Goal: Task Accomplishment & Management: Manage account settings

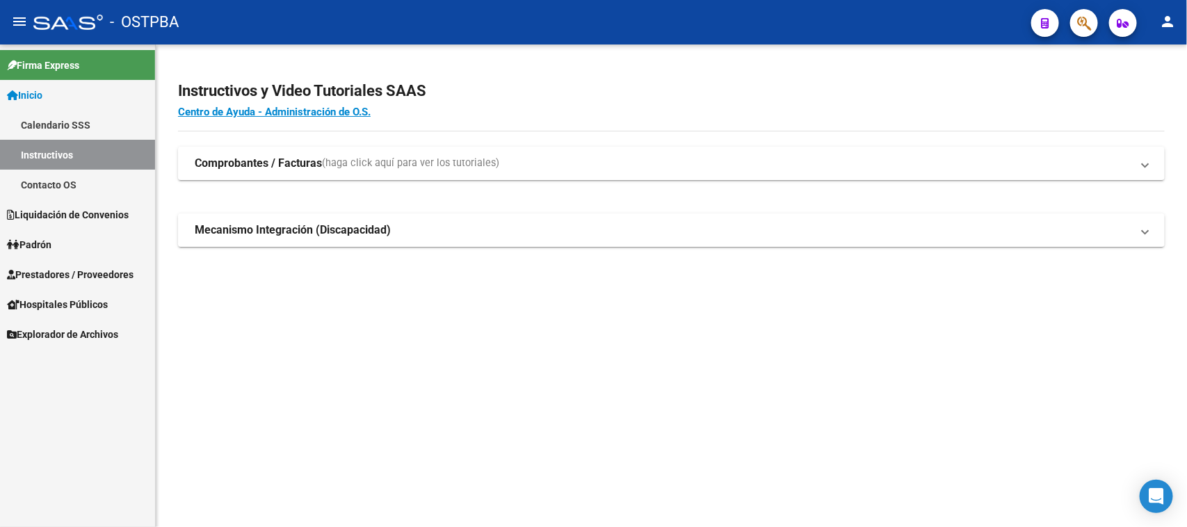
click at [102, 275] on span "Prestadores / Proveedores" at bounding box center [70, 274] width 127 height 15
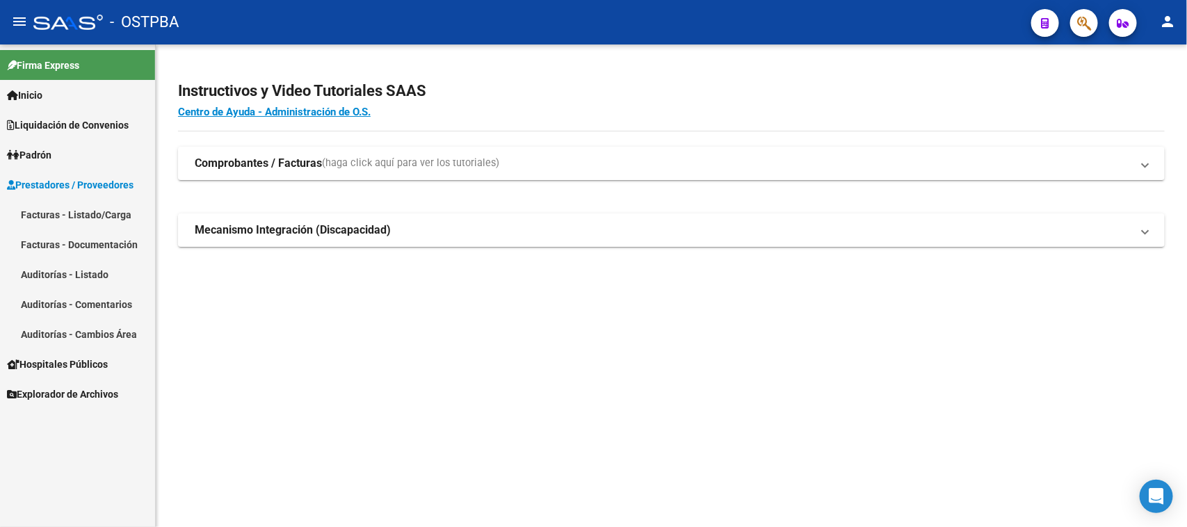
click at [95, 263] on link "Auditorías - Listado" at bounding box center [77, 274] width 155 height 30
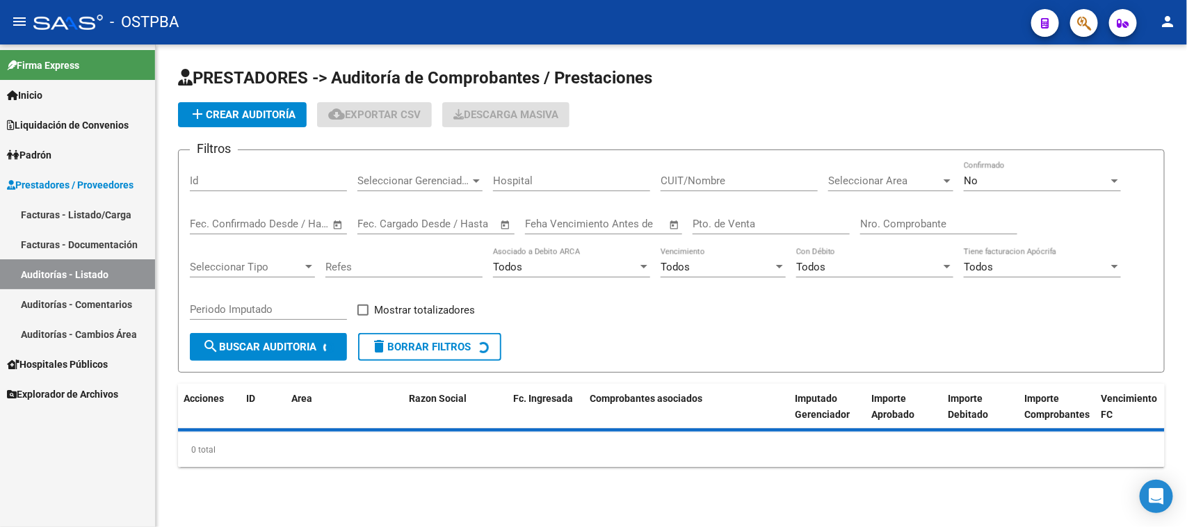
click at [96, 210] on link "Facturas - Listado/Carga" at bounding box center [77, 215] width 155 height 30
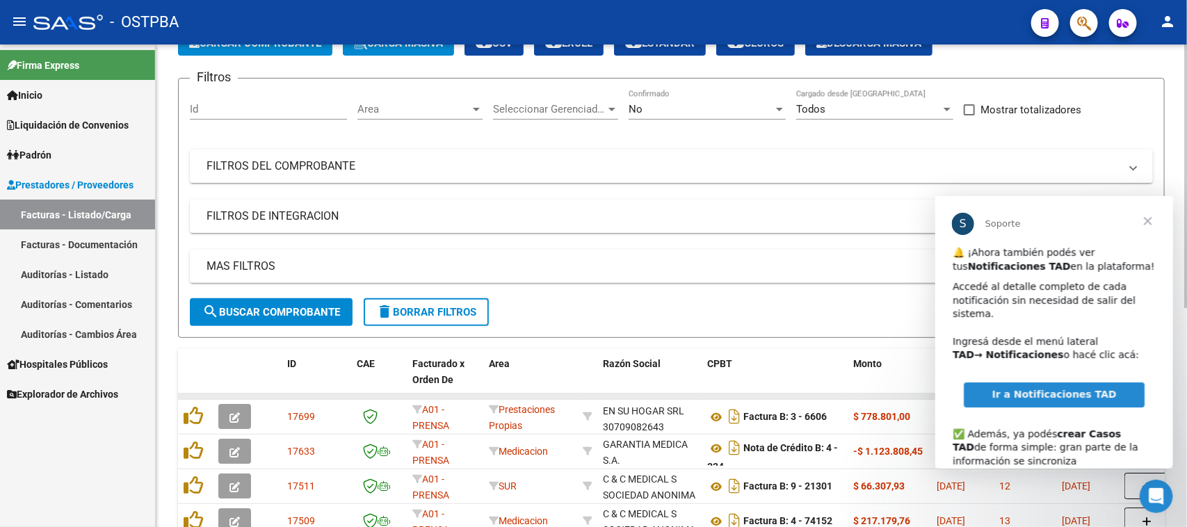
scroll to position [18, 0]
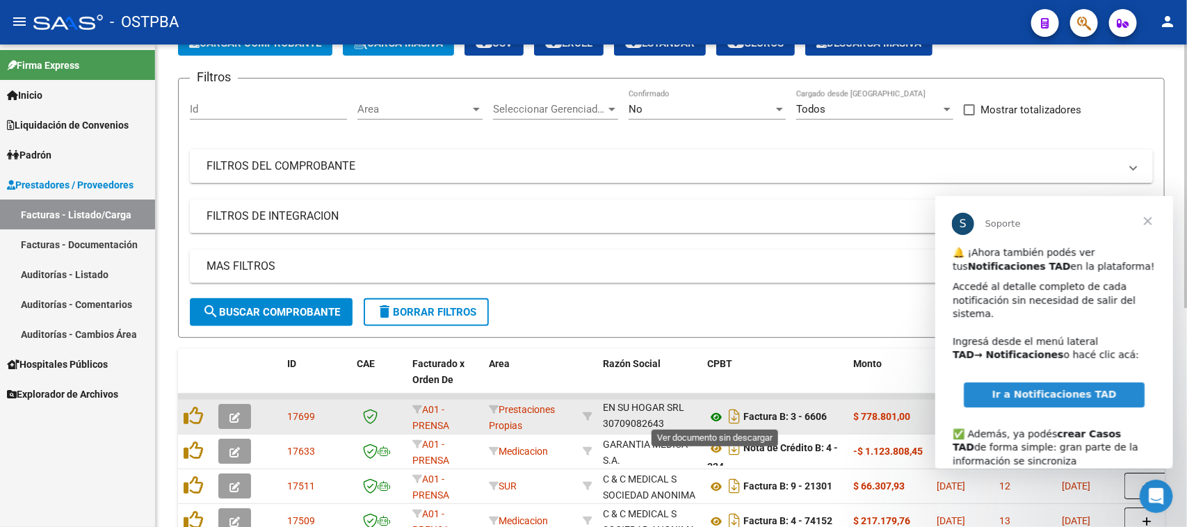
click at [715, 412] on icon at bounding box center [716, 417] width 18 height 17
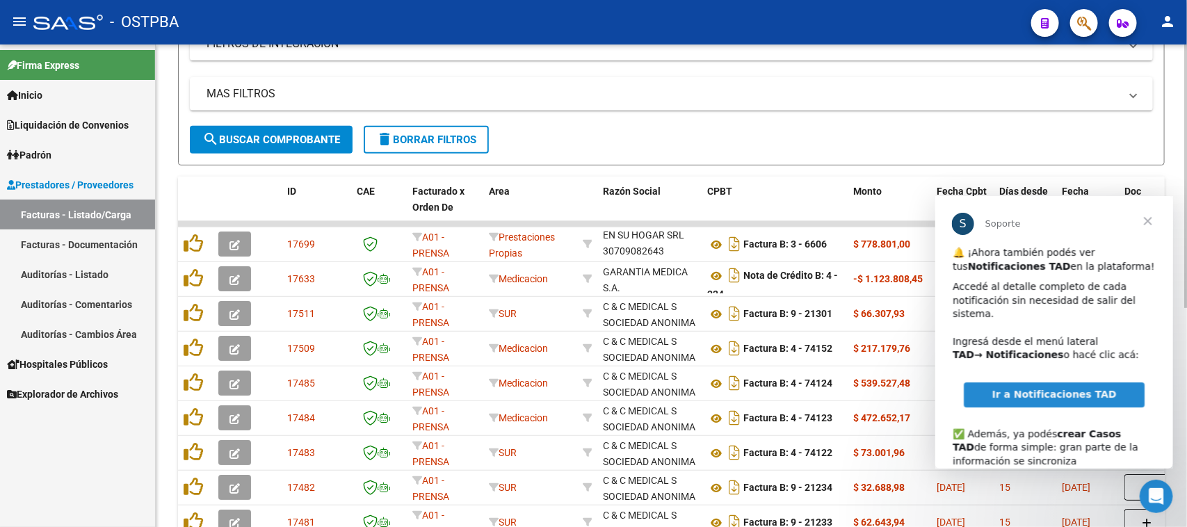
scroll to position [261, 0]
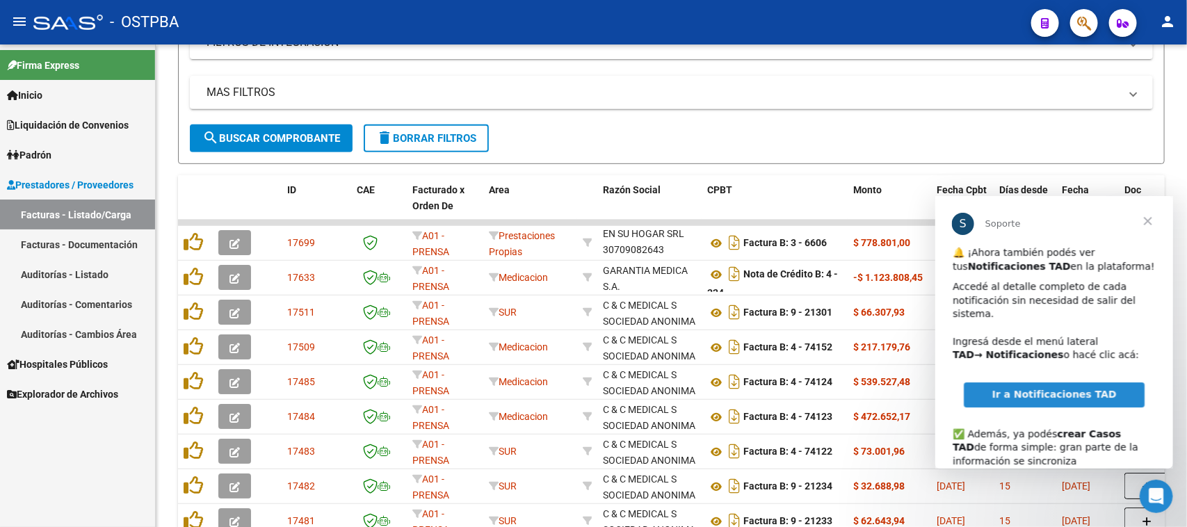
click at [1142, 221] on span "Cerrar" at bounding box center [1147, 220] width 50 height 50
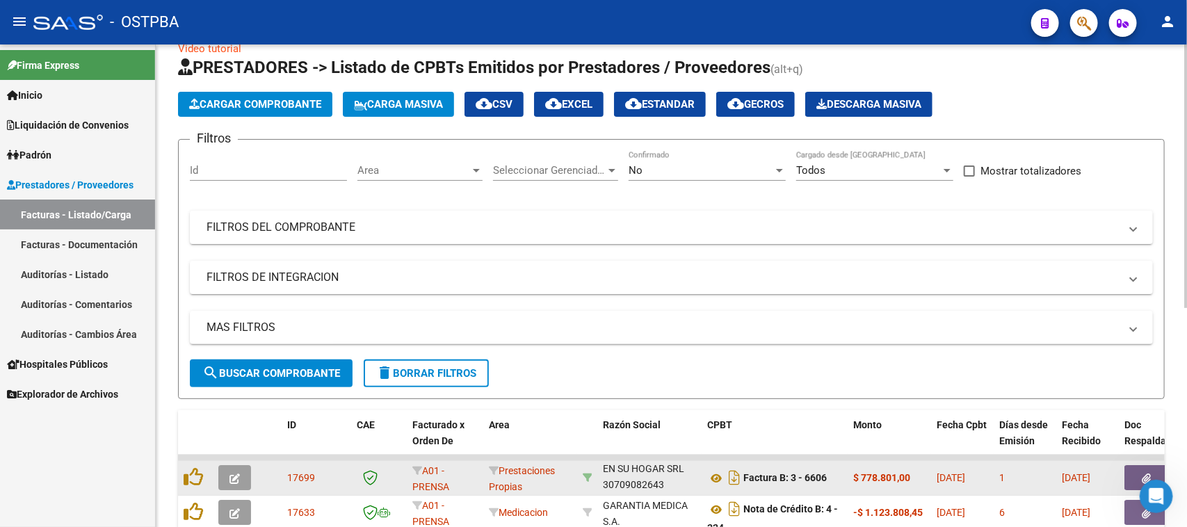
scroll to position [0, 0]
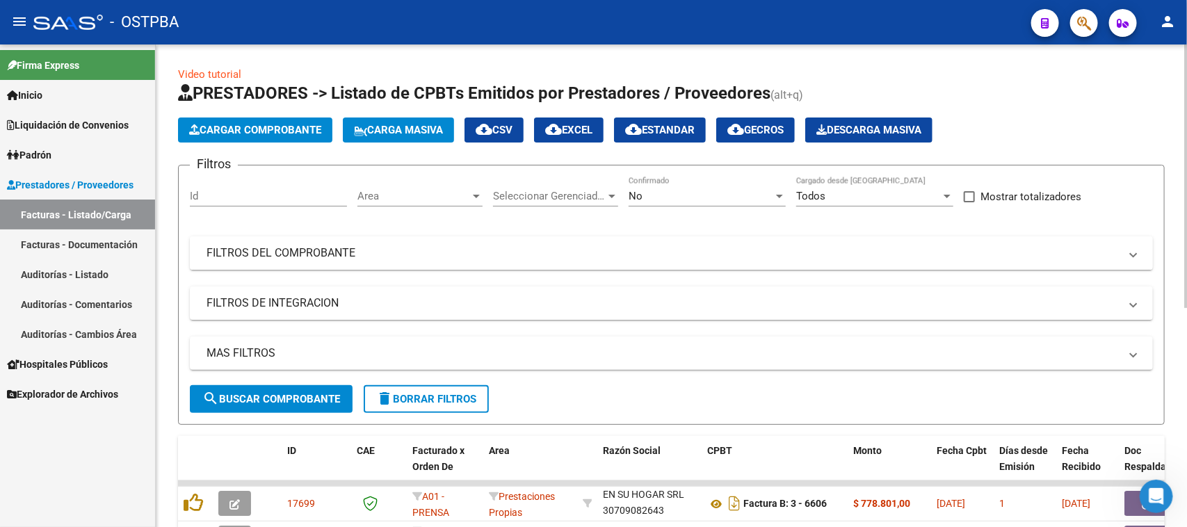
click at [539, 240] on mat-expansion-panel-header "FILTROS DEL COMPROBANTE" at bounding box center [671, 252] width 963 height 33
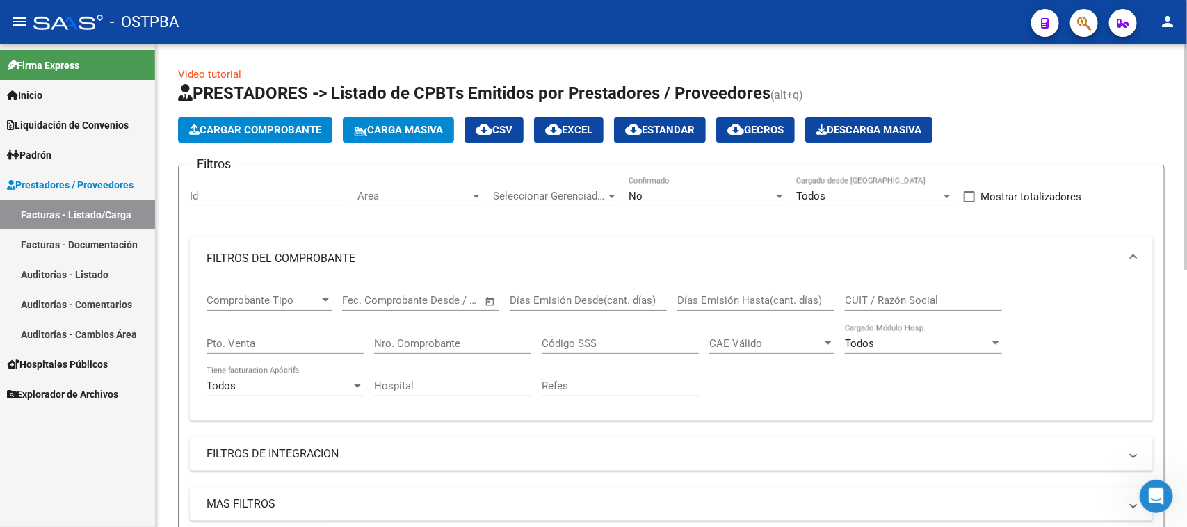
click at [878, 297] on input "CUIT / Razón Social" at bounding box center [923, 300] width 157 height 13
click at [686, 197] on div "No" at bounding box center [701, 196] width 145 height 13
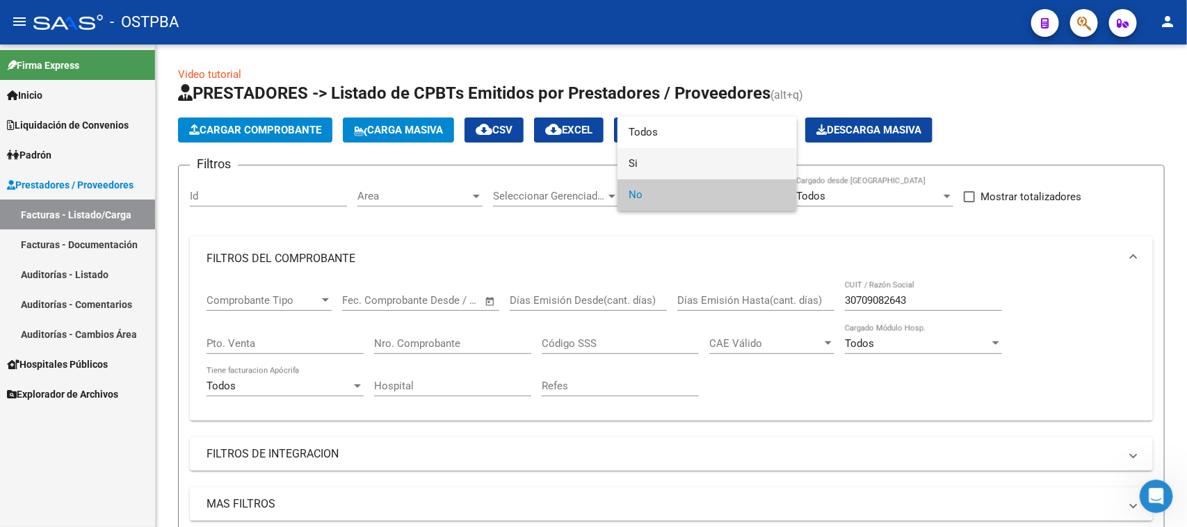
click at [634, 167] on span "Si" at bounding box center [707, 163] width 157 height 31
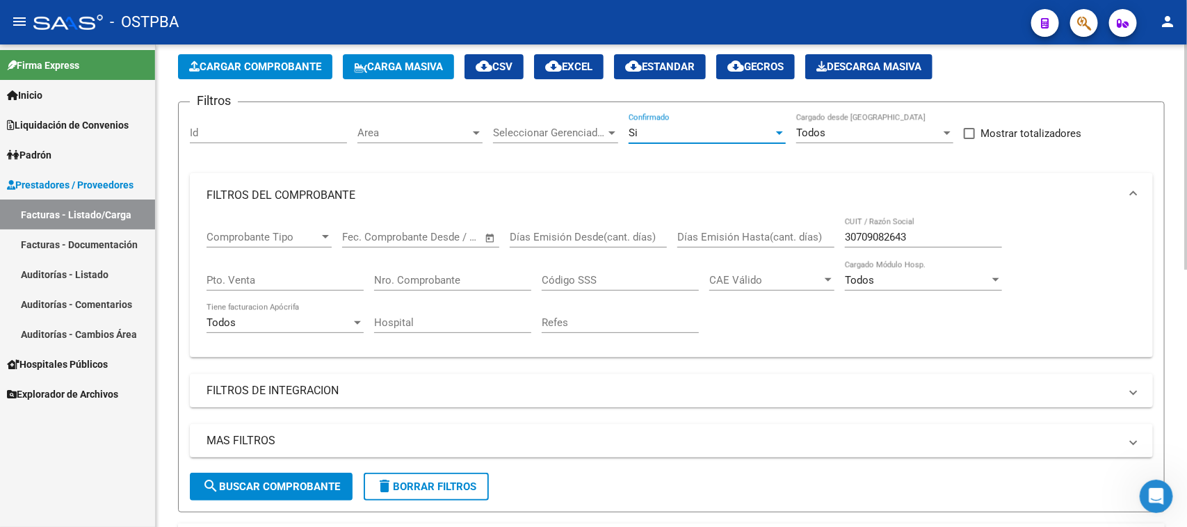
scroll to position [87, 0]
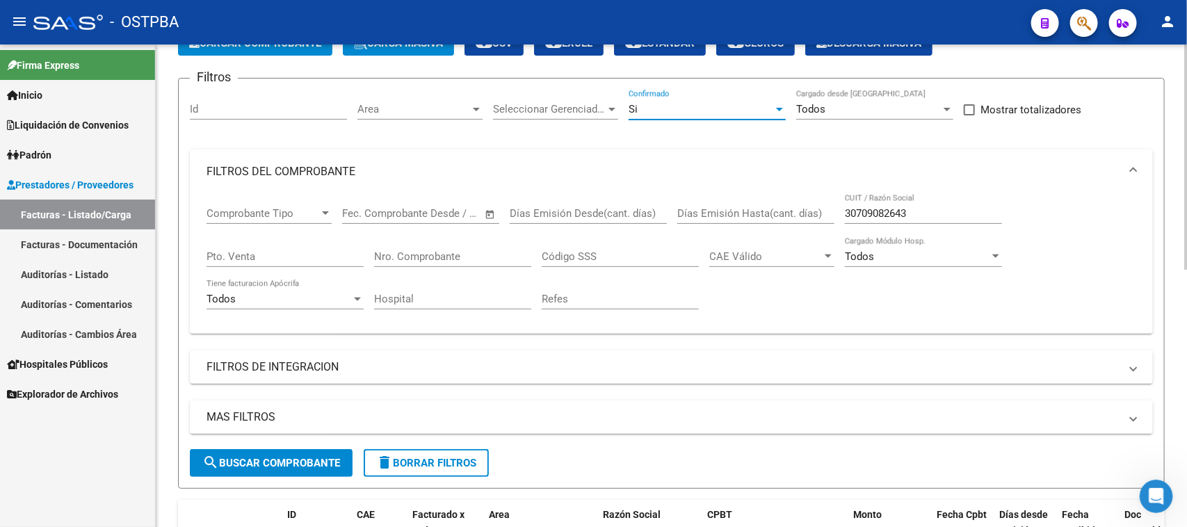
click at [308, 457] on span "search Buscar Comprobante" at bounding box center [271, 463] width 138 height 13
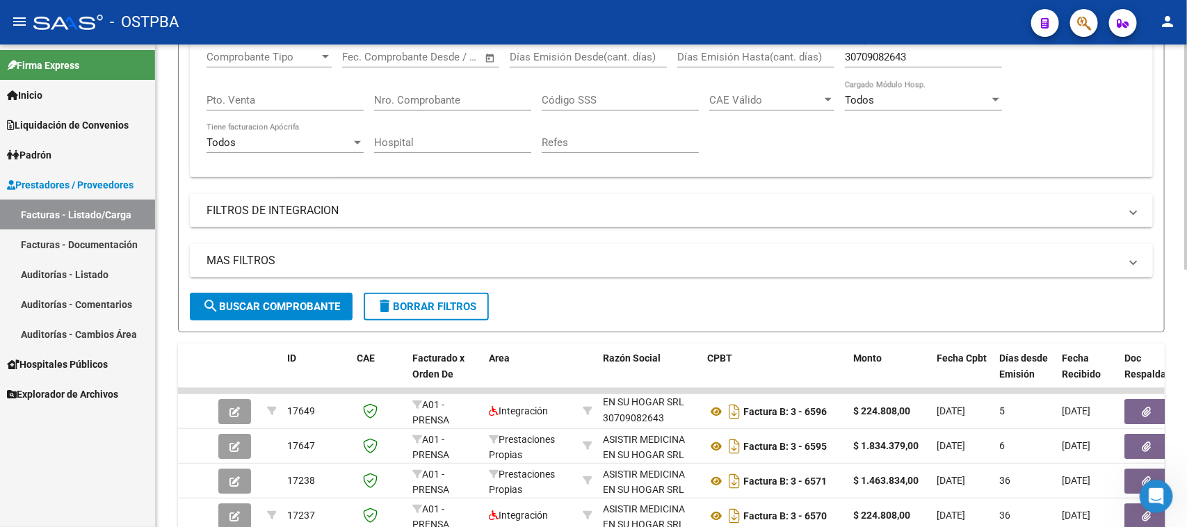
scroll to position [261, 0]
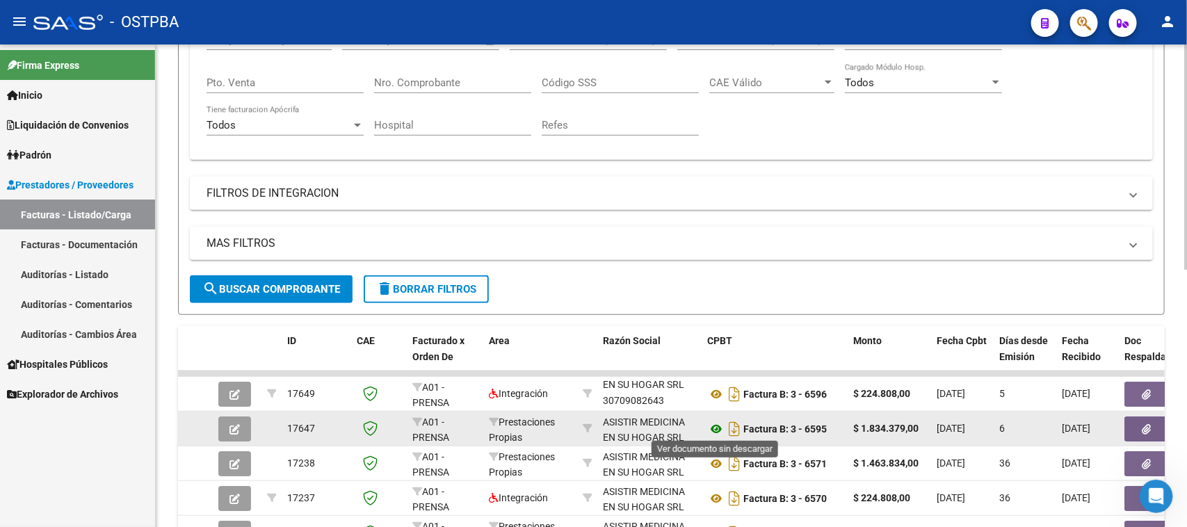
click at [715, 426] on icon at bounding box center [716, 429] width 18 height 17
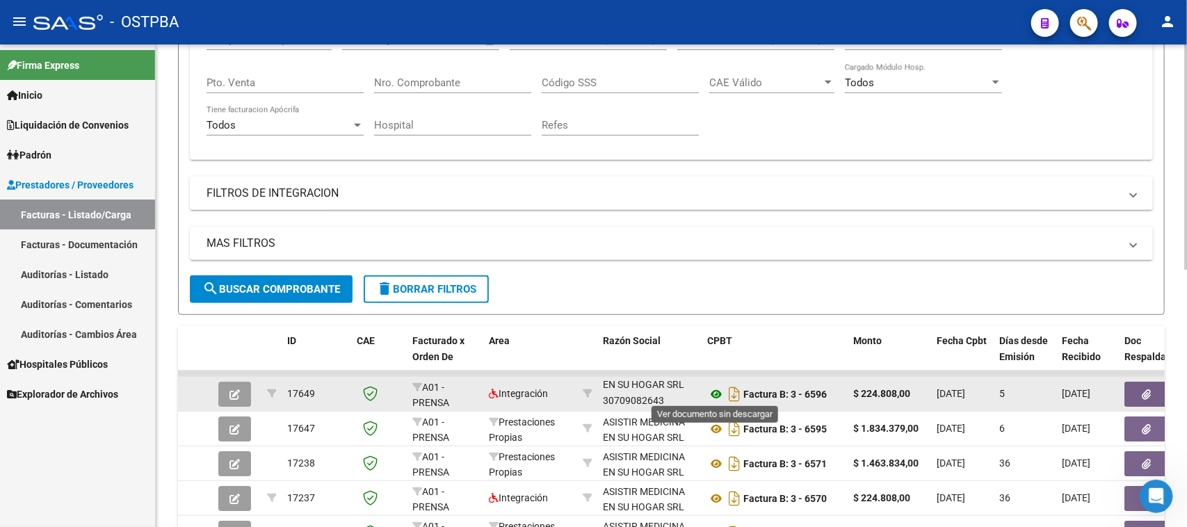
click at [714, 393] on icon at bounding box center [716, 394] width 18 height 17
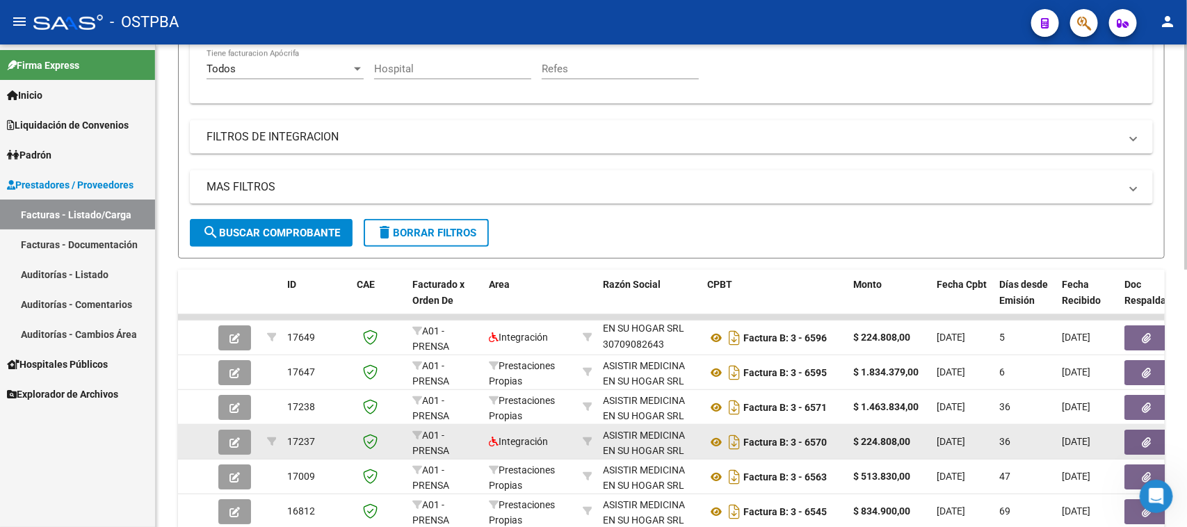
scroll to position [348, 0]
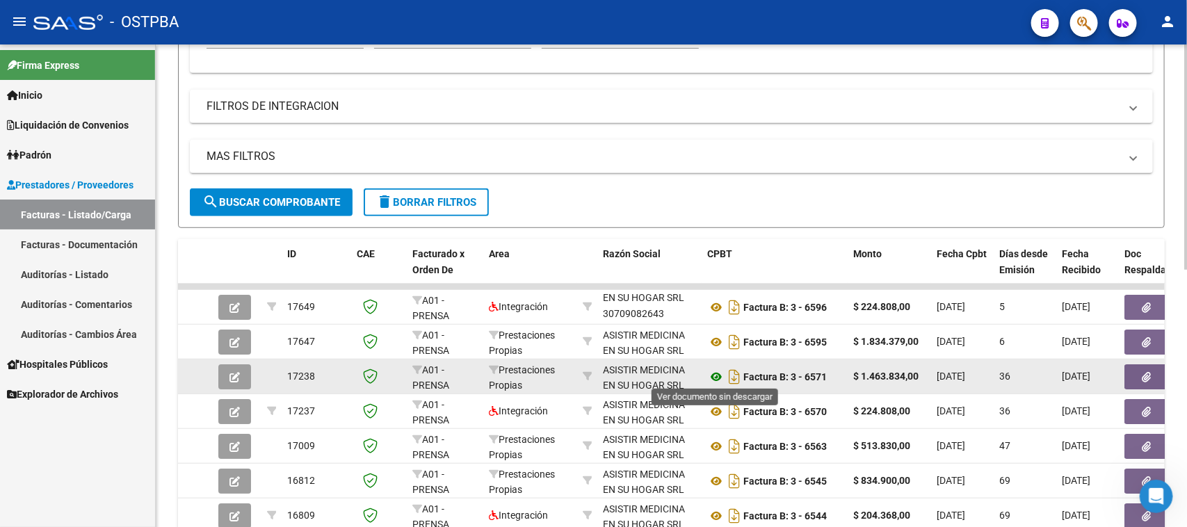
click at [713, 373] on icon at bounding box center [716, 377] width 18 height 17
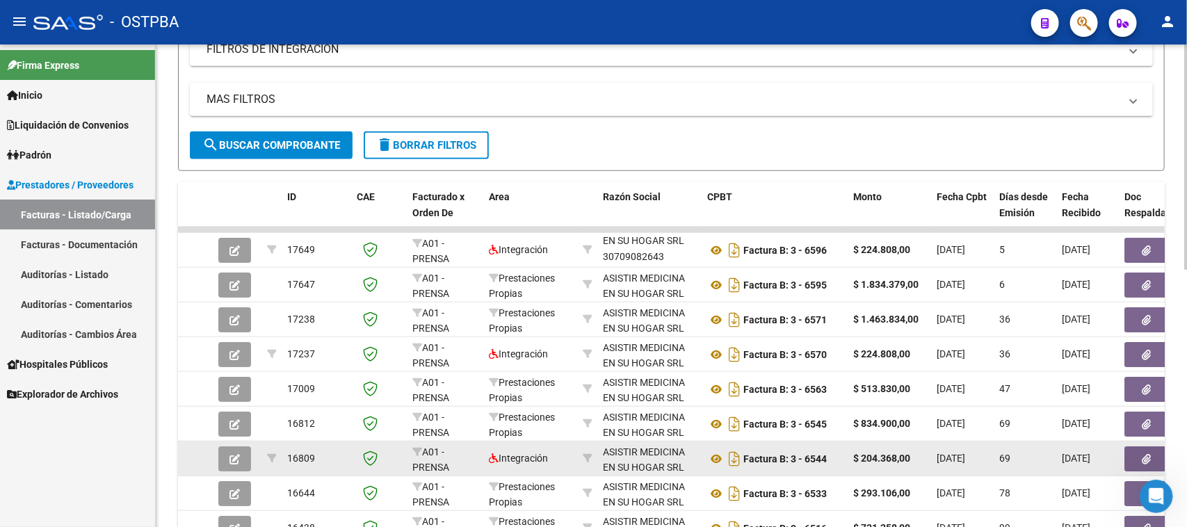
scroll to position [435, 0]
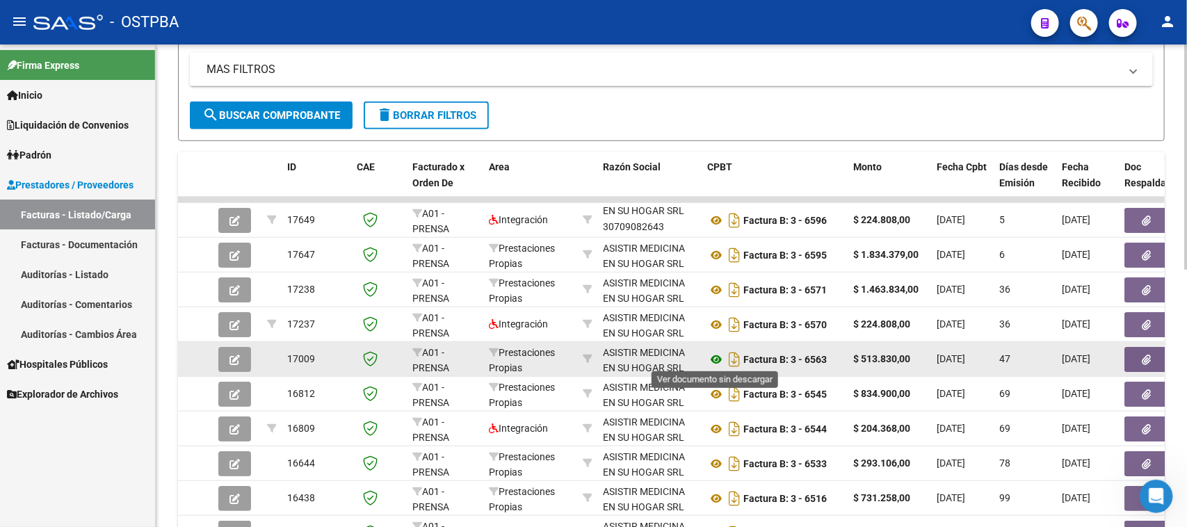
click at [716, 353] on icon at bounding box center [716, 359] width 18 height 17
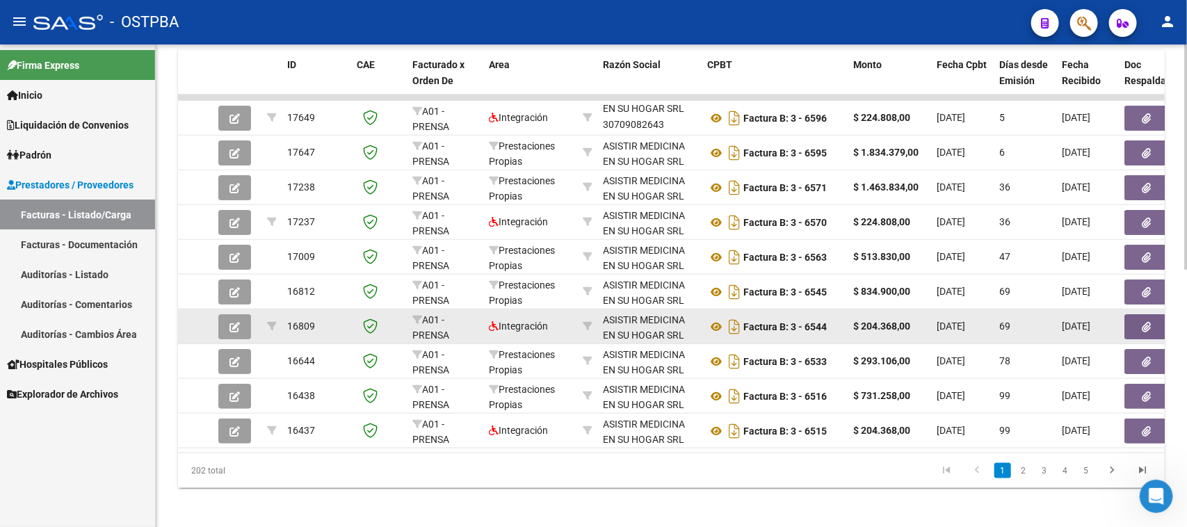
scroll to position [553, 0]
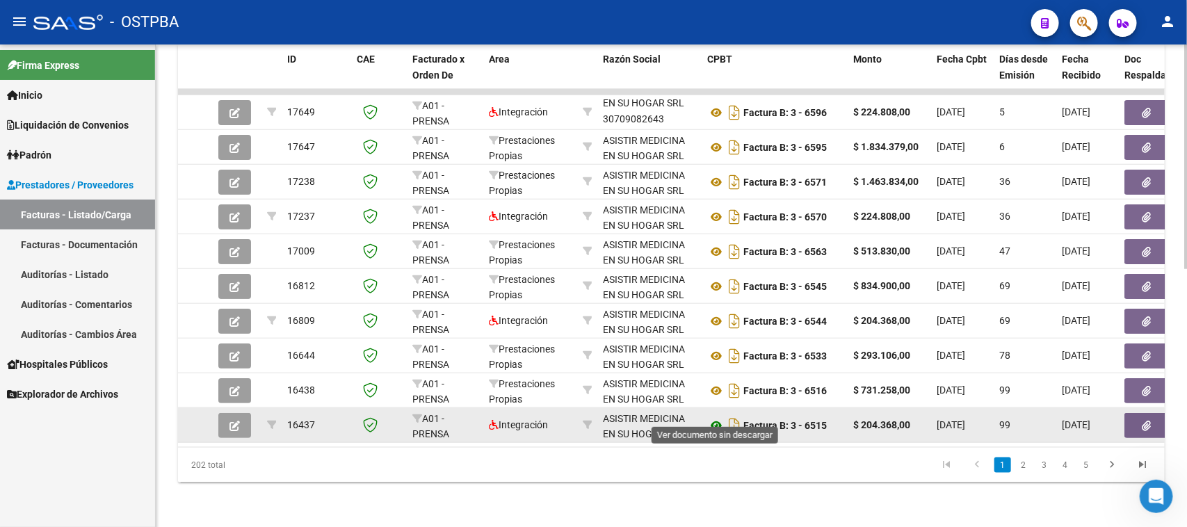
click at [715, 417] on icon at bounding box center [716, 425] width 18 height 17
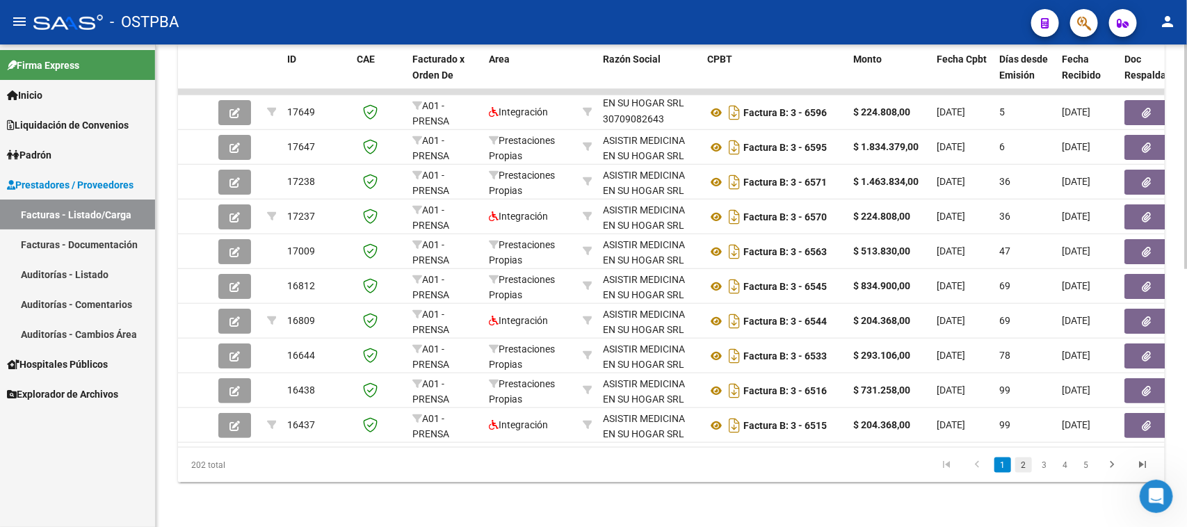
click at [1023, 470] on link "2" at bounding box center [1023, 465] width 17 height 15
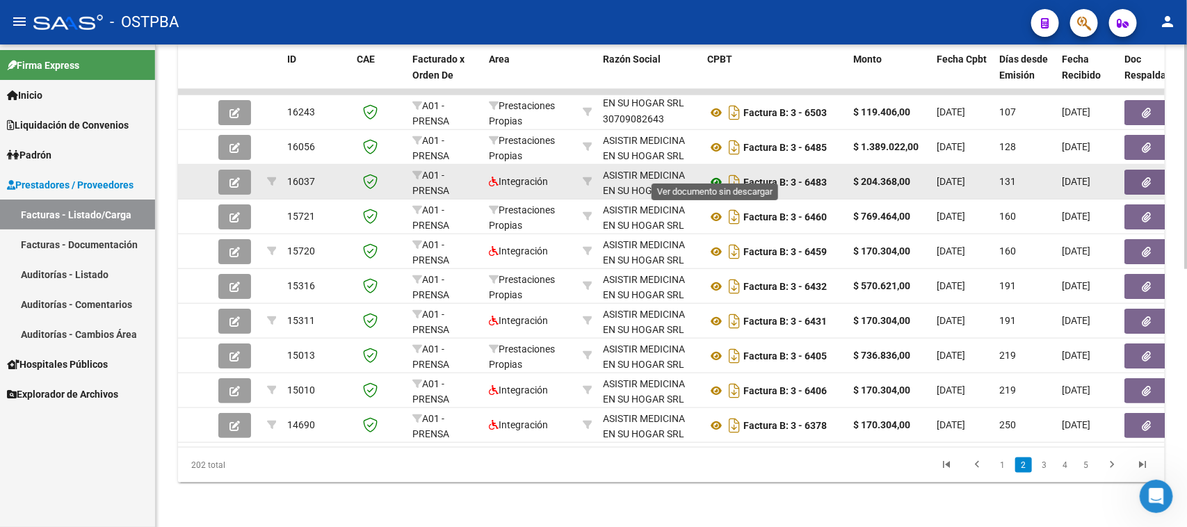
click at [714, 174] on icon at bounding box center [716, 182] width 18 height 17
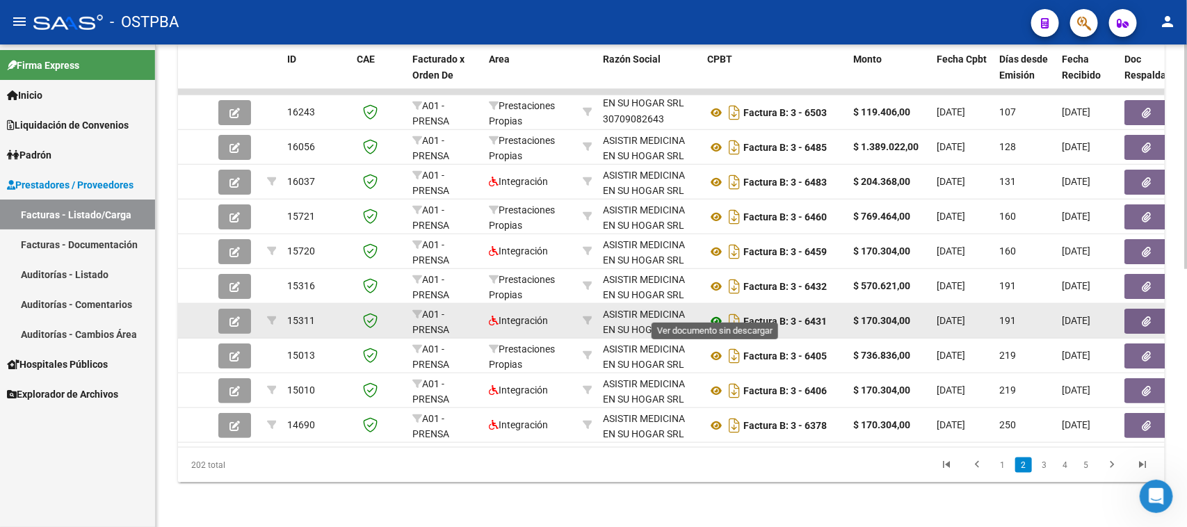
click at [718, 313] on icon at bounding box center [716, 321] width 18 height 17
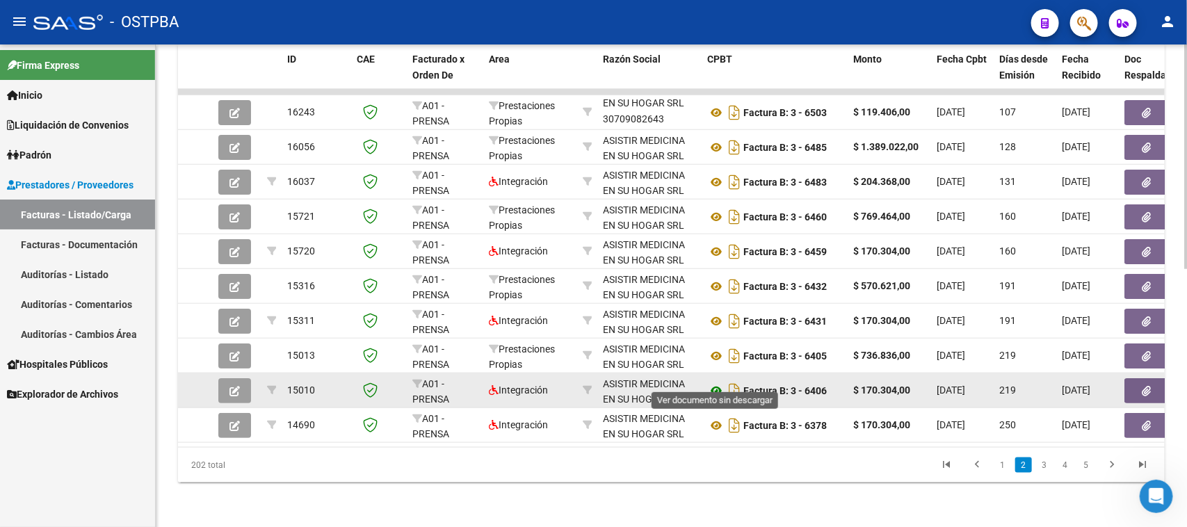
click at [717, 382] on icon at bounding box center [716, 390] width 18 height 17
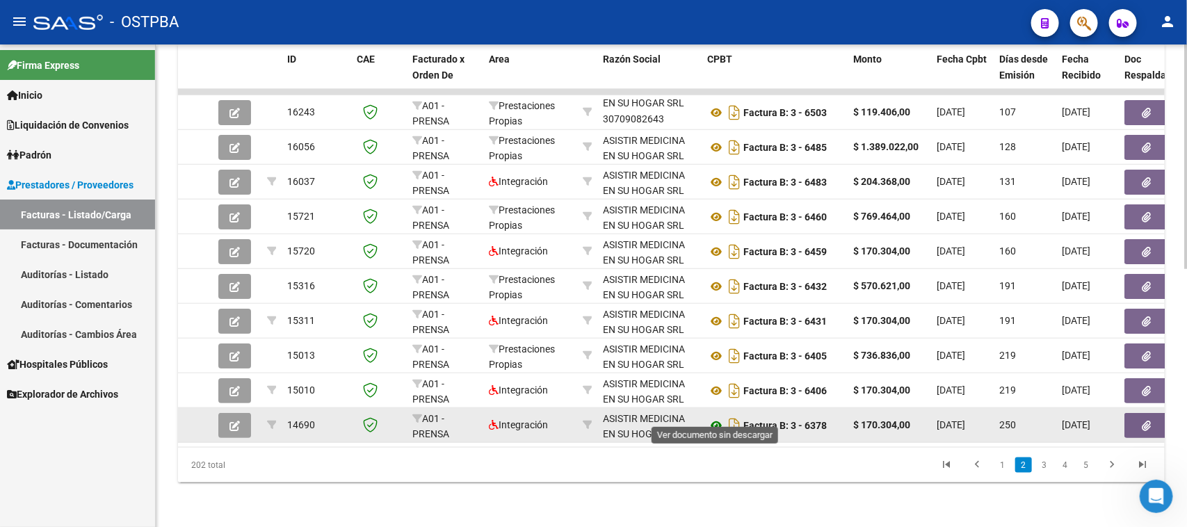
click at [713, 417] on icon at bounding box center [716, 425] width 18 height 17
click at [1133, 414] on button "button" at bounding box center [1146, 425] width 45 height 25
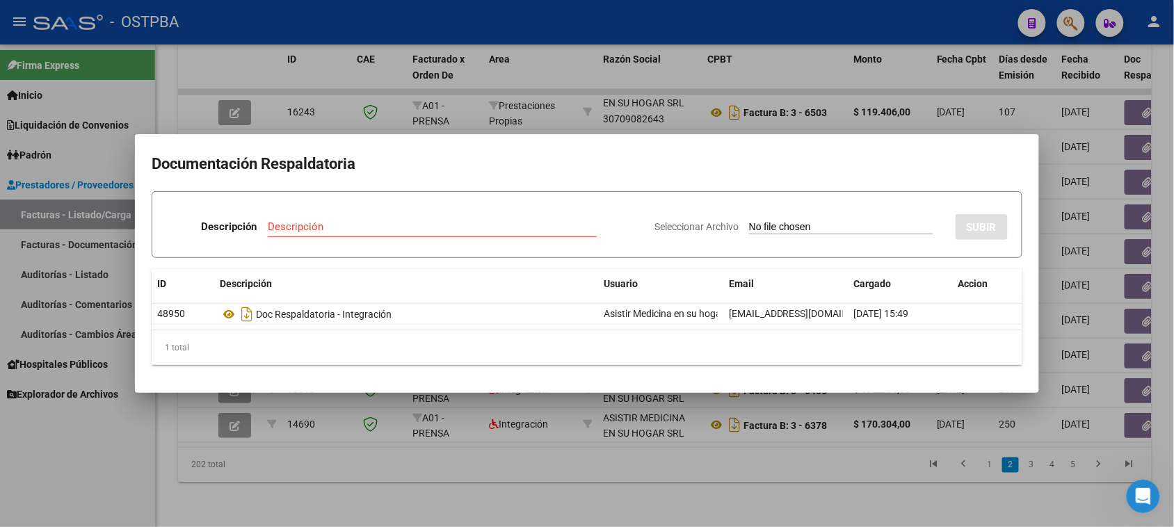
click at [1139, 369] on div at bounding box center [587, 263] width 1174 height 527
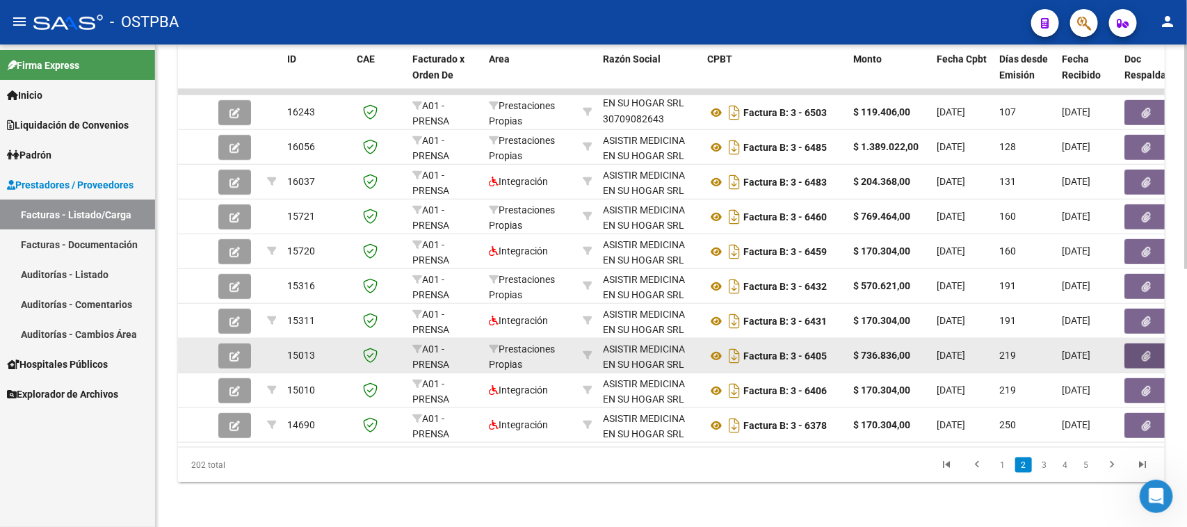
click at [1137, 343] on button "button" at bounding box center [1146, 355] width 45 height 25
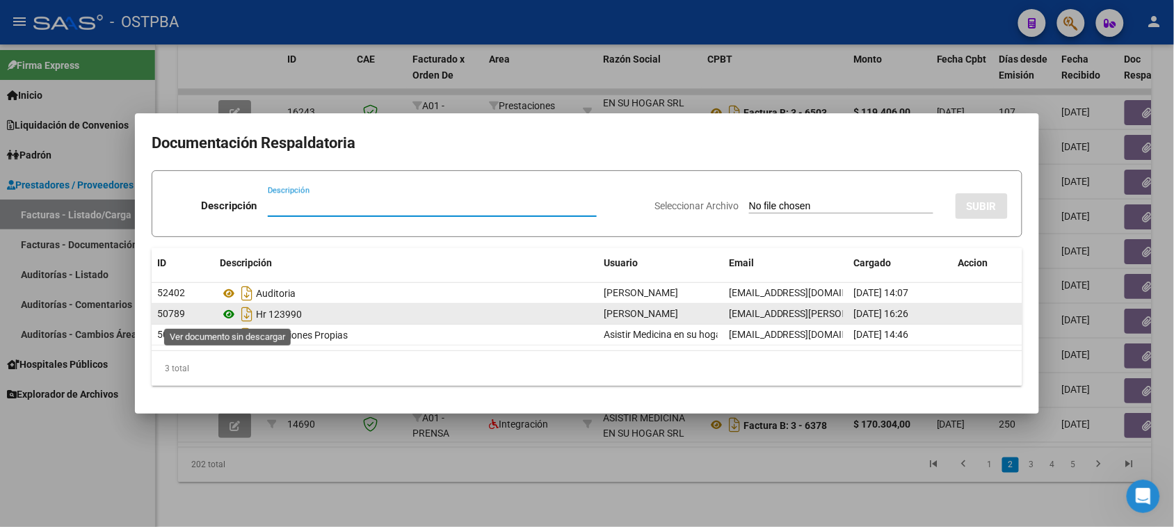
click at [228, 313] on icon at bounding box center [229, 314] width 18 height 17
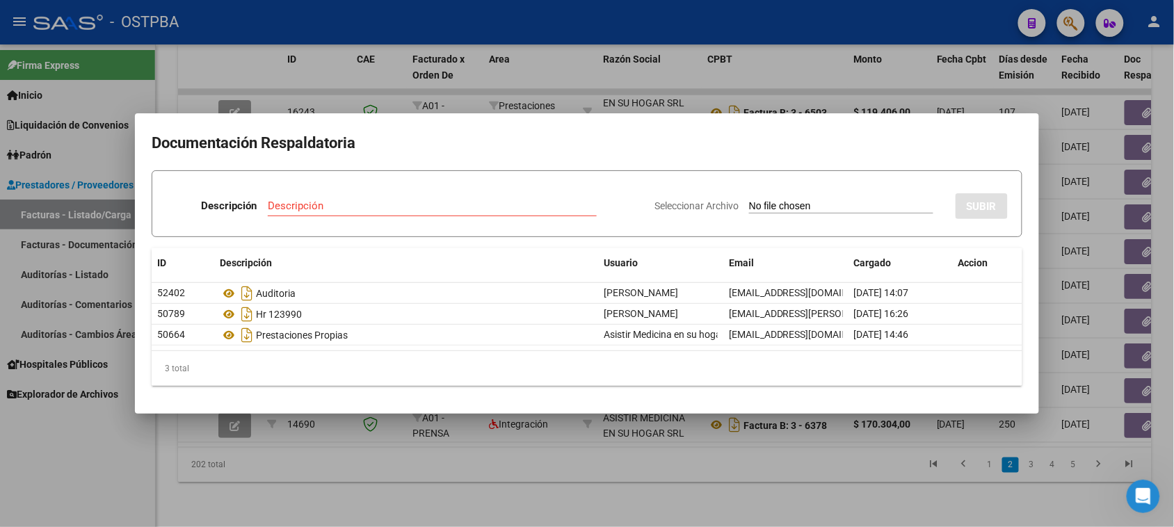
click at [532, 471] on div at bounding box center [587, 263] width 1174 height 527
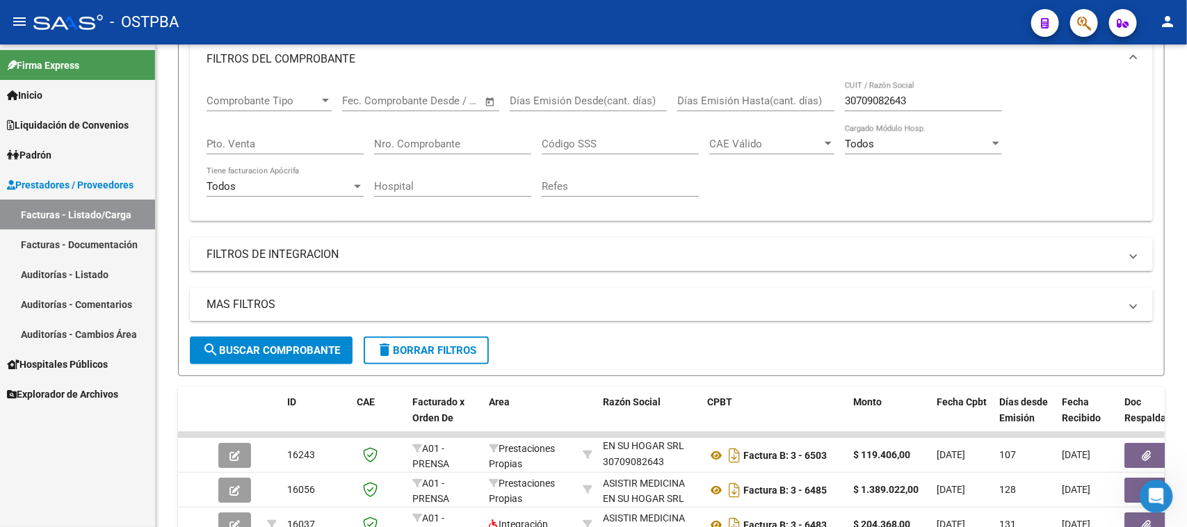
scroll to position [118, 0]
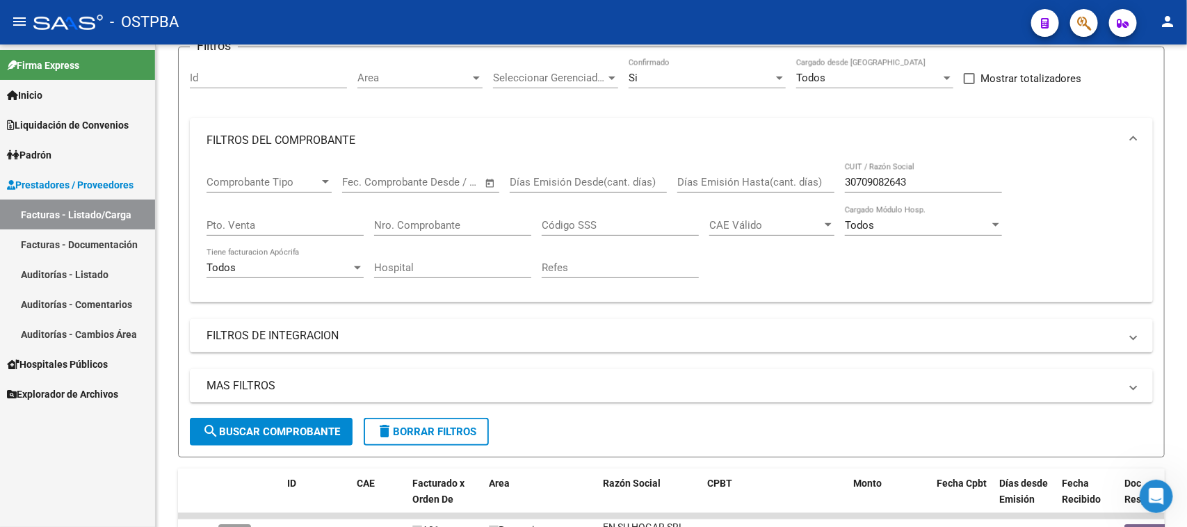
drag, startPoint x: 841, startPoint y: 181, endPoint x: 871, endPoint y: 181, distance: 29.9
click at [871, 181] on div "Comprobante Tipo Comprobante Tipo Fecha inicio – Fecha fin Fec. Comprobante Des…" at bounding box center [672, 227] width 930 height 129
drag, startPoint x: 843, startPoint y: 178, endPoint x: 1019, endPoint y: 183, distance: 175.3
click at [1019, 183] on div "Comprobante Tipo Comprobante Tipo Fecha inicio – Fecha fin Fec. Comprobante Des…" at bounding box center [672, 227] width 930 height 129
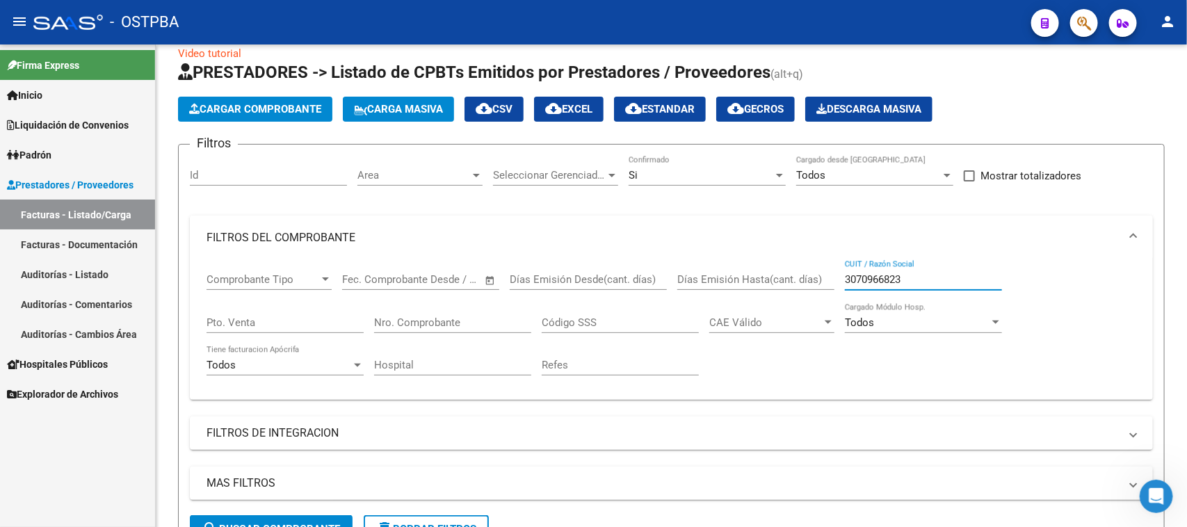
scroll to position [0, 0]
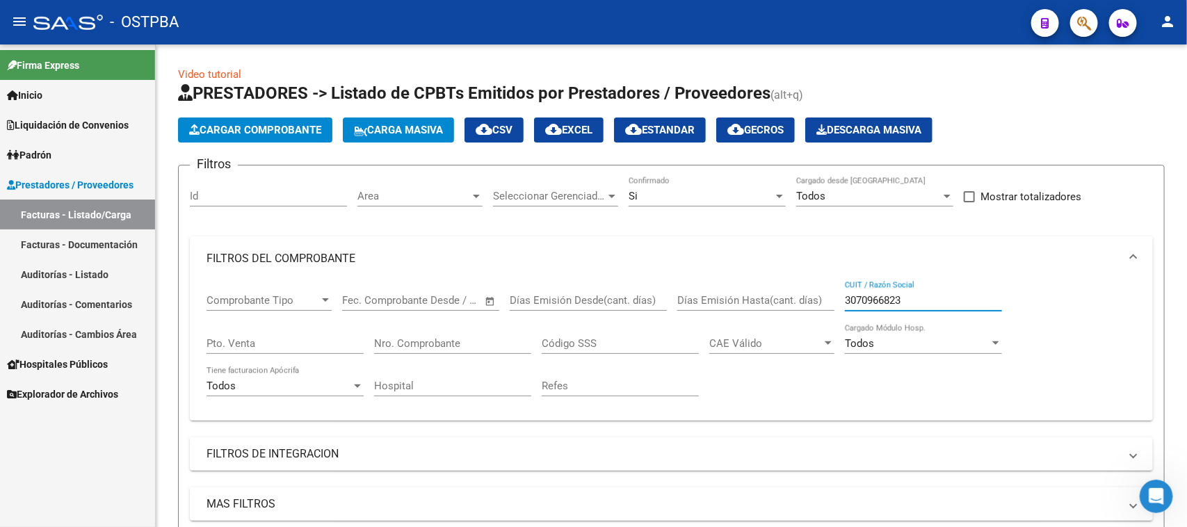
click at [638, 195] on div "Si" at bounding box center [701, 196] width 145 height 13
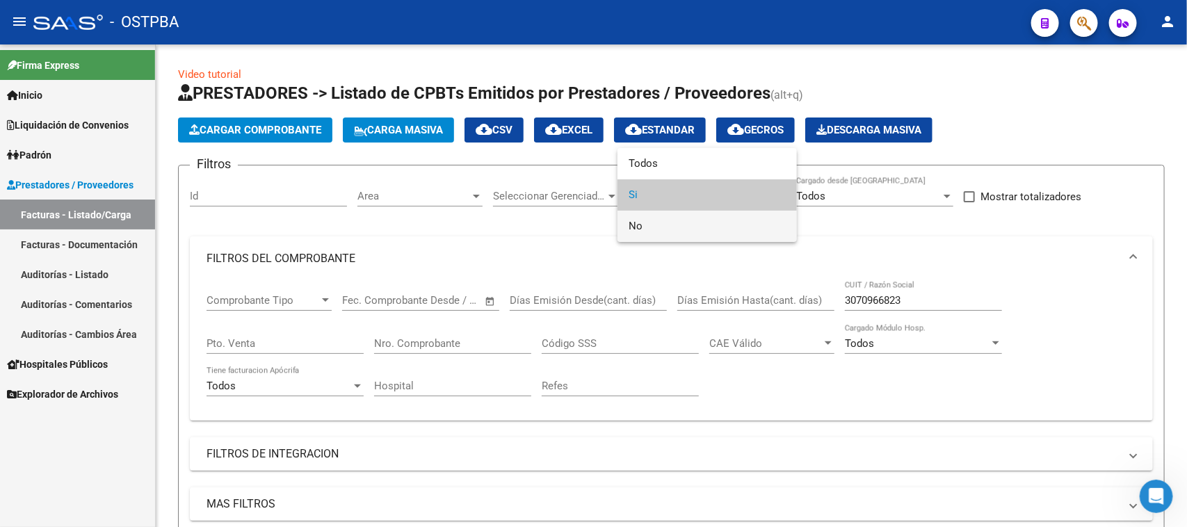
click at [633, 221] on span "No" at bounding box center [707, 226] width 157 height 31
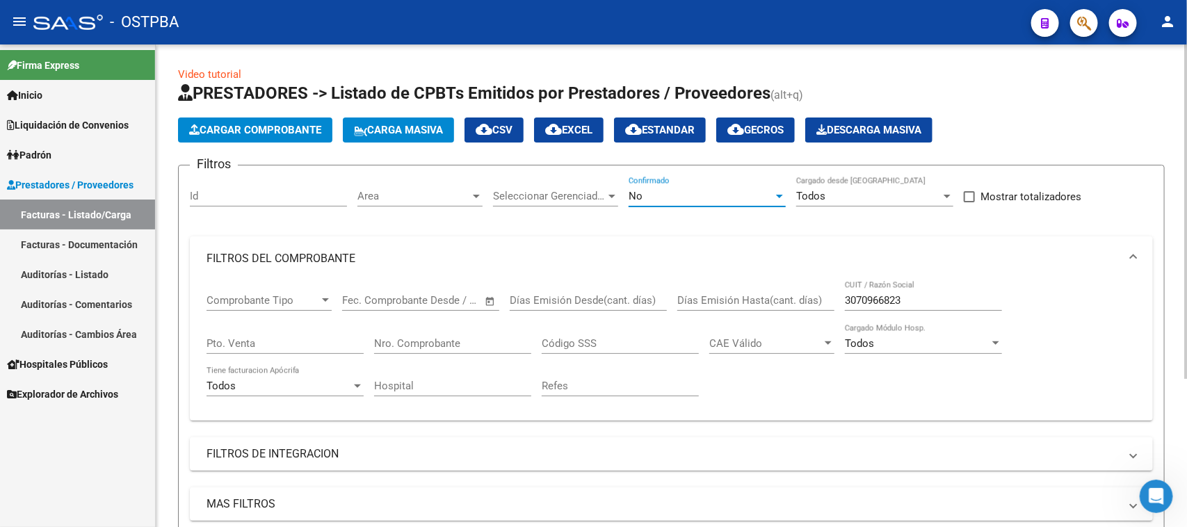
click at [633, 199] on span "No" at bounding box center [636, 196] width 14 height 13
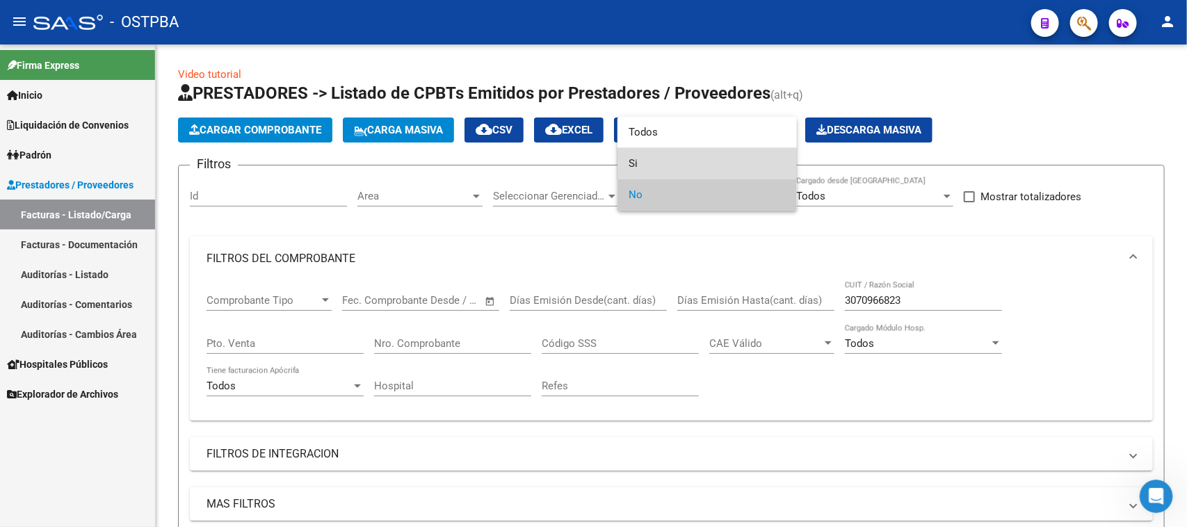
click at [638, 161] on span "Si" at bounding box center [707, 163] width 157 height 31
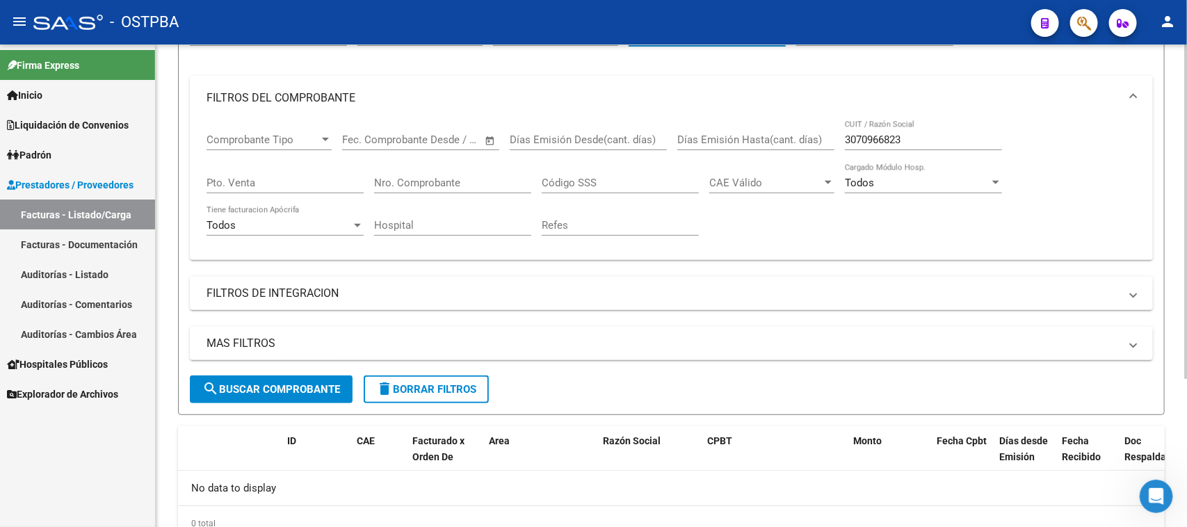
scroll to position [174, 0]
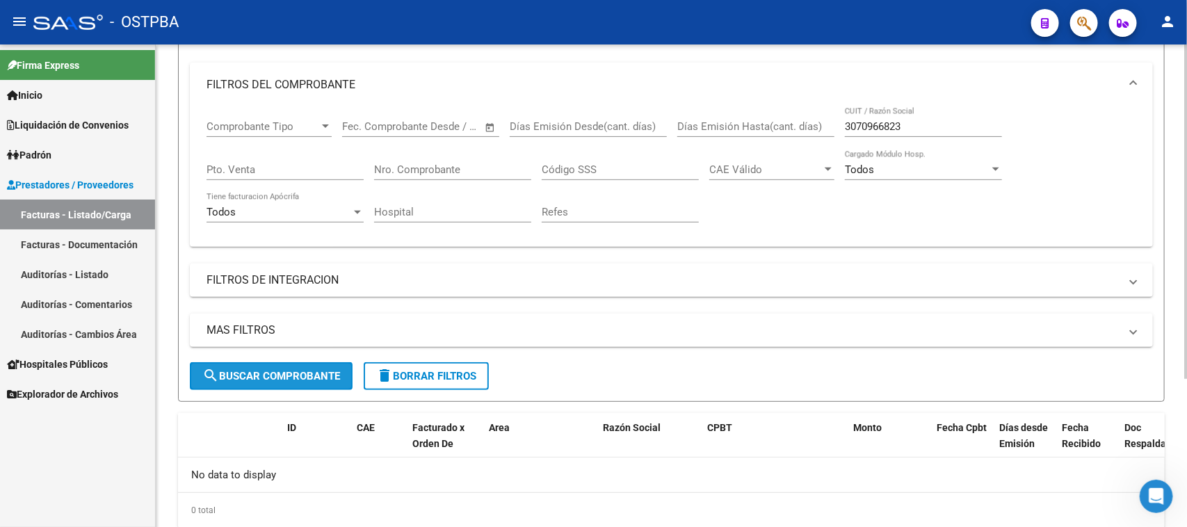
click at [317, 375] on span "search Buscar Comprobante" at bounding box center [271, 376] width 138 height 13
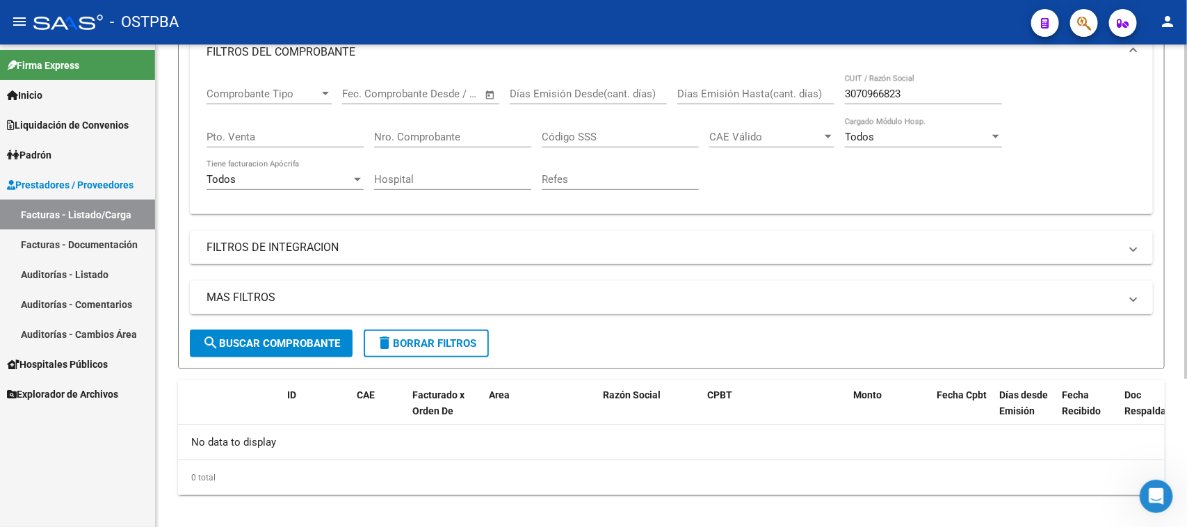
scroll to position [216, 0]
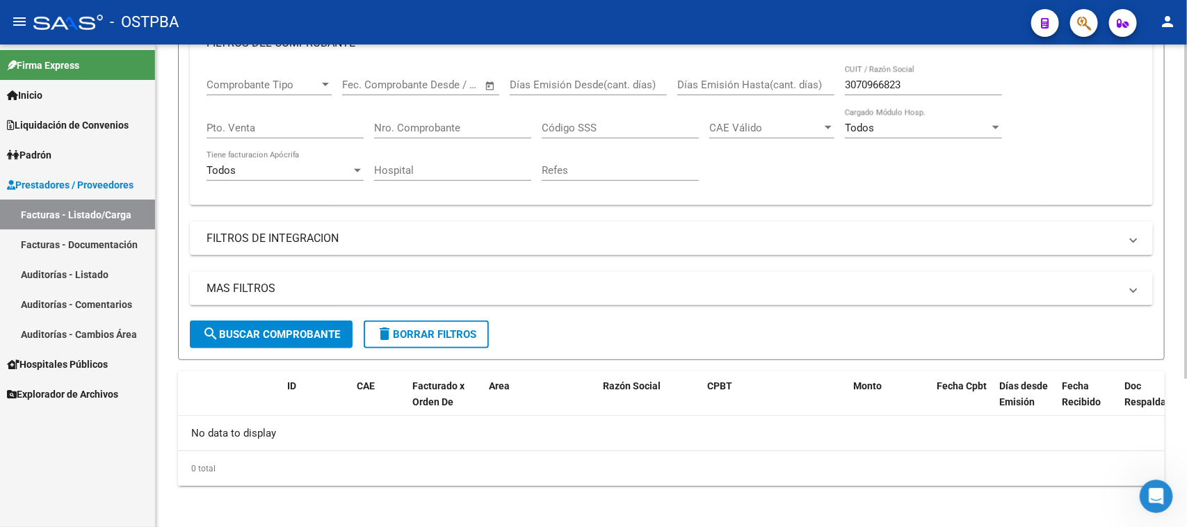
click at [282, 335] on span "search Buscar Comprobante" at bounding box center [271, 334] width 138 height 13
click at [892, 80] on input "3070966823" at bounding box center [923, 85] width 157 height 13
type input "30709668923"
click at [310, 330] on span "search Buscar Comprobante" at bounding box center [271, 334] width 138 height 13
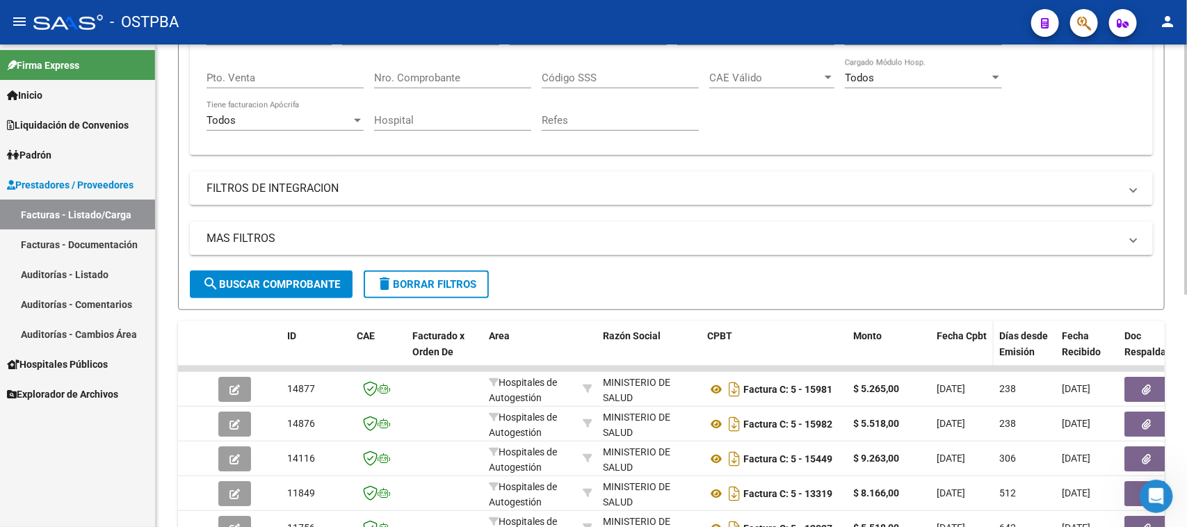
scroll to position [302, 0]
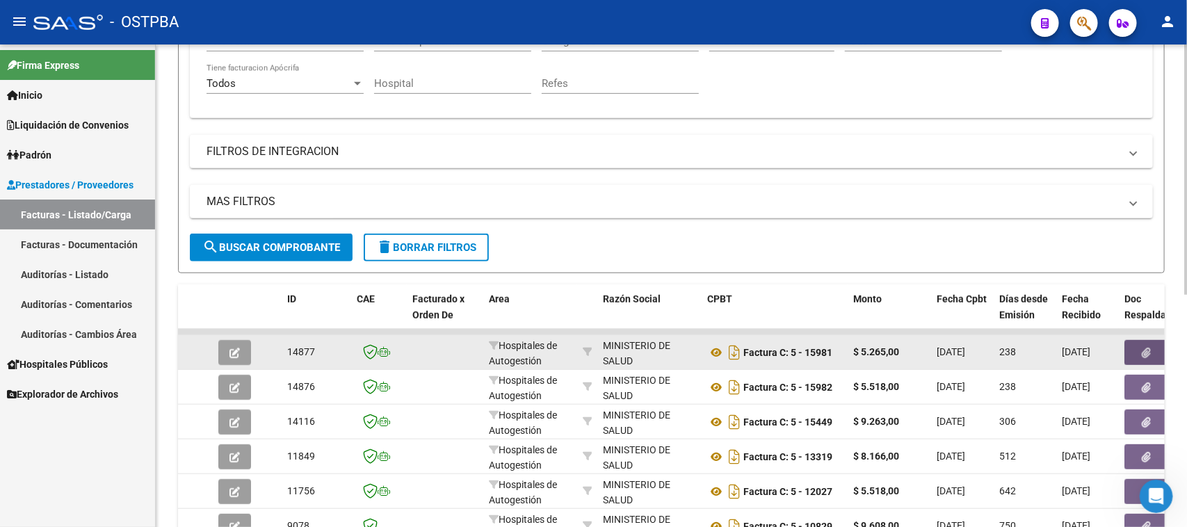
click at [1140, 340] on button "button" at bounding box center [1146, 352] width 45 height 25
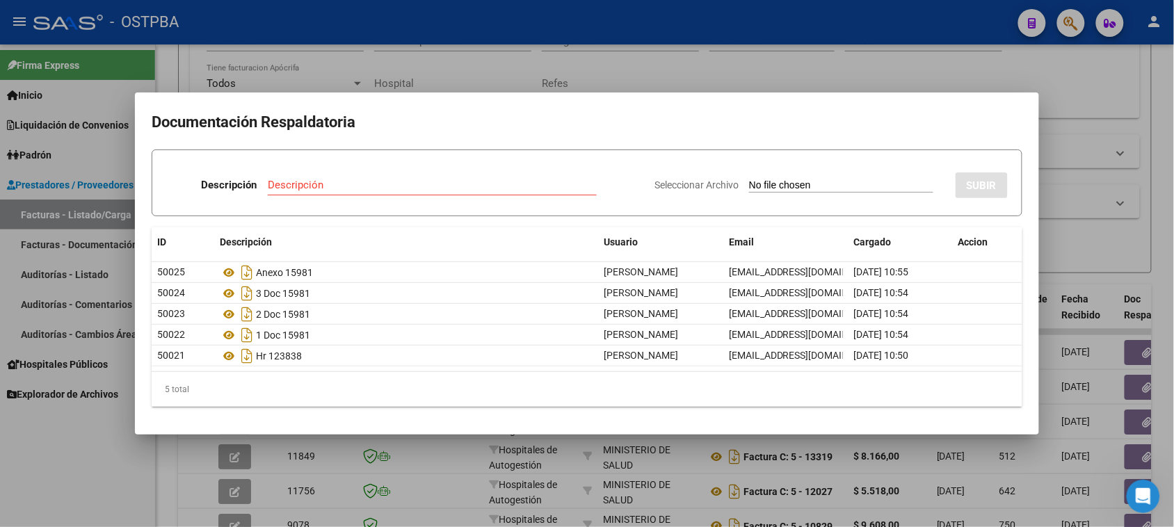
drag, startPoint x: 47, startPoint y: 502, endPoint x: 133, endPoint y: 439, distance: 106.4
click at [47, 501] on div at bounding box center [587, 263] width 1174 height 527
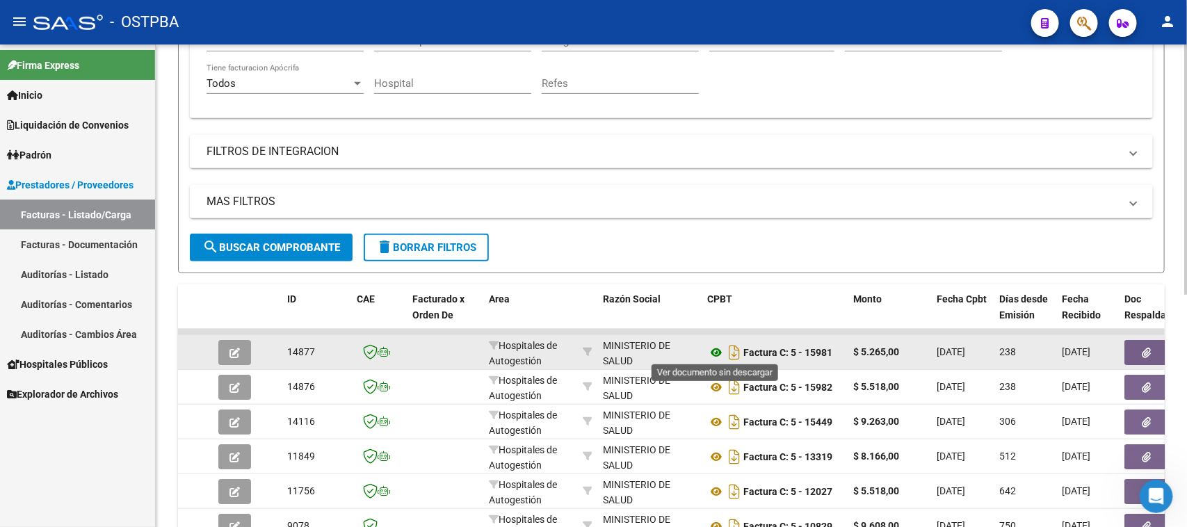
click at [714, 351] on icon at bounding box center [716, 352] width 18 height 17
click at [1131, 350] on button "button" at bounding box center [1146, 352] width 45 height 25
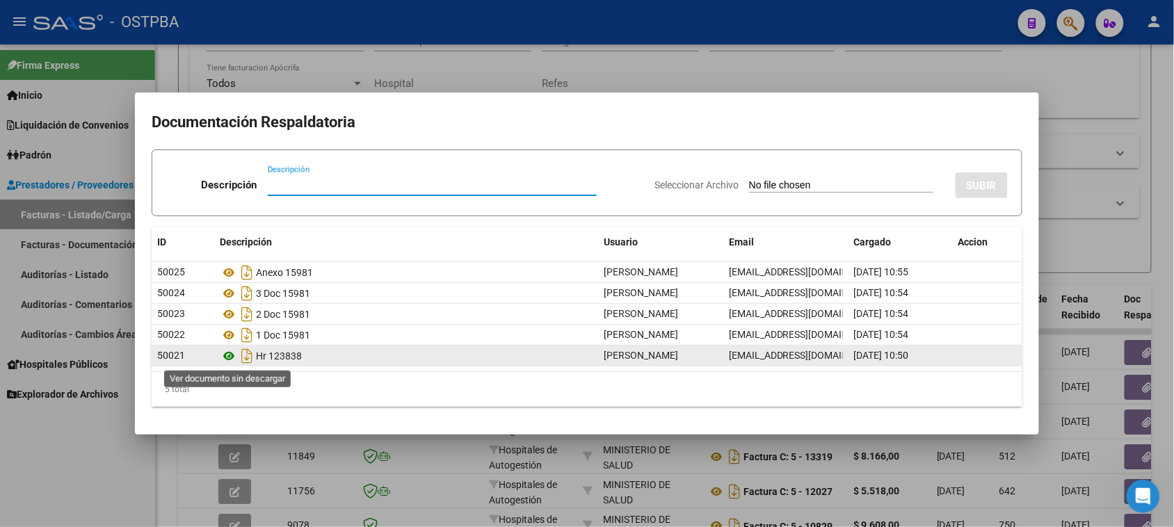
click at [229, 355] on icon at bounding box center [229, 356] width 18 height 17
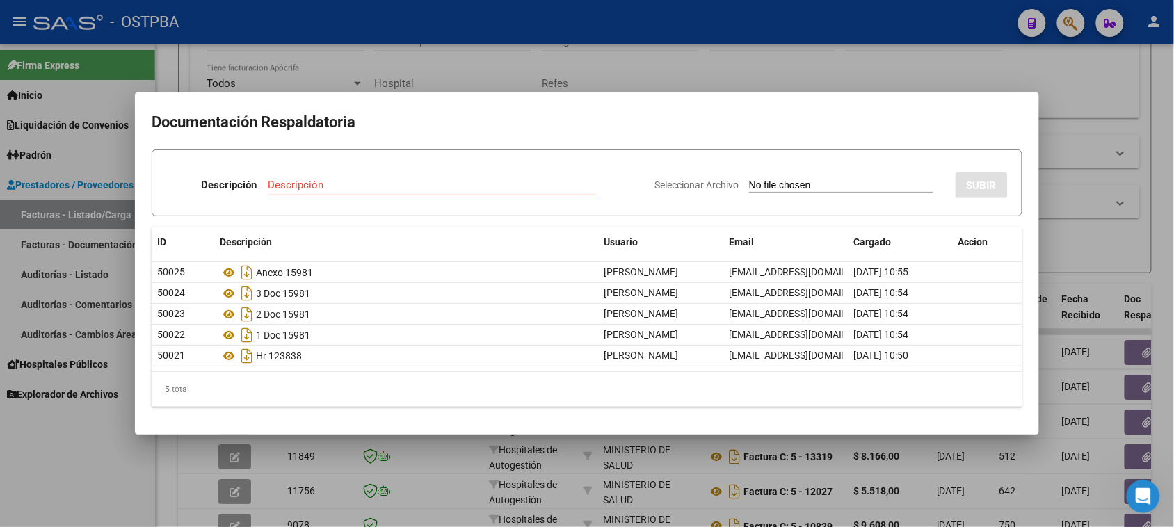
drag, startPoint x: 65, startPoint y: 440, endPoint x: 64, endPoint y: 433, distance: 7.0
click at [65, 439] on div at bounding box center [587, 263] width 1174 height 527
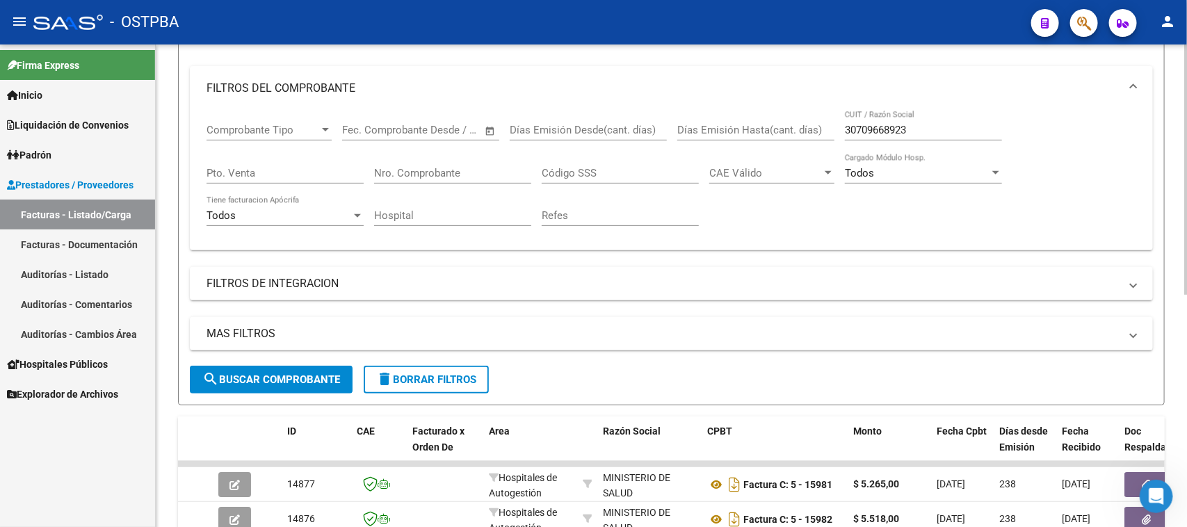
scroll to position [174, 0]
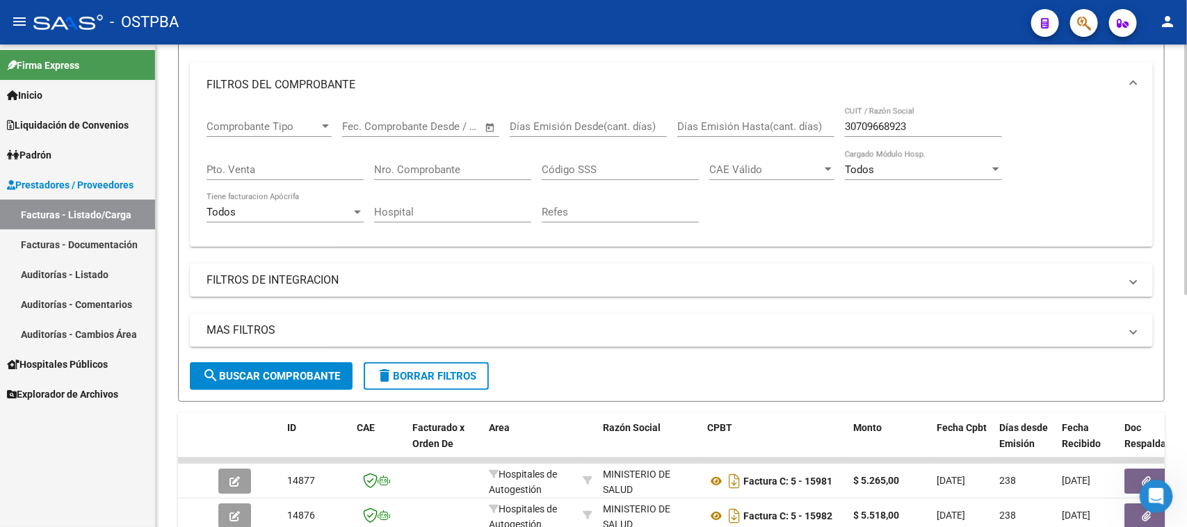
click at [391, 376] on mat-icon "delete" at bounding box center [384, 375] width 17 height 17
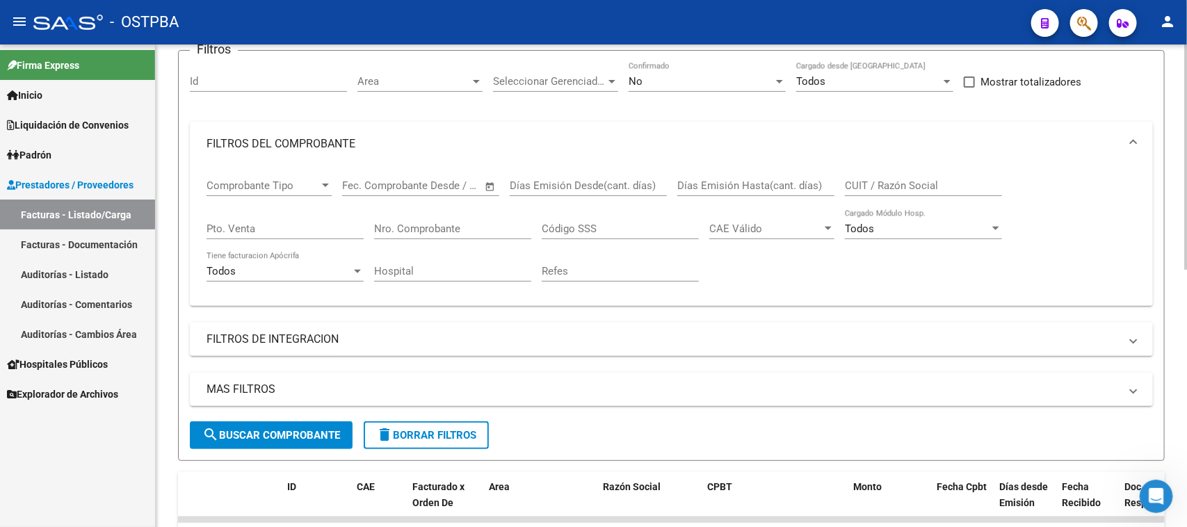
scroll to position [87, 0]
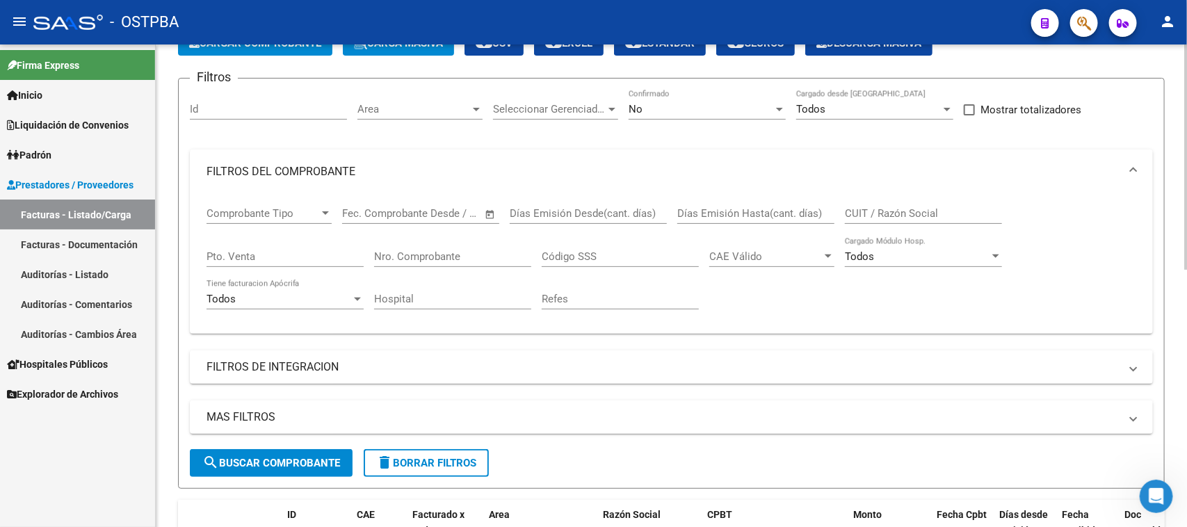
drag, startPoint x: 460, startPoint y: 243, endPoint x: 768, endPoint y: 318, distance: 317.1
click at [461, 243] on div "Nro. Comprobante" at bounding box center [452, 252] width 157 height 30
type input "7327"
click at [681, 99] on div "No Confirmado" at bounding box center [707, 105] width 157 height 30
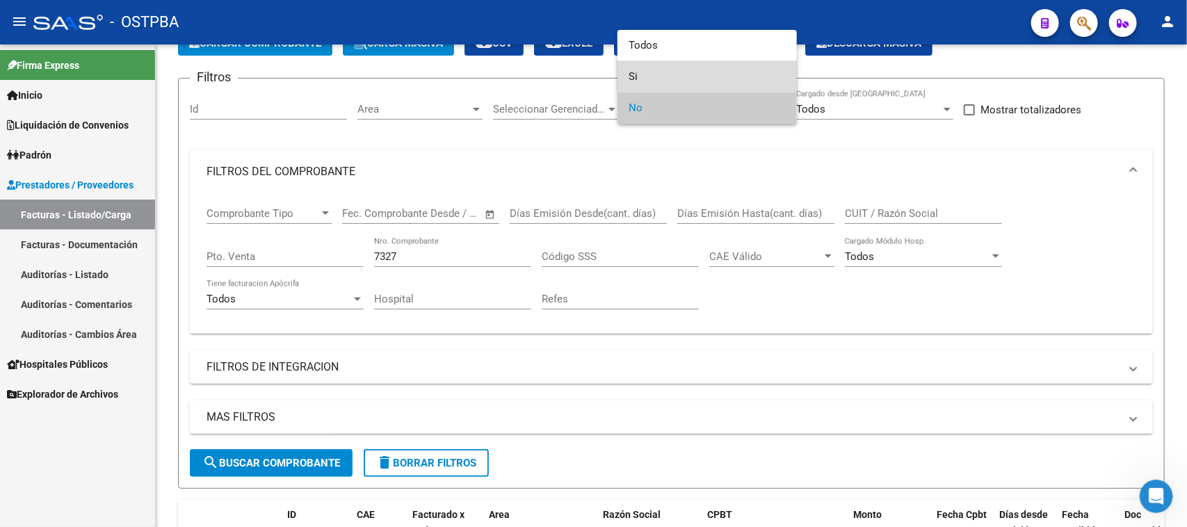
click at [630, 76] on span "Si" at bounding box center [707, 76] width 157 height 31
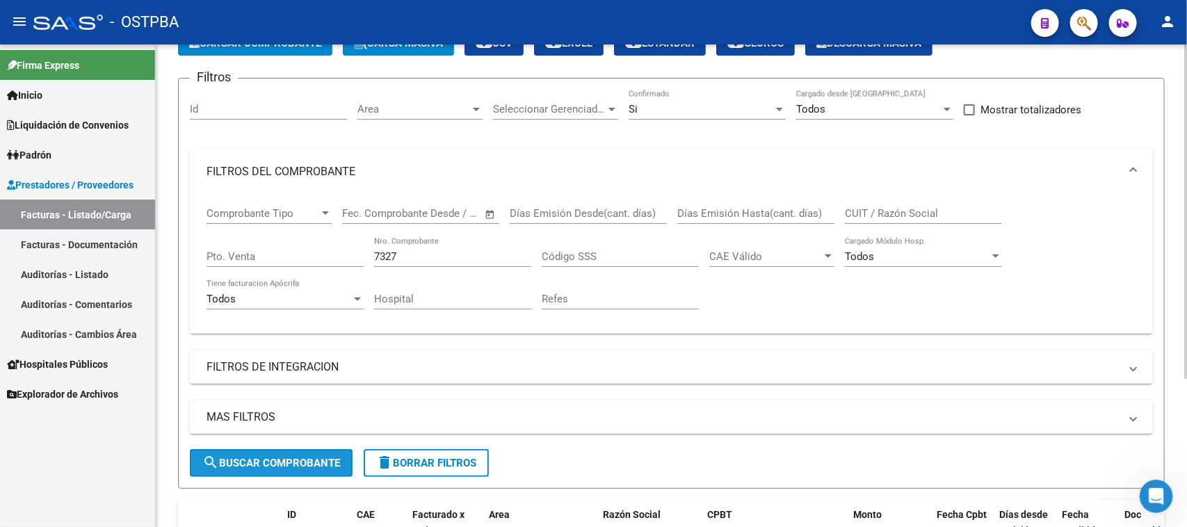
click at [307, 466] on span "search Buscar Comprobante" at bounding box center [271, 463] width 138 height 13
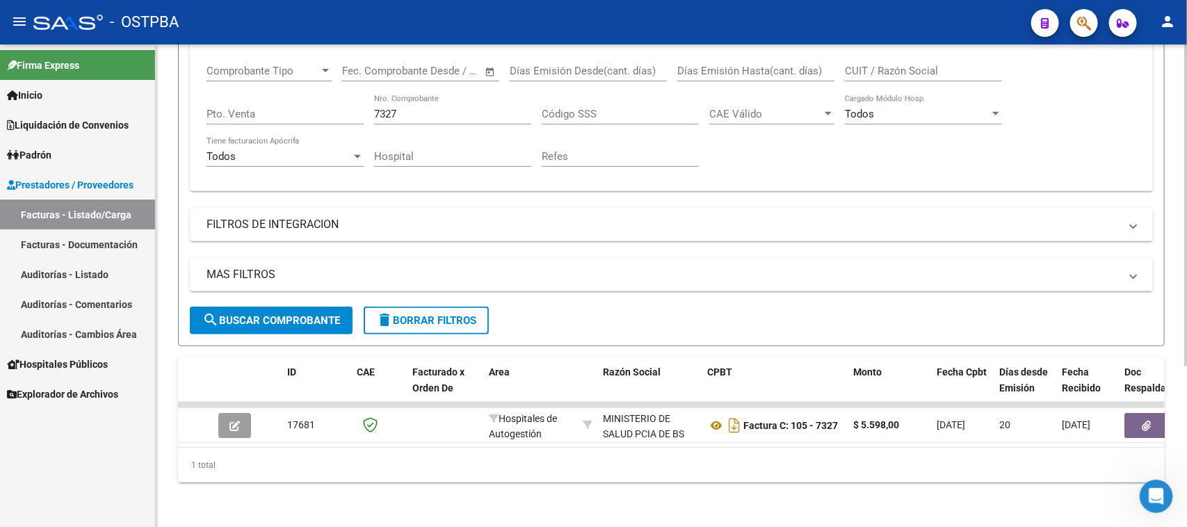
scroll to position [240, 0]
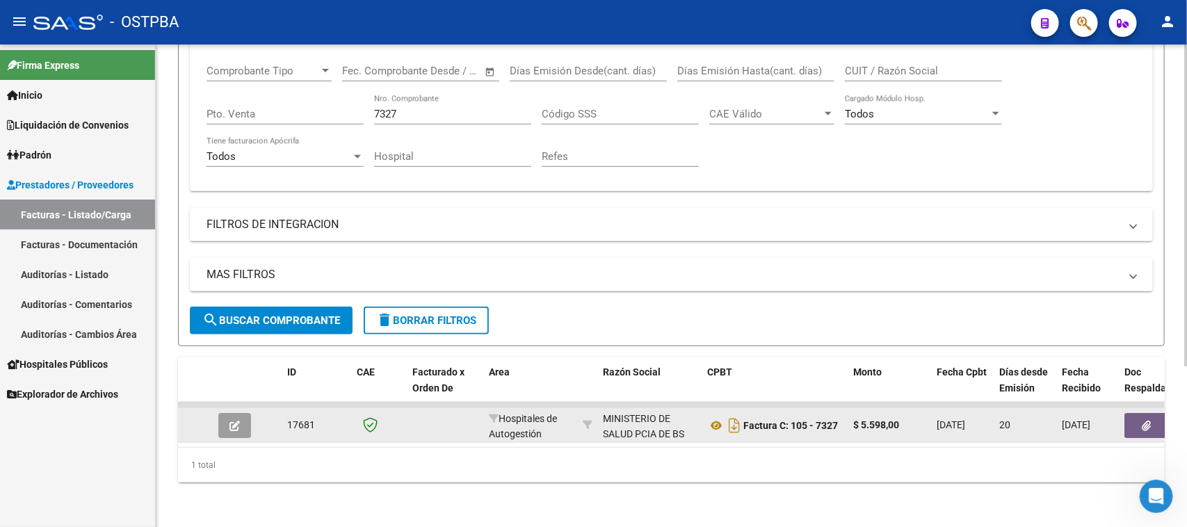
click at [1134, 415] on button "button" at bounding box center [1146, 425] width 45 height 25
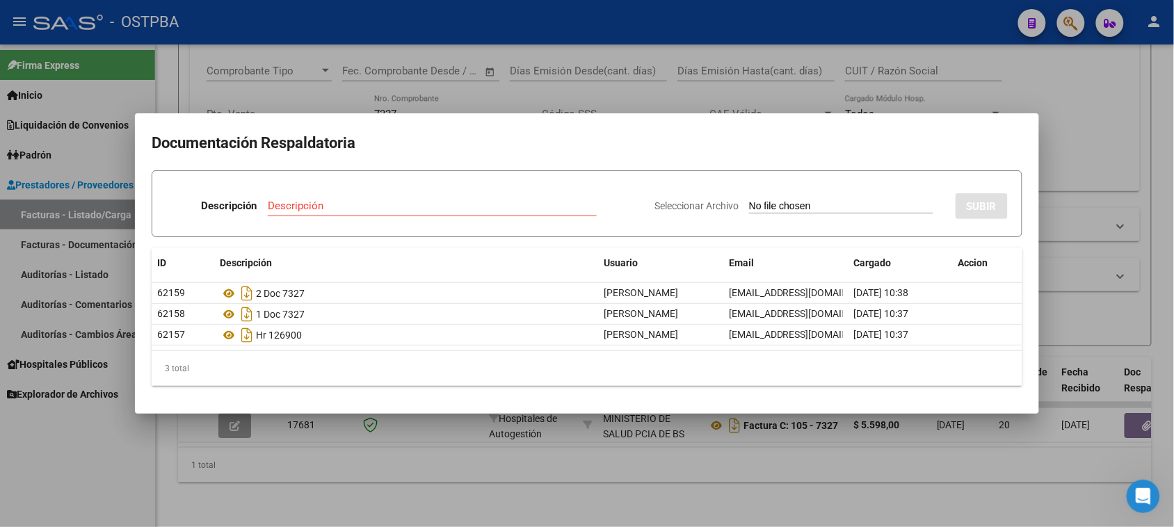
click at [387, 439] on div at bounding box center [587, 263] width 1174 height 527
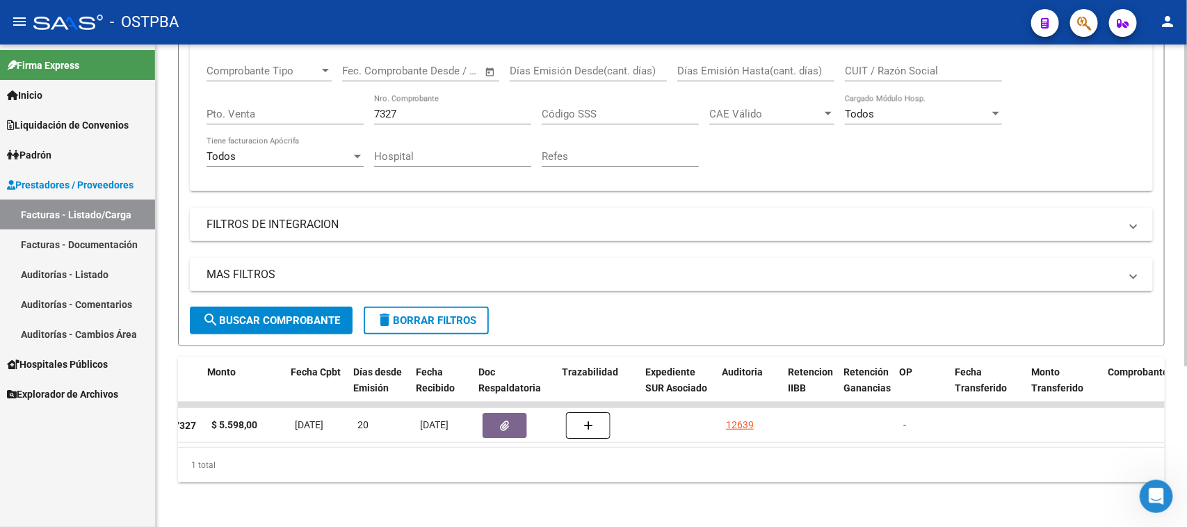
scroll to position [0, 674]
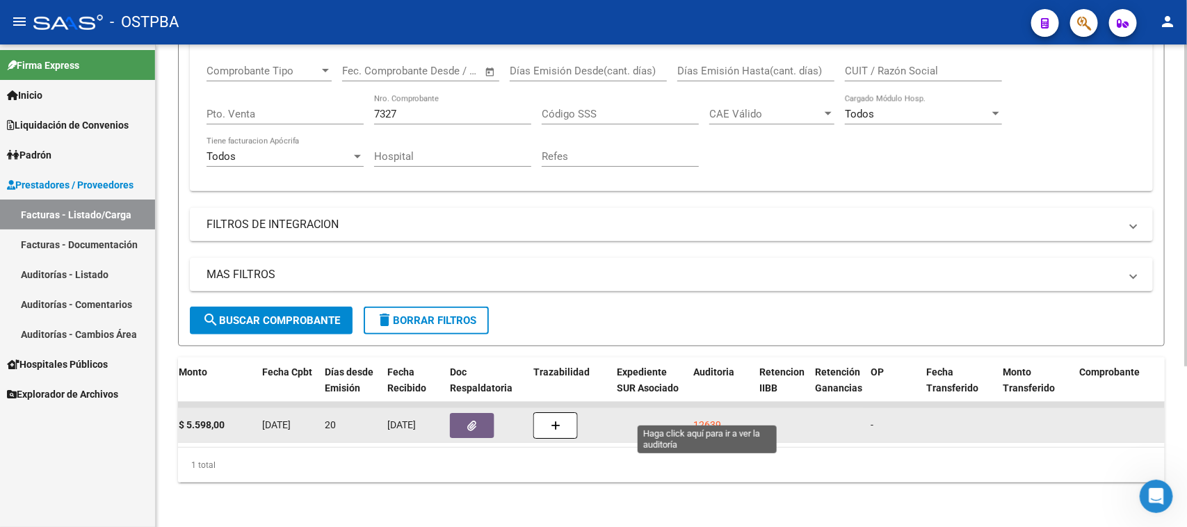
click at [701, 417] on div "12639" at bounding box center [707, 425] width 28 height 16
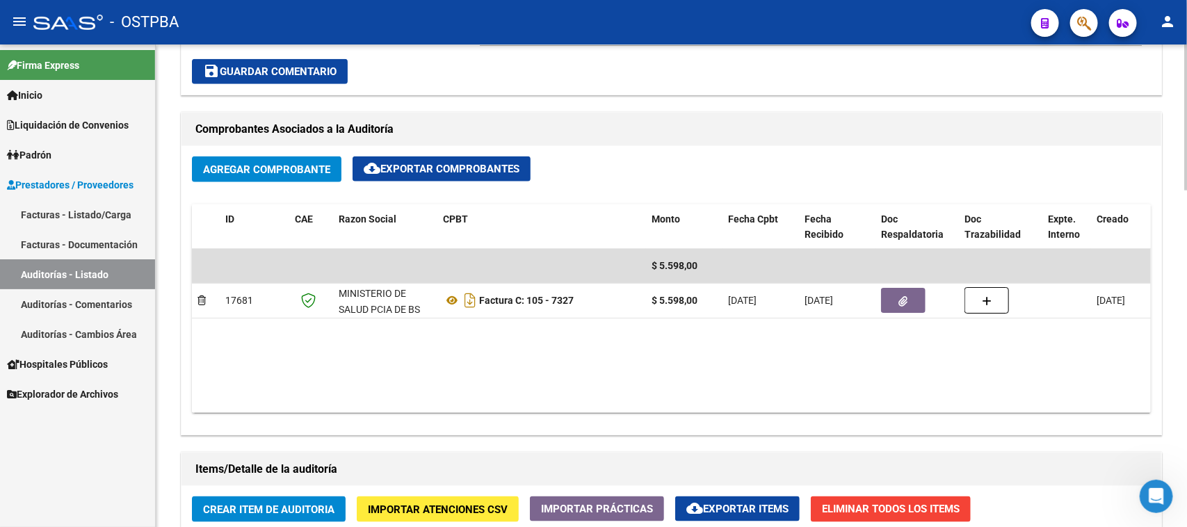
scroll to position [608, 0]
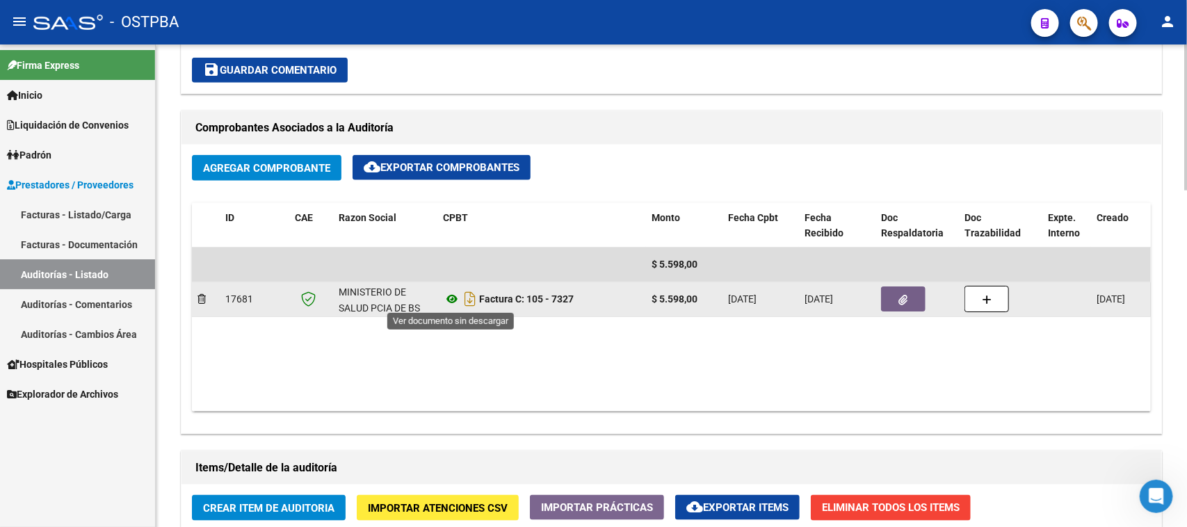
click at [451, 297] on icon at bounding box center [452, 299] width 18 height 17
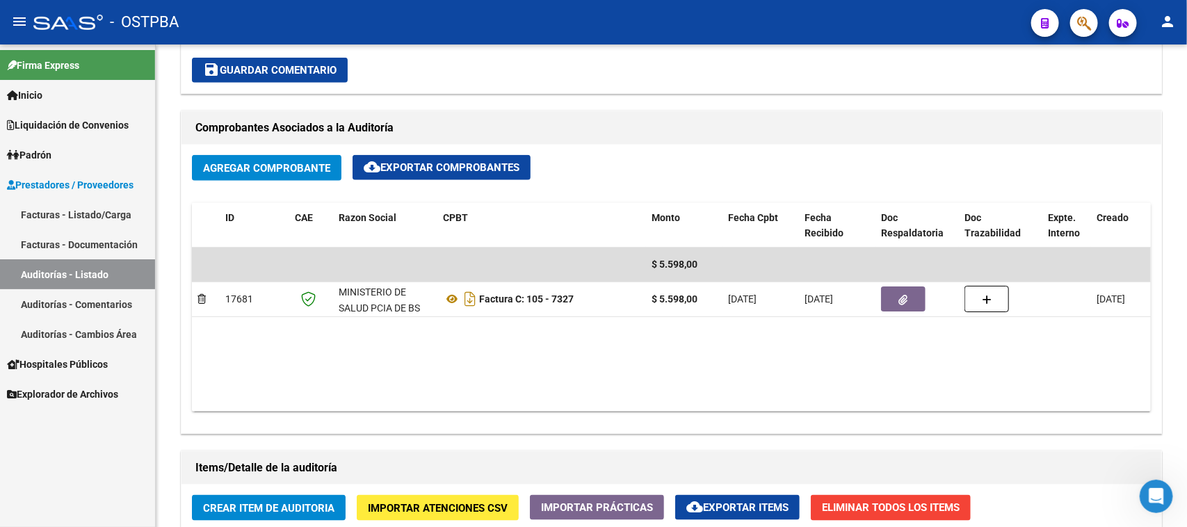
click at [74, 271] on link "Auditorías - Listado" at bounding box center [77, 274] width 155 height 30
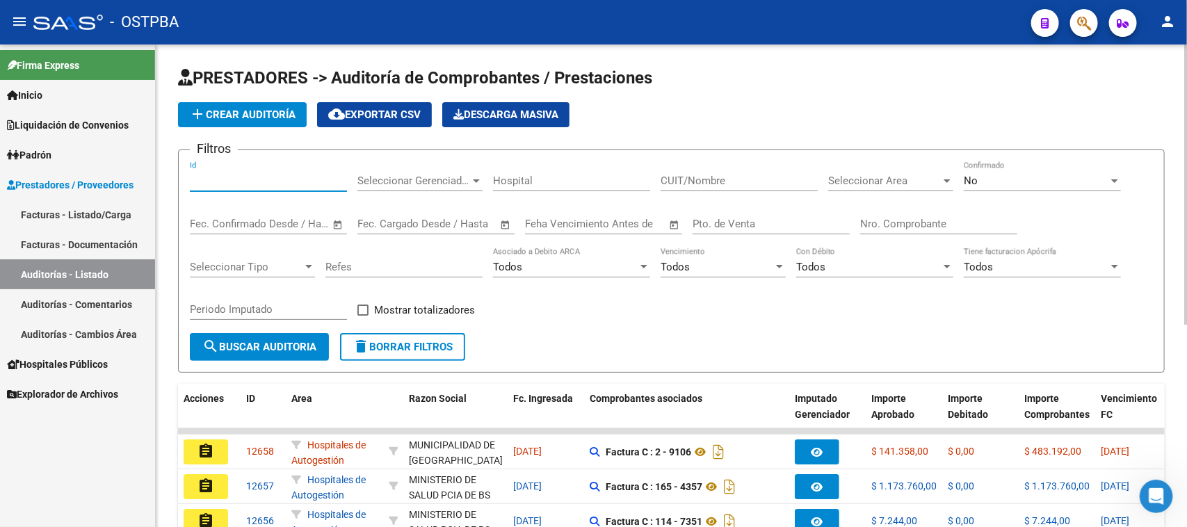
click at [232, 181] on input "Id" at bounding box center [268, 181] width 157 height 13
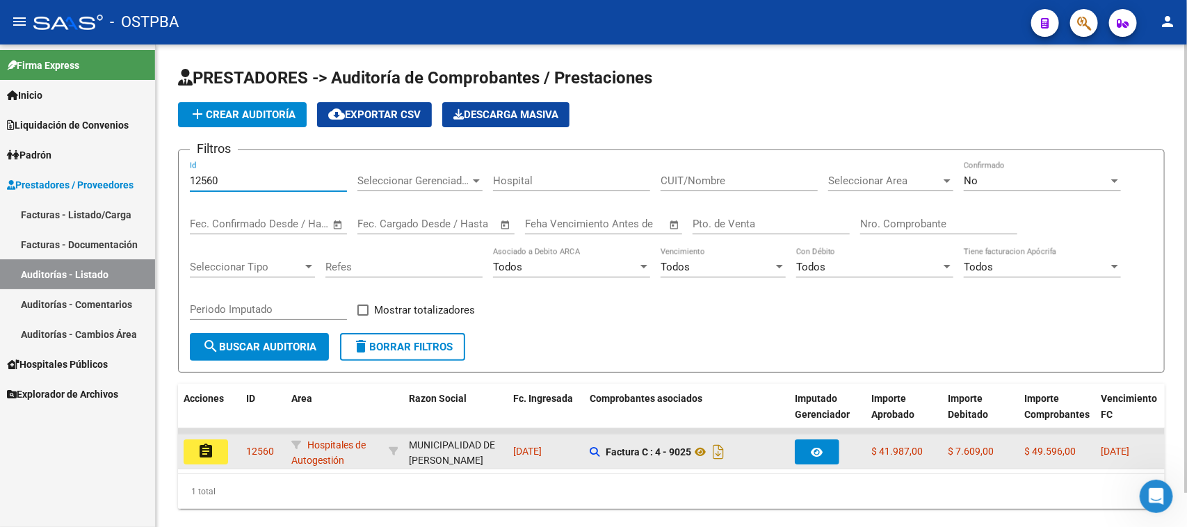
type input "12560"
click at [214, 451] on button "assignment" at bounding box center [206, 451] width 45 height 25
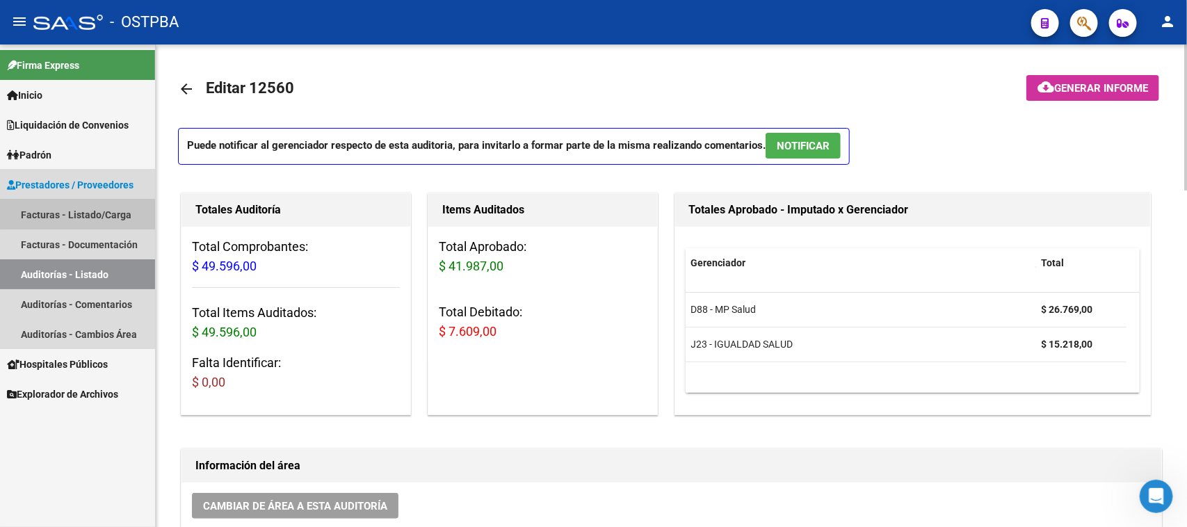
click at [96, 213] on link "Facturas - Listado/Carga" at bounding box center [77, 215] width 155 height 30
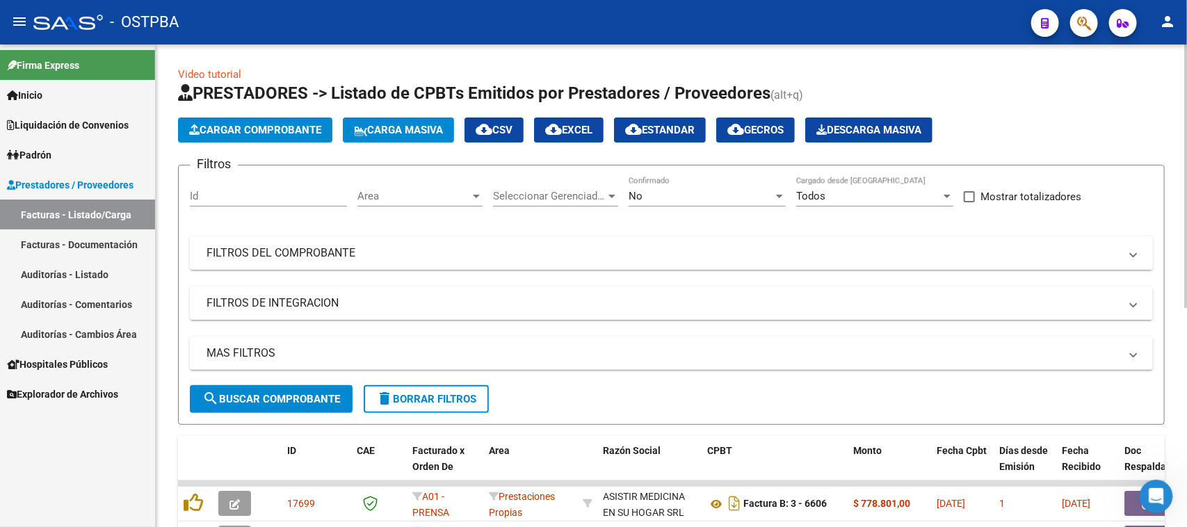
click at [532, 237] on mat-expansion-panel-header "FILTROS DEL COMPROBANTE" at bounding box center [671, 252] width 963 height 33
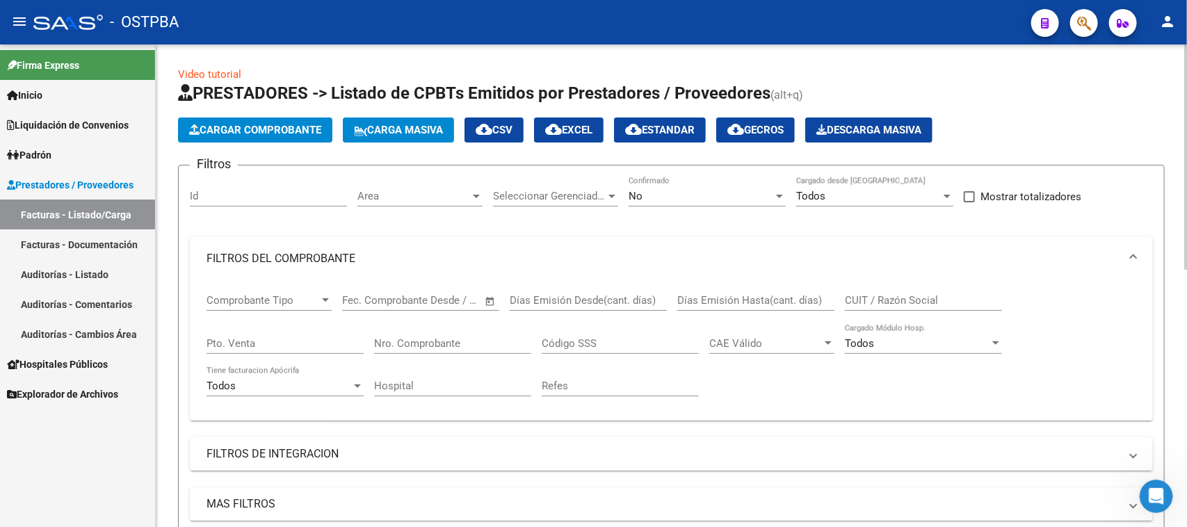
click at [412, 339] on input "Nro. Comprobante" at bounding box center [452, 343] width 157 height 13
type input "161242"
click at [661, 200] on div "No" at bounding box center [701, 196] width 145 height 13
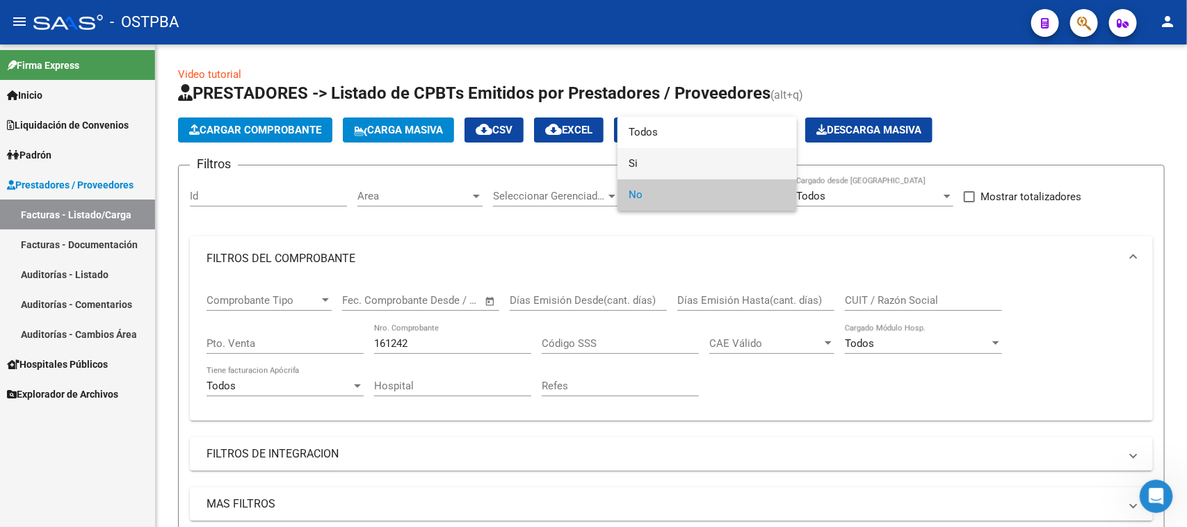
click at [635, 161] on span "Si" at bounding box center [707, 163] width 157 height 31
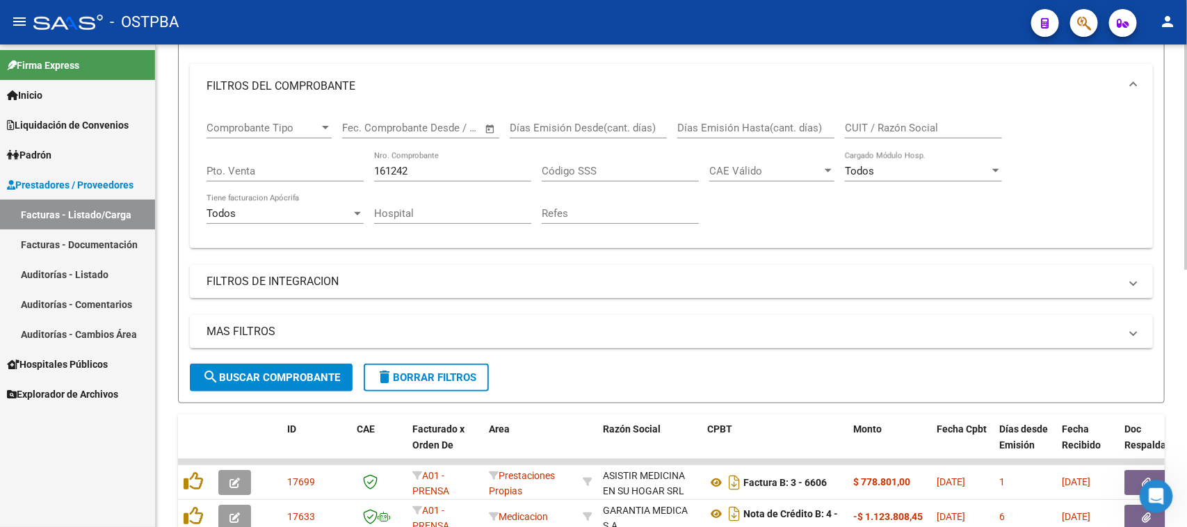
scroll to position [174, 0]
click at [262, 380] on button "search Buscar Comprobante" at bounding box center [271, 376] width 163 height 28
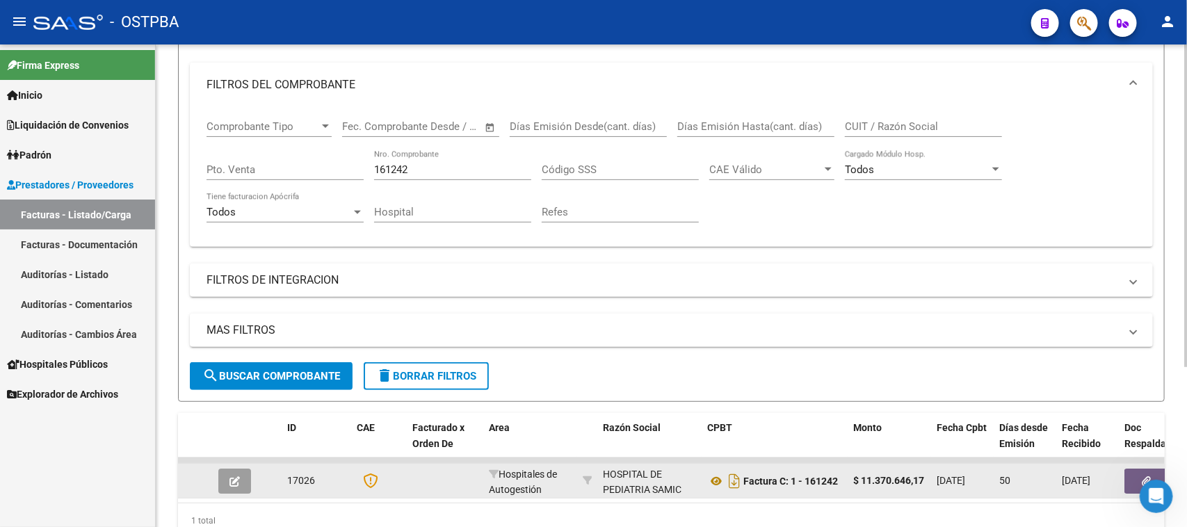
click at [1149, 469] on button "button" at bounding box center [1146, 481] width 45 height 25
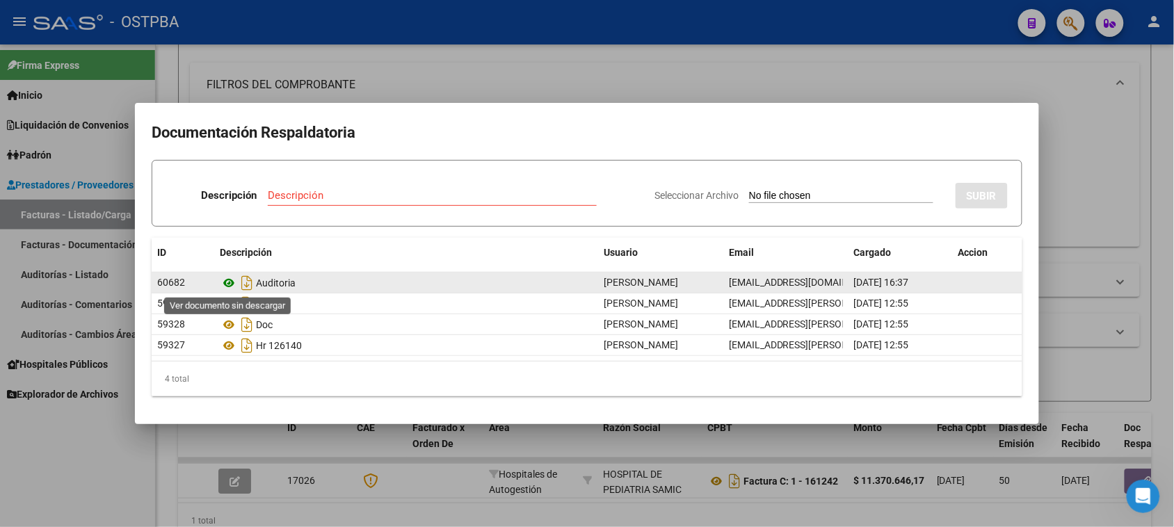
click at [226, 285] on icon at bounding box center [229, 283] width 18 height 17
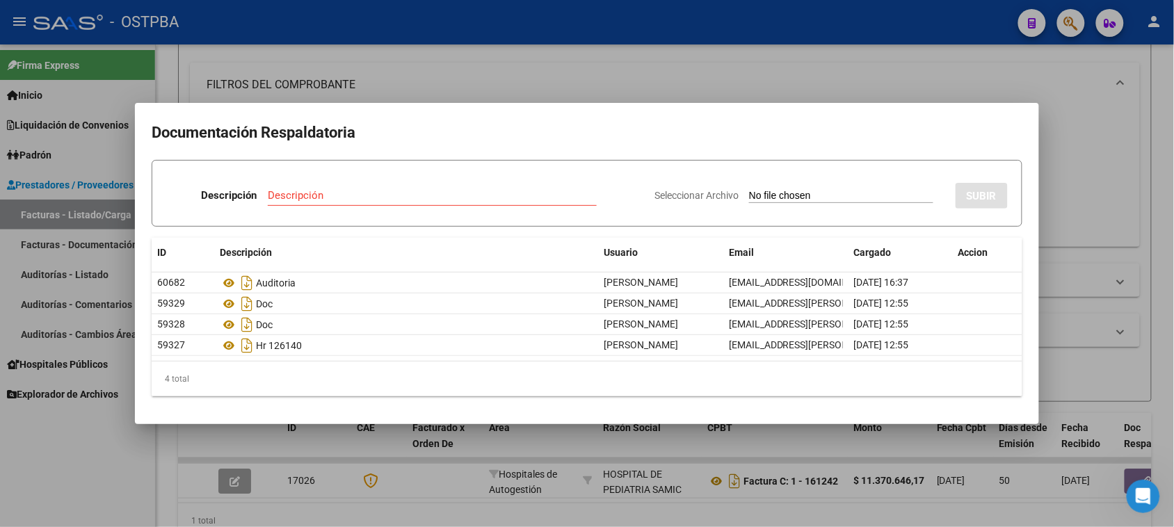
click at [329, 198] on input "Descripción" at bounding box center [432, 195] width 329 height 13
type input "nota credito 30671"
click at [749, 190] on input "Seleccionar Archivo" at bounding box center [841, 196] width 184 height 13
type input "C:\fakepath\nota credito 30671.pdf"
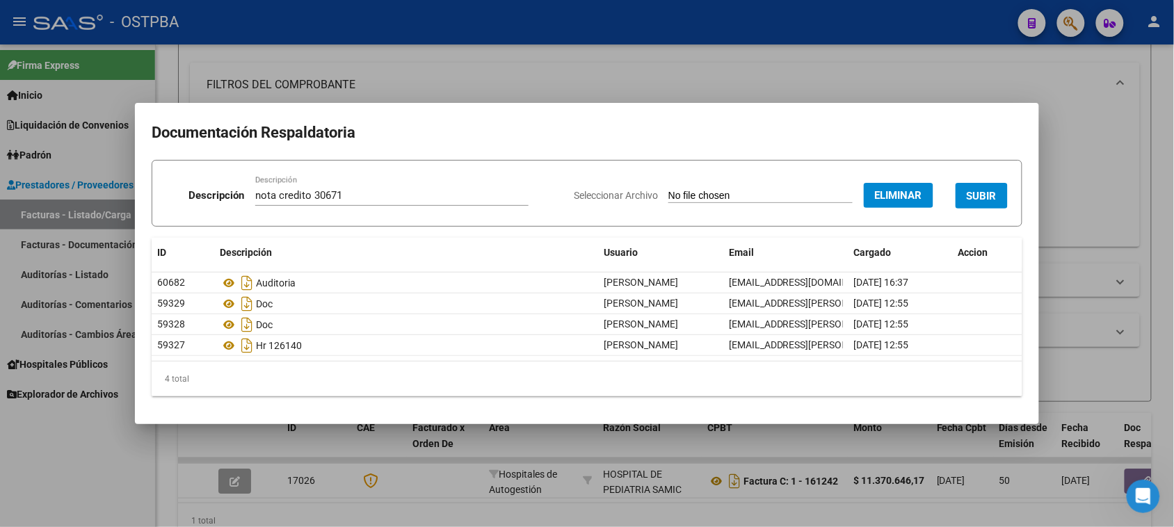
click at [967, 197] on span "SUBIR" at bounding box center [982, 196] width 30 height 13
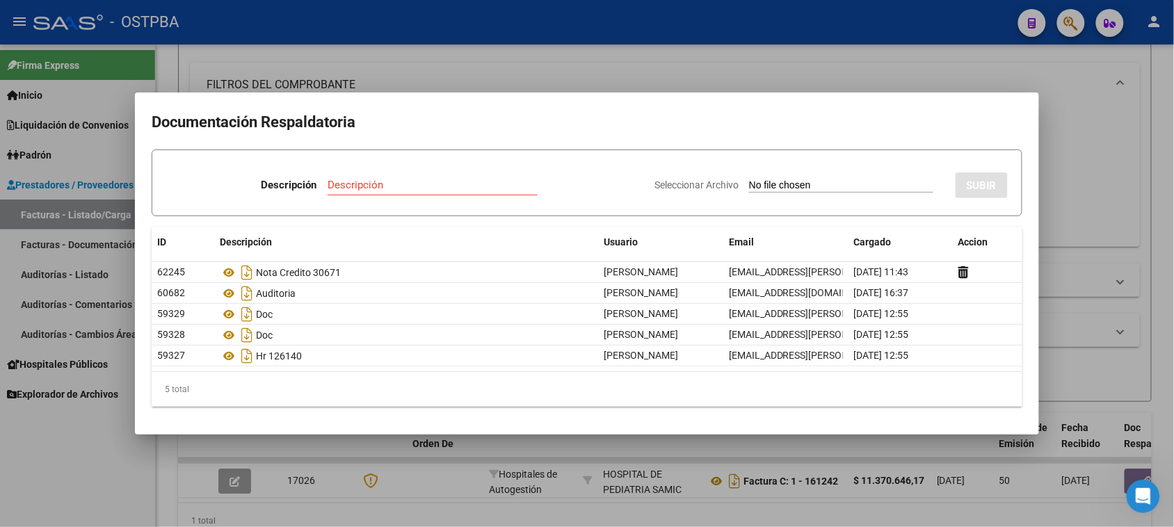
click at [1114, 175] on div at bounding box center [587, 263] width 1174 height 527
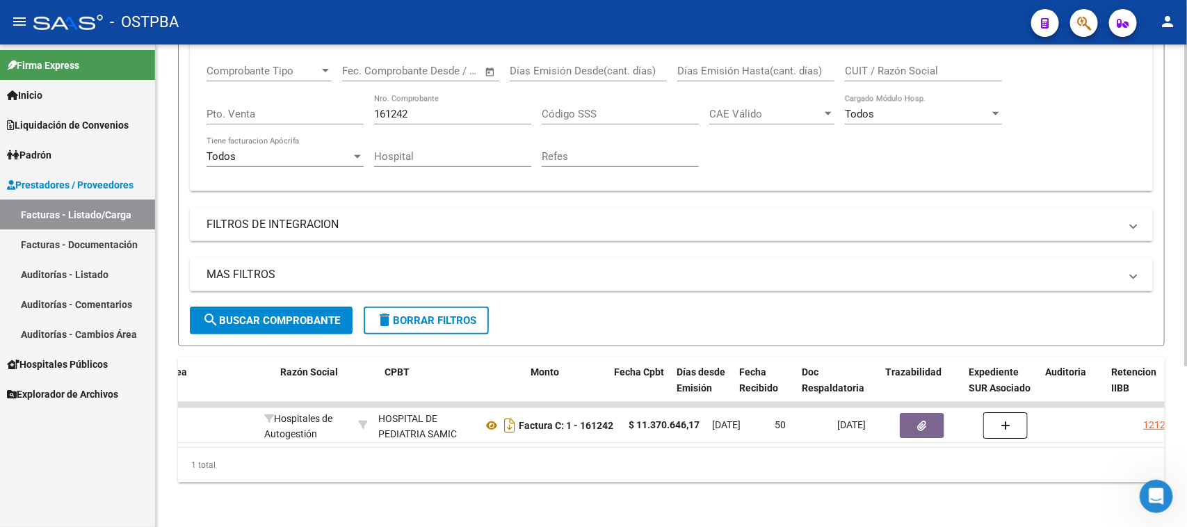
scroll to position [0, 404]
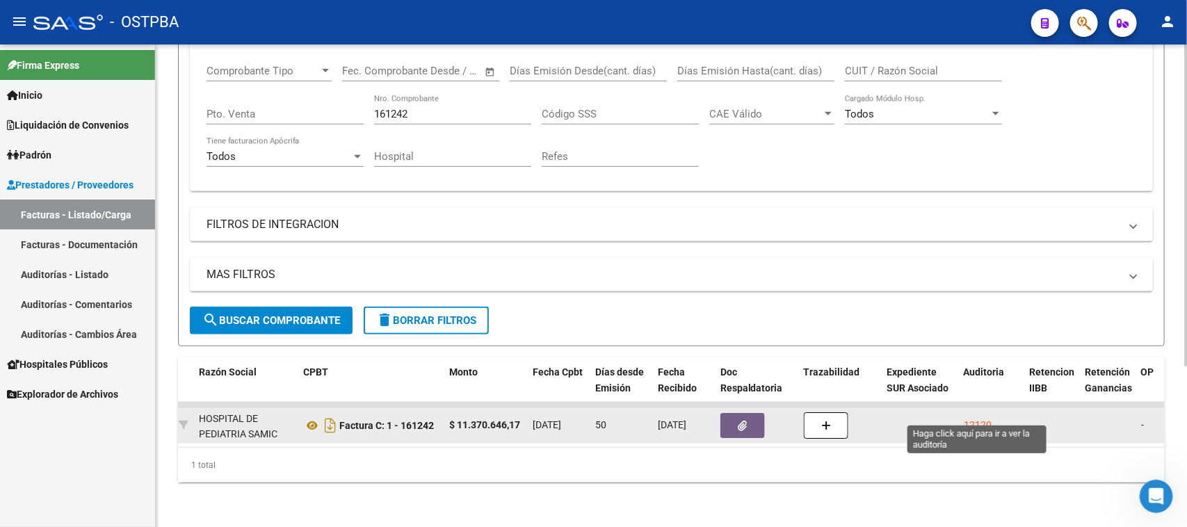
drag, startPoint x: 977, startPoint y: 412, endPoint x: 887, endPoint y: 435, distance: 92.6
click at [976, 417] on div "12120" at bounding box center [978, 425] width 28 height 16
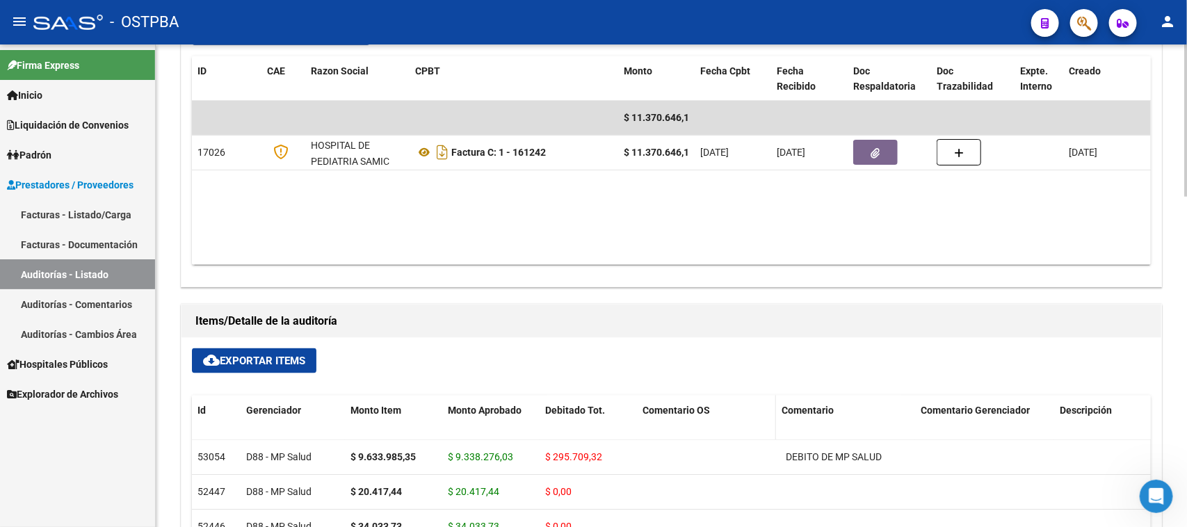
scroll to position [782, 0]
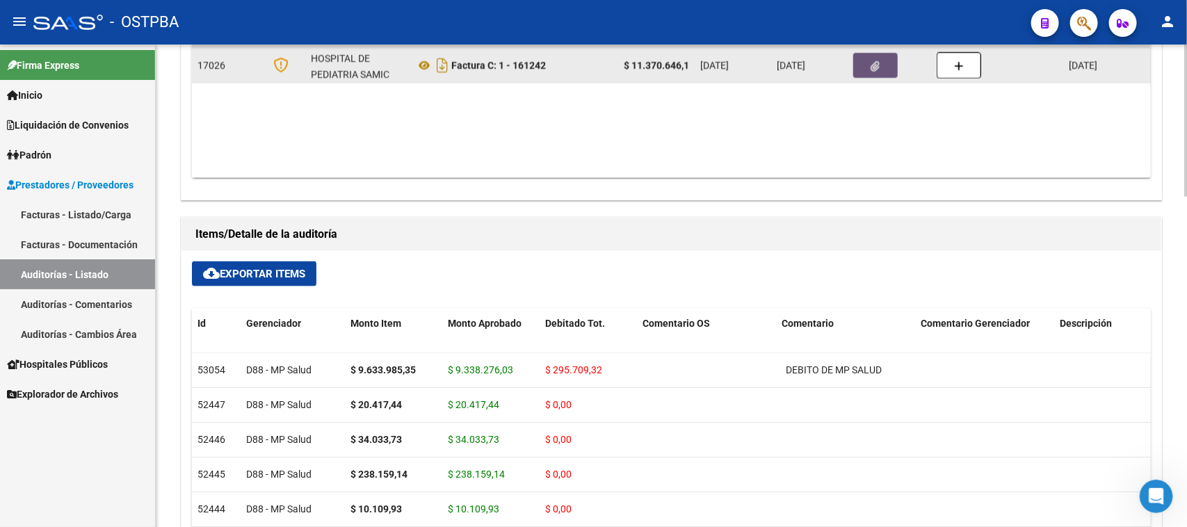
click at [868, 70] on button "button" at bounding box center [875, 65] width 45 height 25
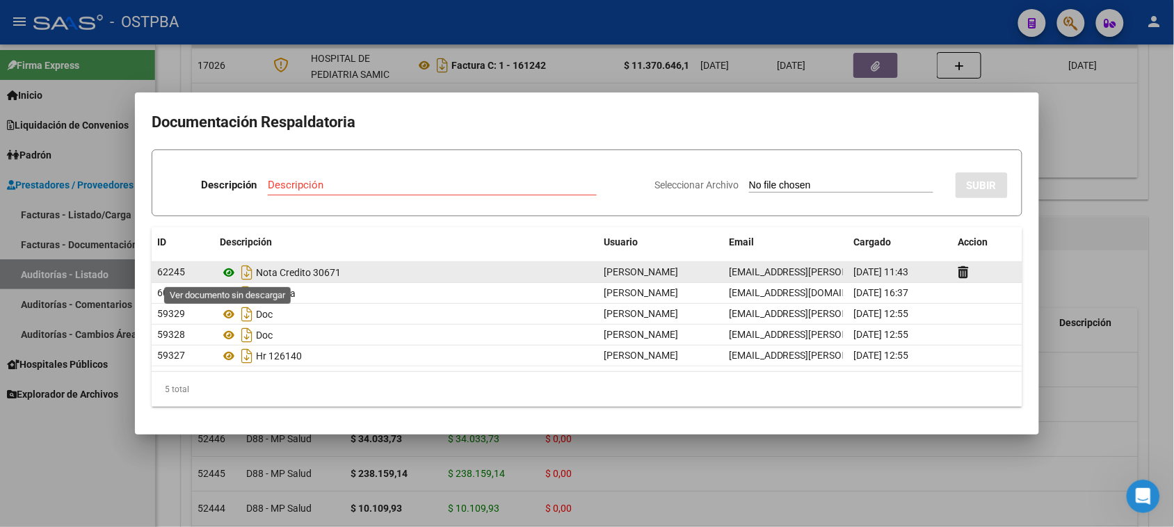
click at [227, 275] on icon at bounding box center [229, 272] width 18 height 17
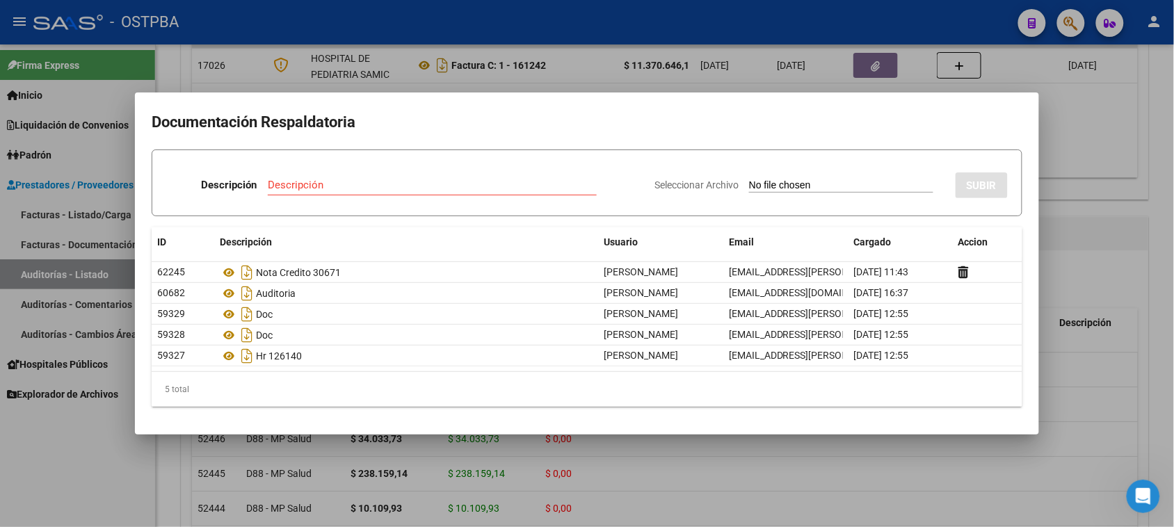
click at [1156, 314] on div at bounding box center [587, 263] width 1174 height 527
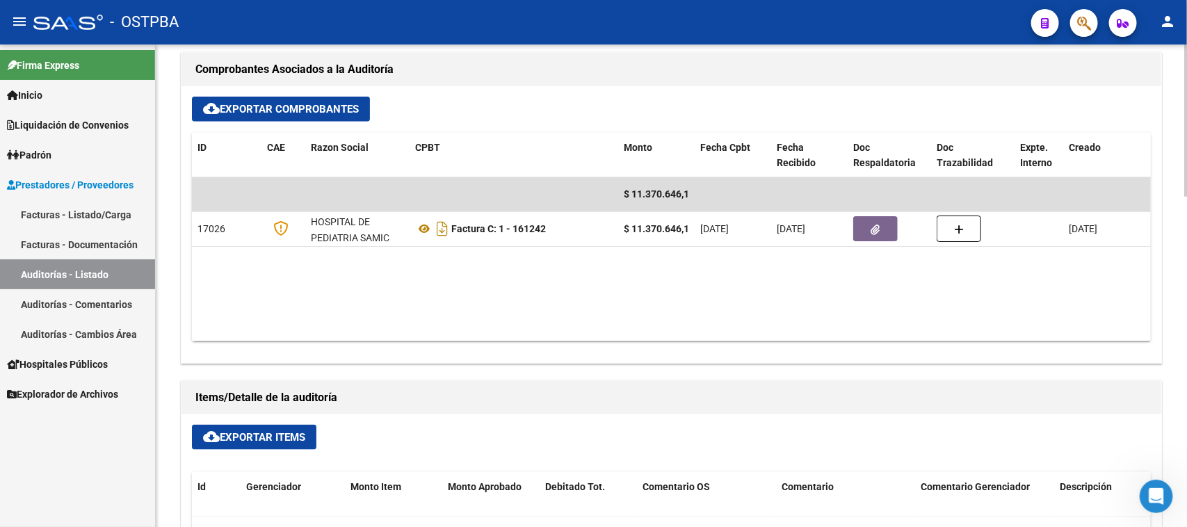
scroll to position [532, 0]
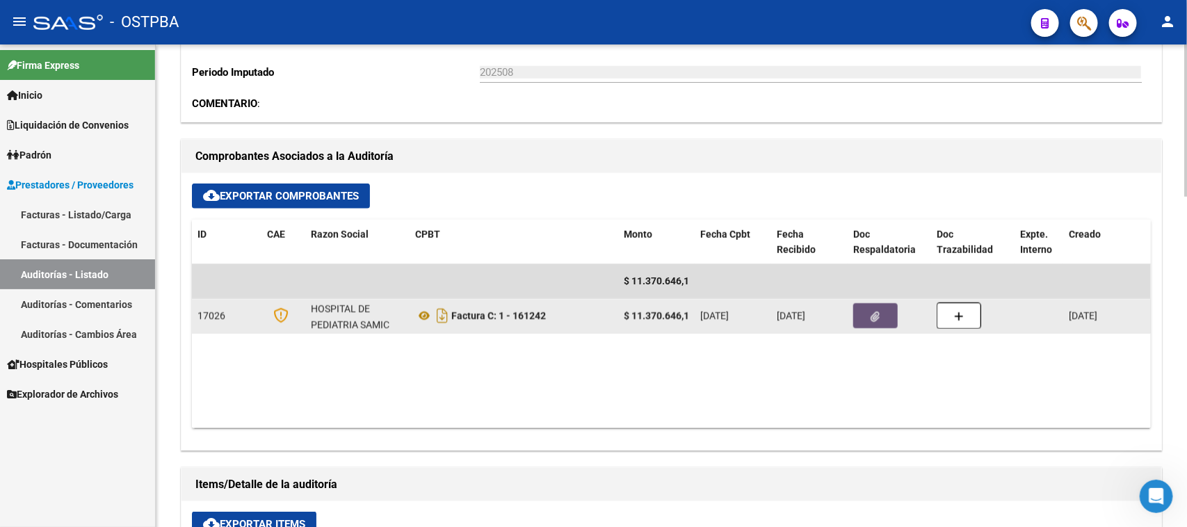
click at [866, 315] on button "button" at bounding box center [875, 315] width 45 height 25
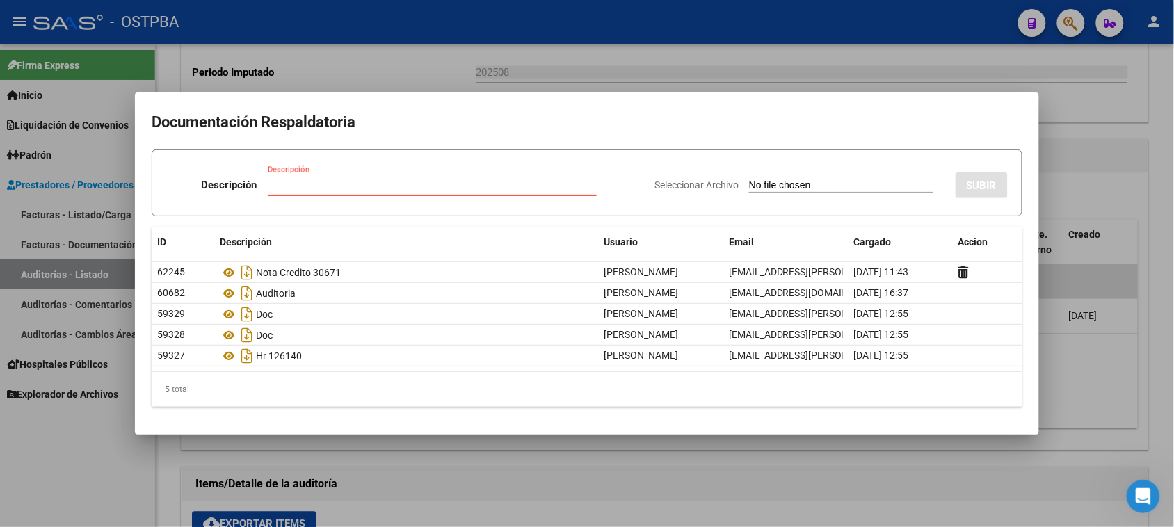
click at [94, 449] on div at bounding box center [587, 263] width 1174 height 527
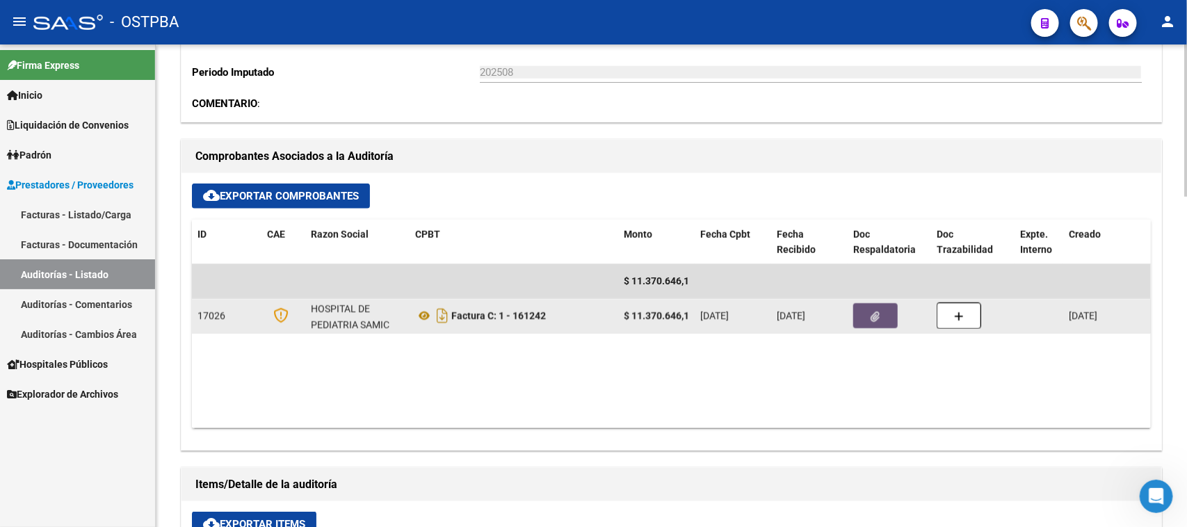
click at [884, 313] on button "button" at bounding box center [875, 315] width 45 height 25
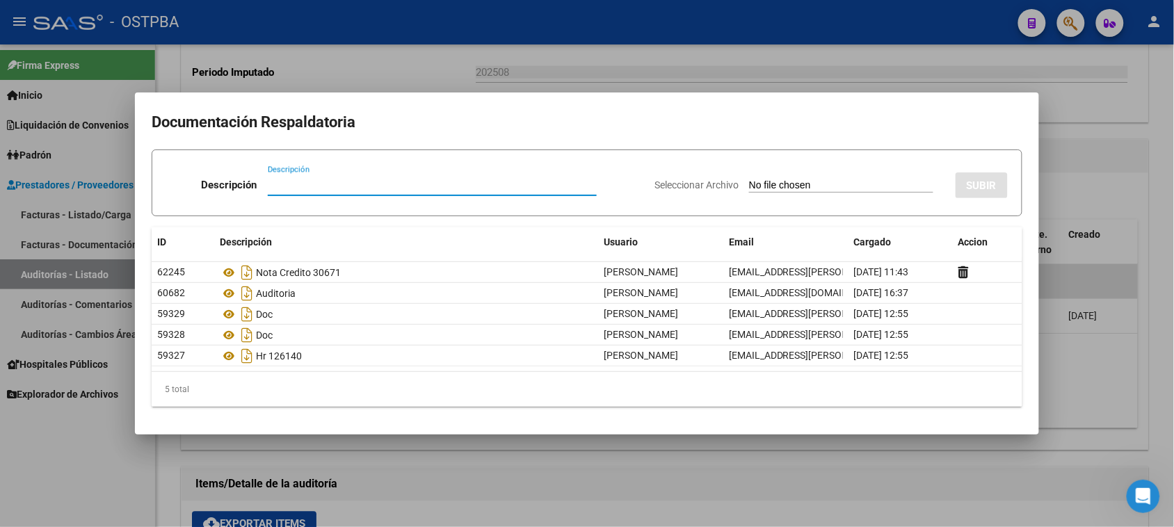
click at [49, 439] on div at bounding box center [587, 263] width 1174 height 527
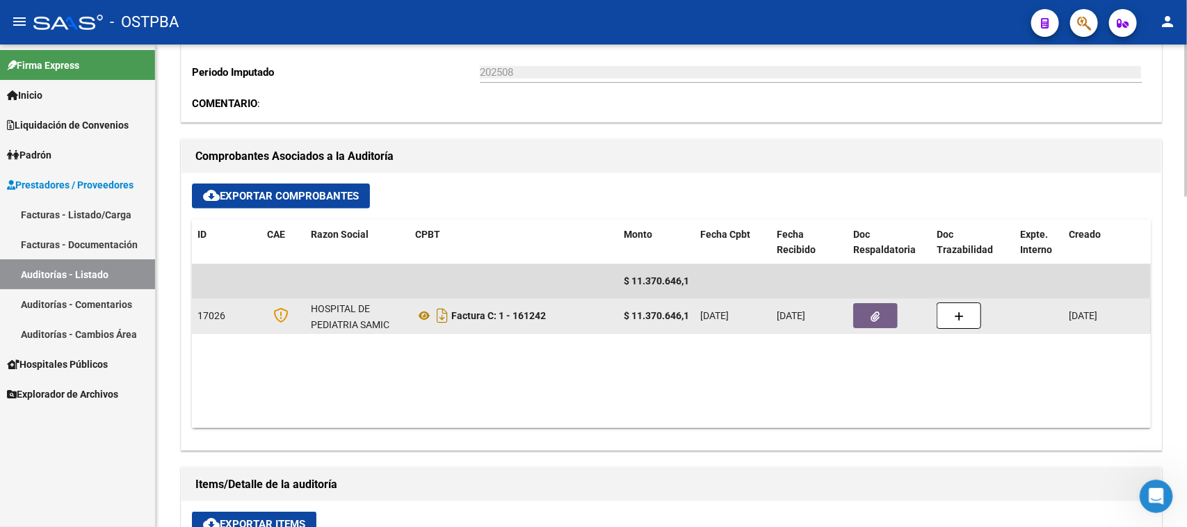
click at [867, 317] on button "button" at bounding box center [875, 315] width 45 height 25
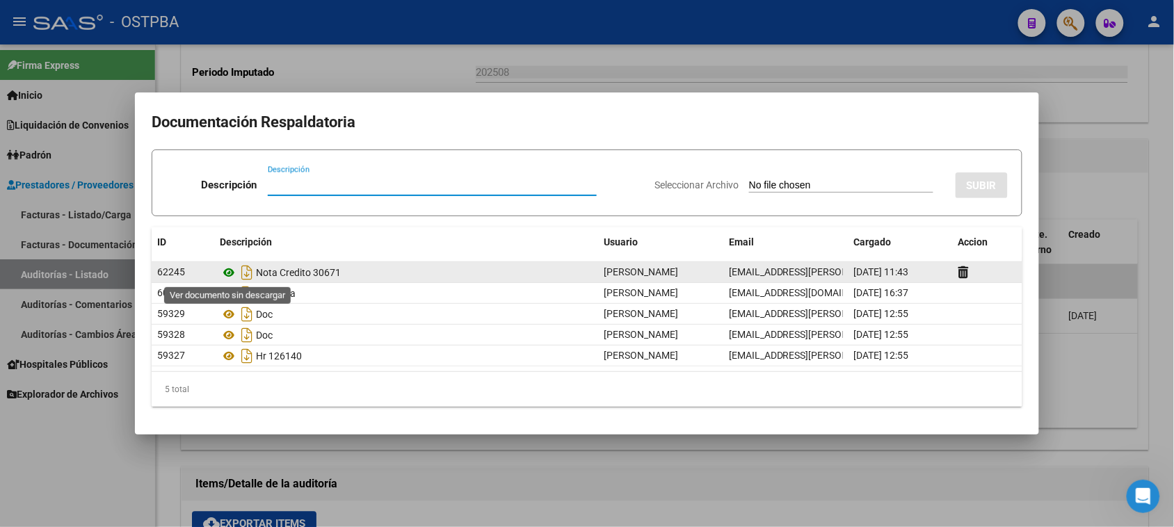
click at [231, 275] on icon at bounding box center [229, 272] width 18 height 17
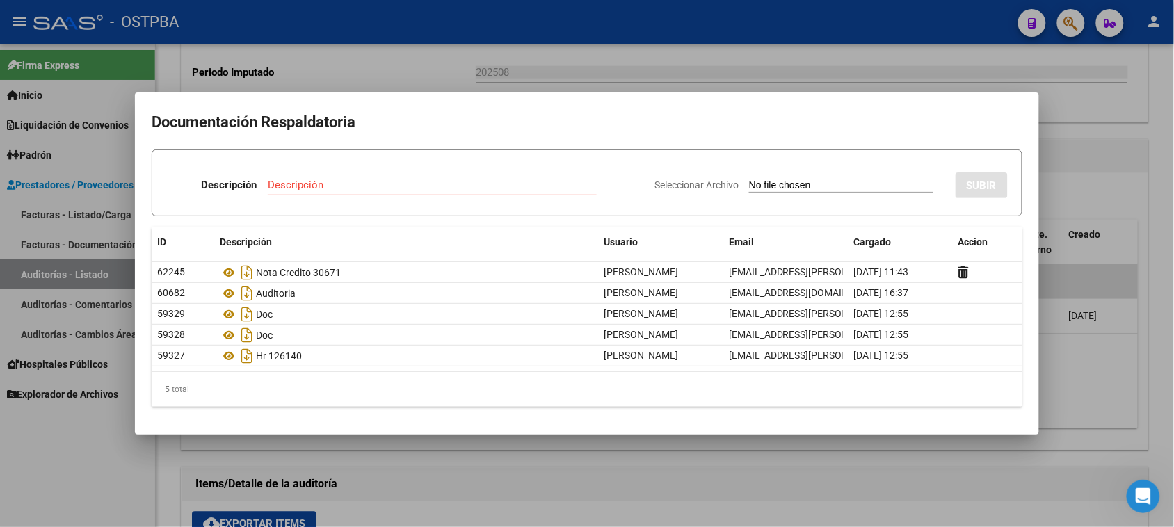
click at [57, 269] on div at bounding box center [587, 263] width 1174 height 527
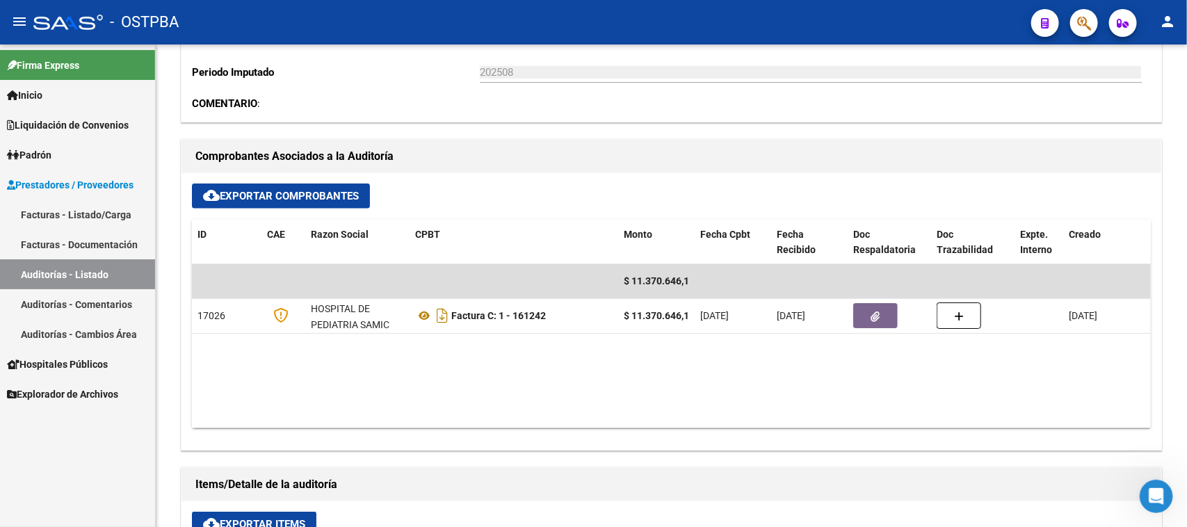
click at [57, 269] on link "Auditorías - Listado" at bounding box center [77, 274] width 155 height 30
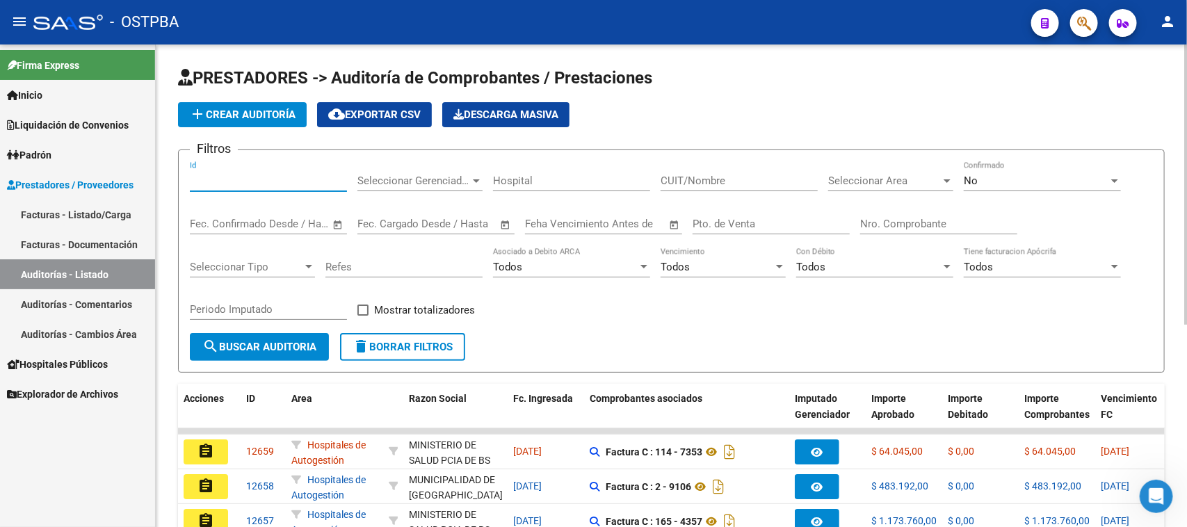
click at [202, 179] on input "Id" at bounding box center [268, 181] width 157 height 13
click at [871, 218] on input "Nro. Comprobante" at bounding box center [938, 224] width 157 height 13
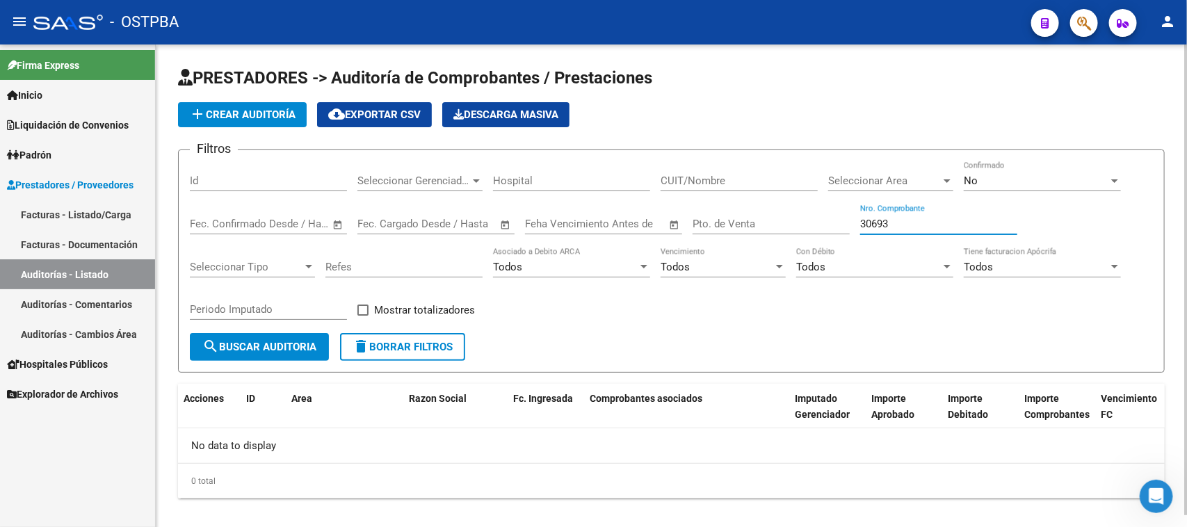
click at [982, 175] on div "No" at bounding box center [1036, 181] width 145 height 13
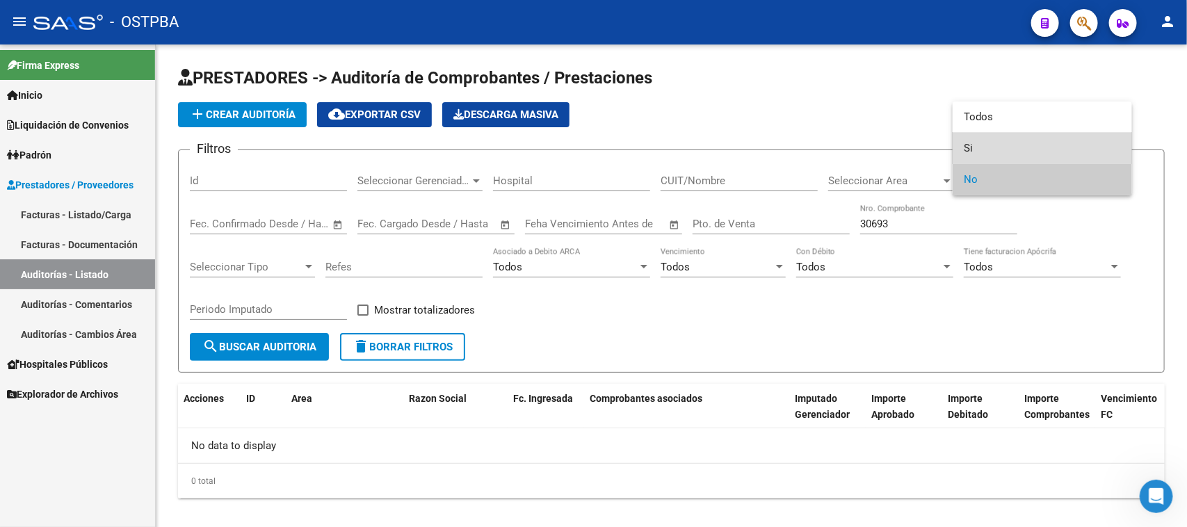
click at [969, 151] on span "Si" at bounding box center [1042, 148] width 157 height 31
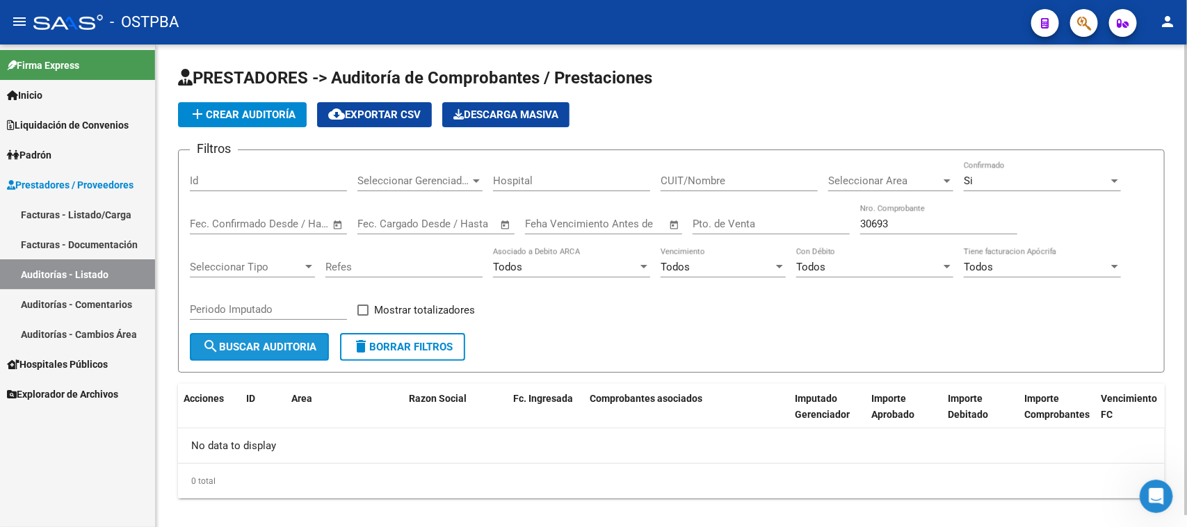
click at [307, 348] on span "search Buscar Auditoria" at bounding box center [259, 347] width 114 height 13
drag, startPoint x: 897, startPoint y: 223, endPoint x: 817, endPoint y: 220, distance: 80.0
click at [817, 220] on div "Filtros Id Seleccionar Gerenciador Seleccionar Gerenciador Hospital CUIT/Nombre…" at bounding box center [671, 247] width 963 height 172
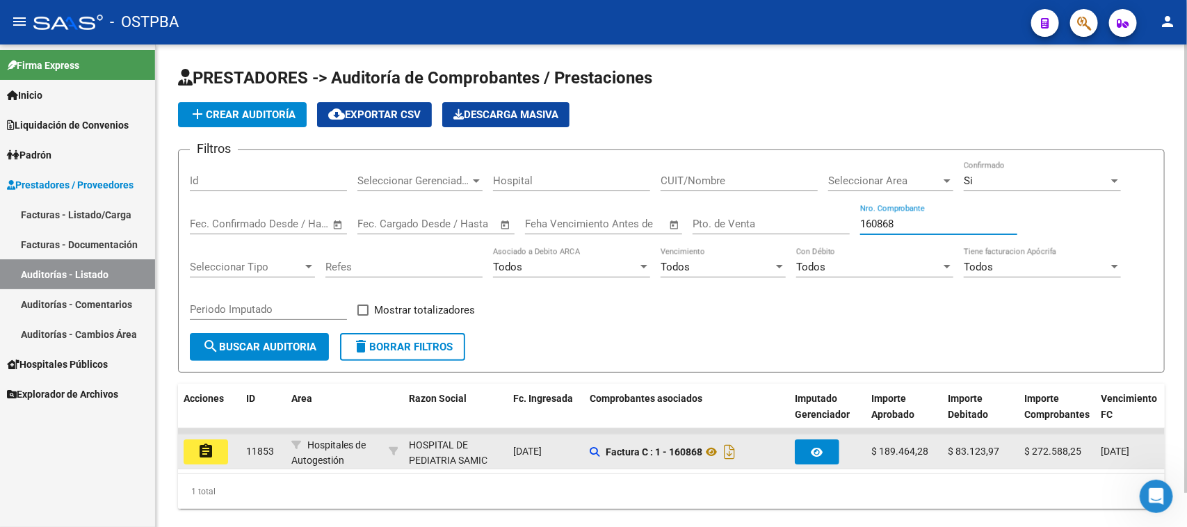
type input "160868"
click at [204, 447] on mat-icon "assignment" at bounding box center [205, 451] width 17 height 17
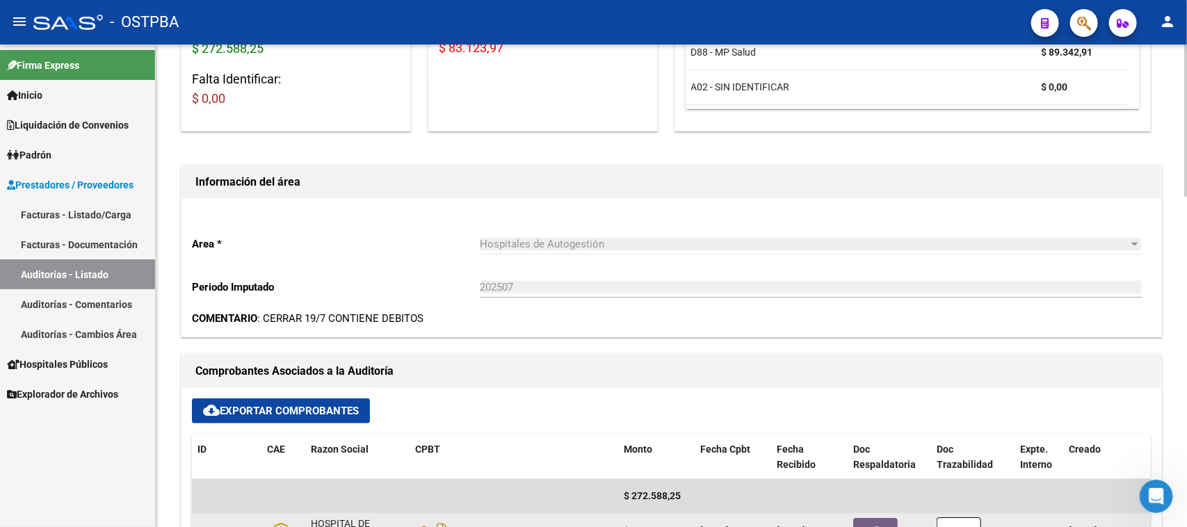
scroll to position [435, 0]
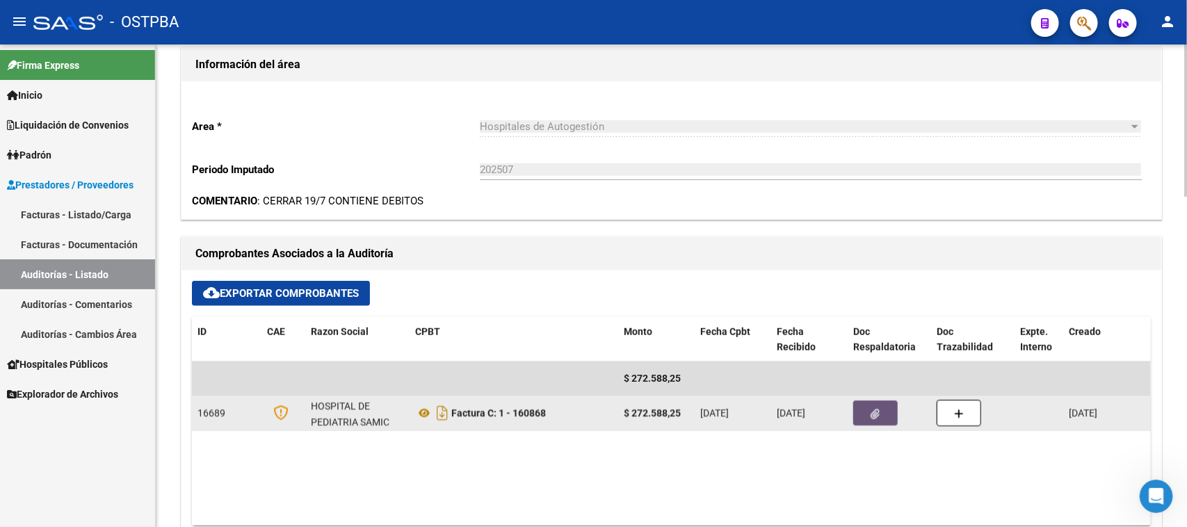
click at [863, 414] on button "button" at bounding box center [875, 413] width 45 height 25
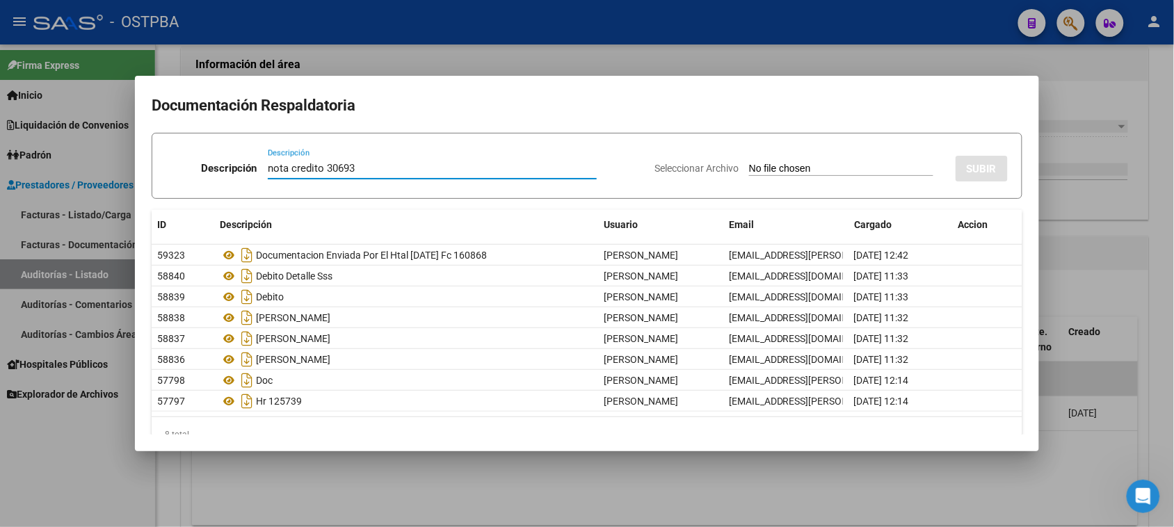
type input "nota credito 30693"
click at [749, 163] on input "Seleccionar Archivo" at bounding box center [841, 169] width 184 height 13
type input "C:\fakepath\nota credito 30693.pdf"
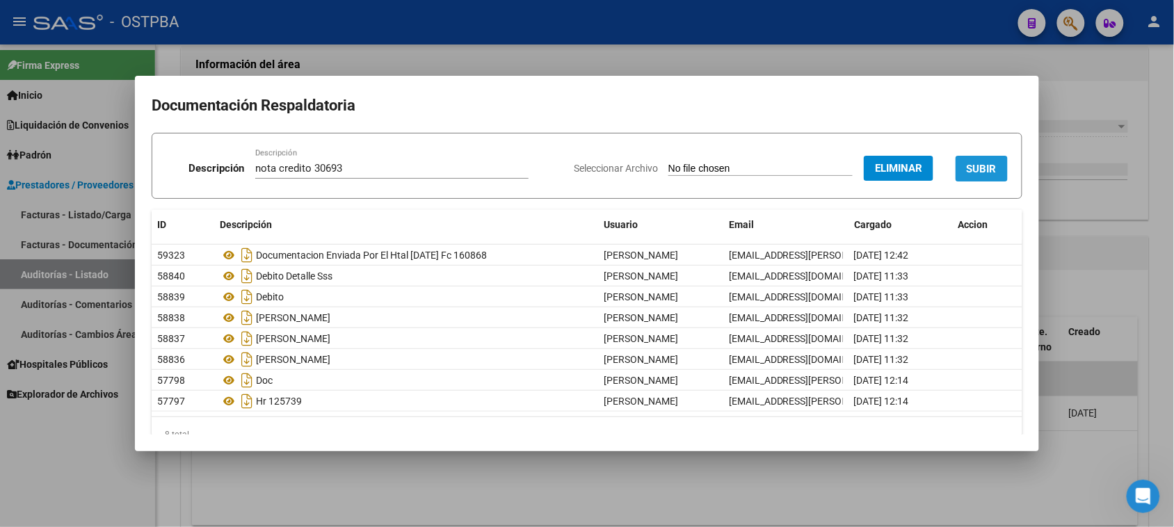
drag, startPoint x: 961, startPoint y: 172, endPoint x: 944, endPoint y: 178, distance: 17.8
click at [967, 172] on span "SUBIR" at bounding box center [982, 169] width 30 height 13
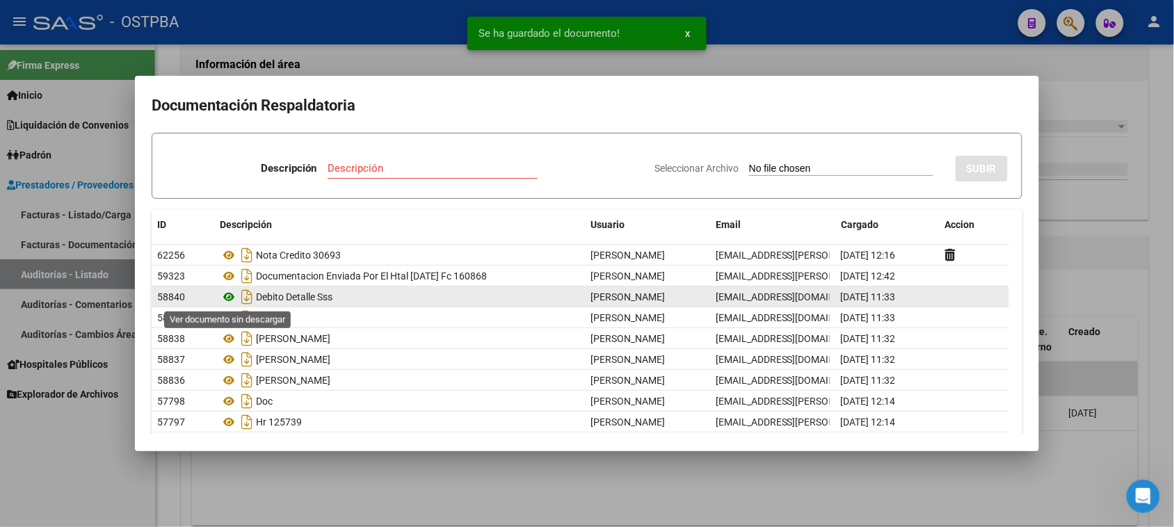
click at [230, 297] on icon at bounding box center [229, 297] width 18 height 17
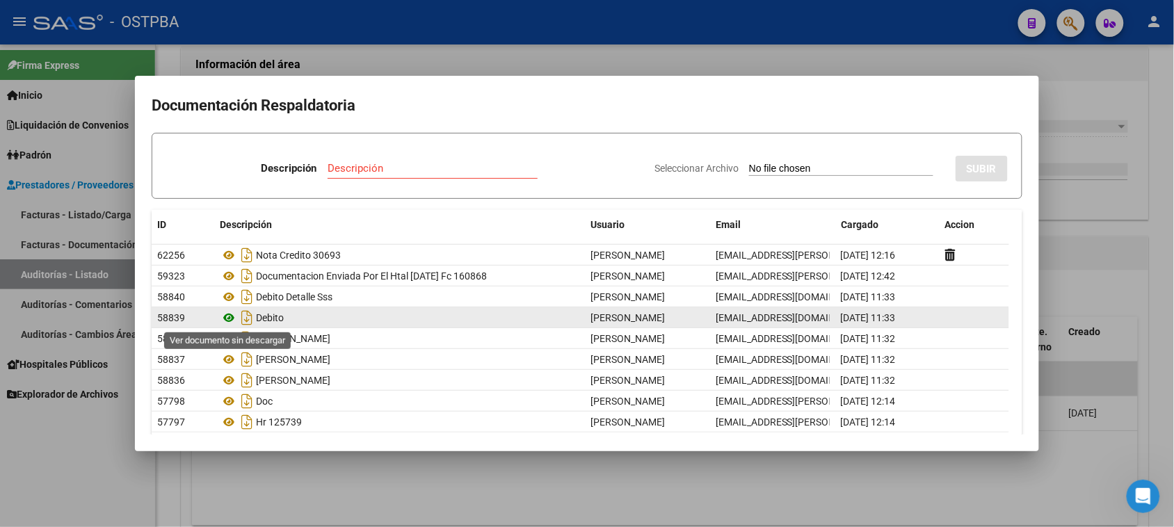
click at [231, 317] on icon at bounding box center [229, 317] width 18 height 17
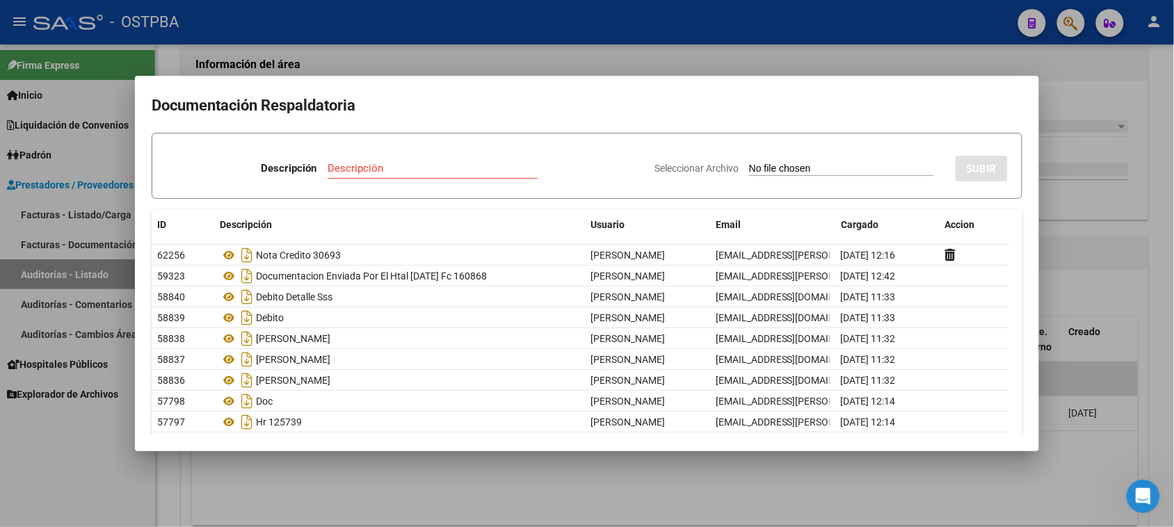
click at [209, 478] on div at bounding box center [587, 263] width 1174 height 527
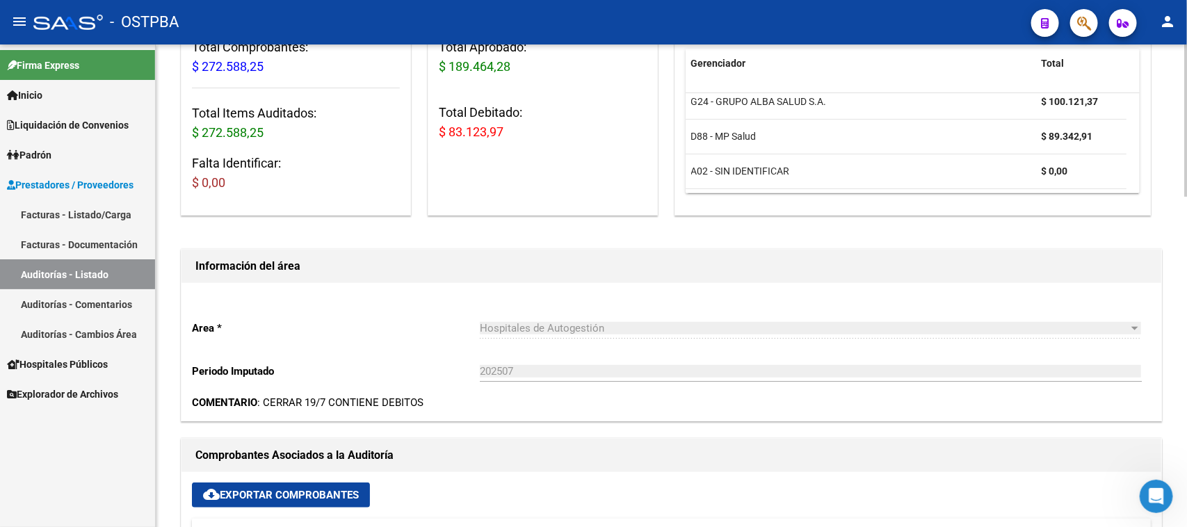
scroll to position [0, 0]
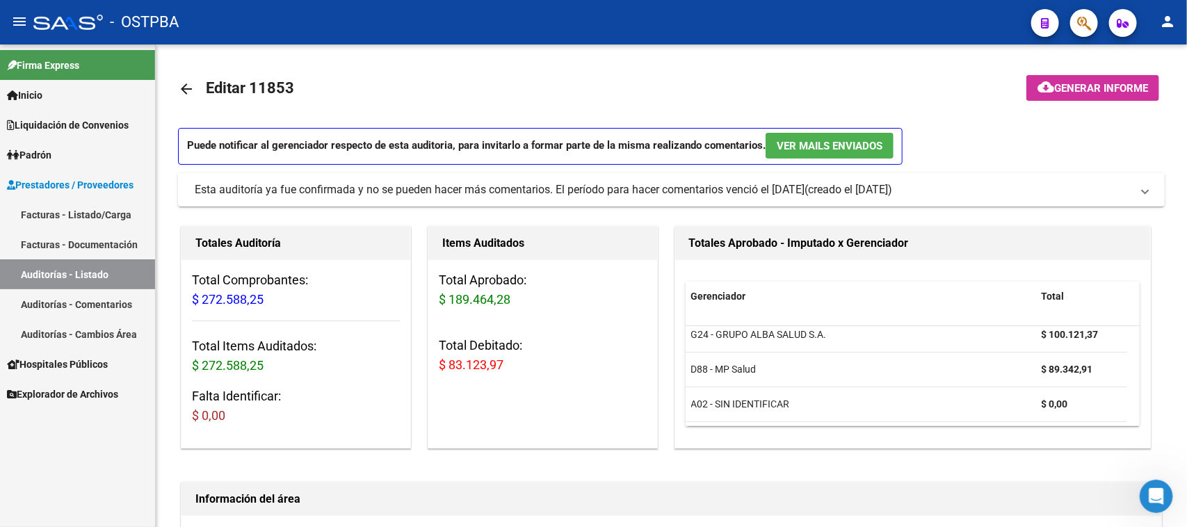
click at [98, 273] on link "Auditorías - Listado" at bounding box center [77, 274] width 155 height 30
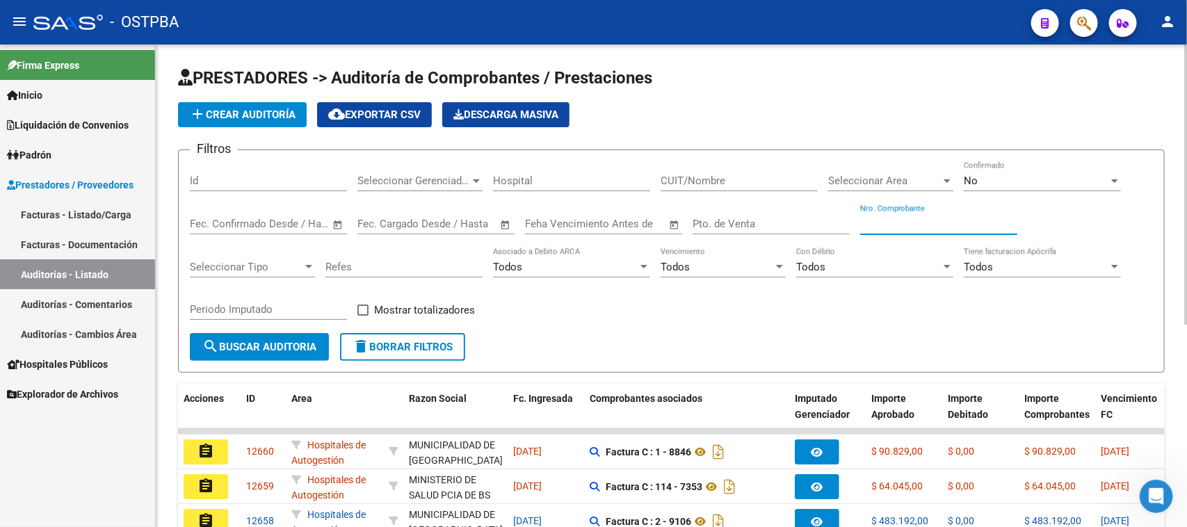
click at [887, 219] on input "Nro. Comprobante" at bounding box center [938, 224] width 157 height 13
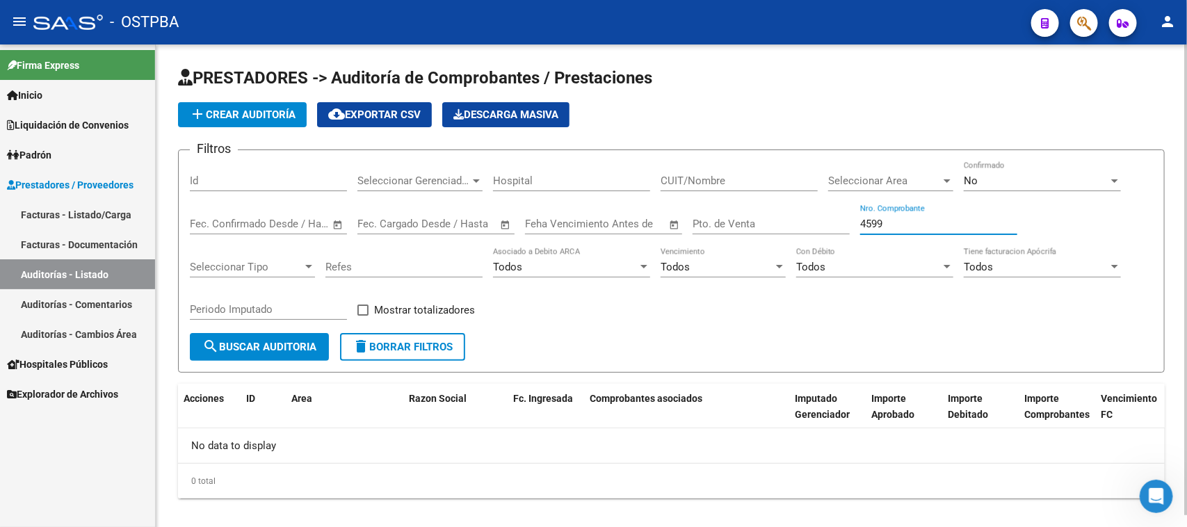
type input "4599"
click at [1031, 164] on div "No Confirmado" at bounding box center [1042, 176] width 157 height 30
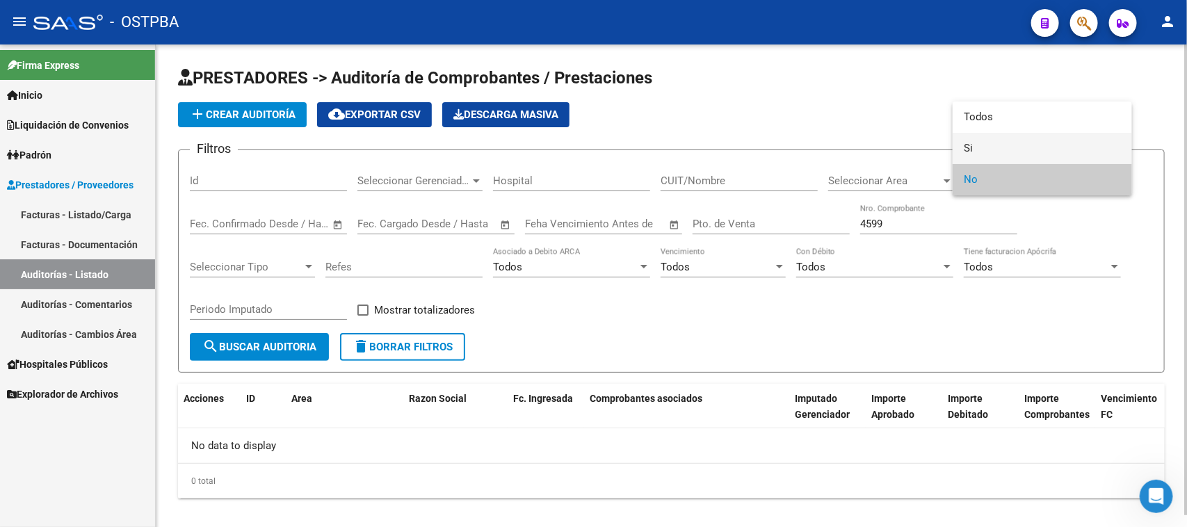
drag, startPoint x: 970, startPoint y: 151, endPoint x: 814, endPoint y: 185, distance: 159.4
click at [961, 153] on mat-option "Si" at bounding box center [1042, 148] width 179 height 31
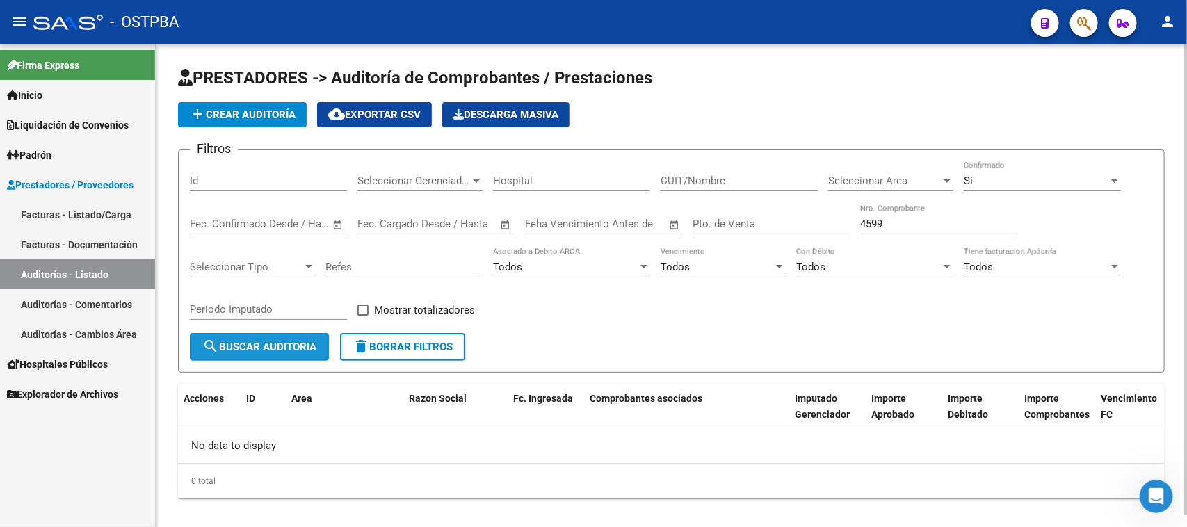
click at [280, 352] on button "search Buscar Auditoria" at bounding box center [259, 347] width 139 height 28
drag, startPoint x: 894, startPoint y: 220, endPoint x: 852, endPoint y: 216, distance: 41.9
click at [852, 216] on div "Filtros Id Seleccionar Gerenciador Seleccionar Gerenciador Hospital CUIT/Nombre…" at bounding box center [671, 247] width 963 height 172
click at [249, 179] on input "Id" at bounding box center [268, 181] width 157 height 13
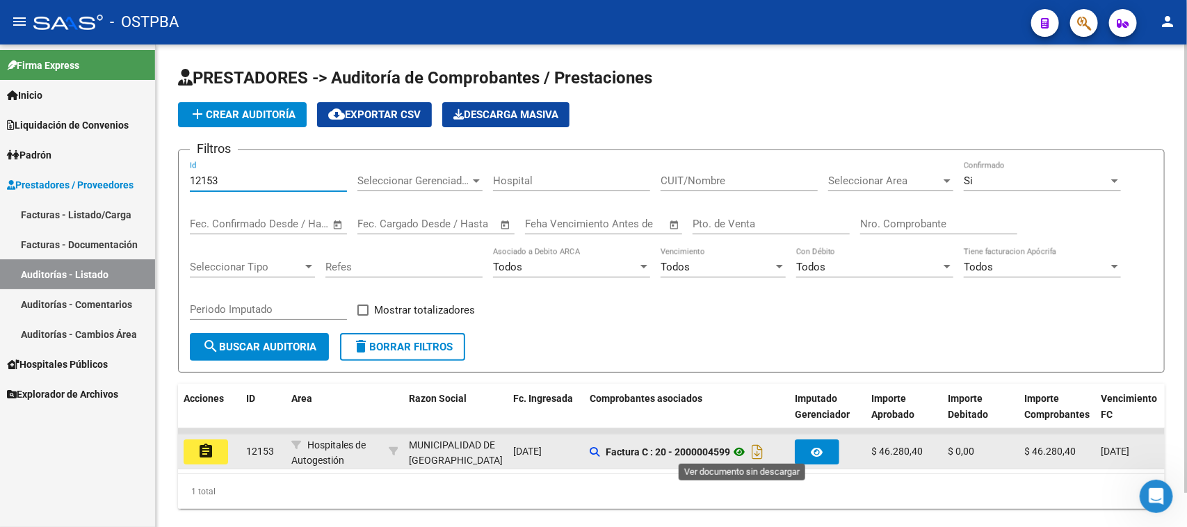
click at [741, 452] on icon at bounding box center [739, 452] width 18 height 17
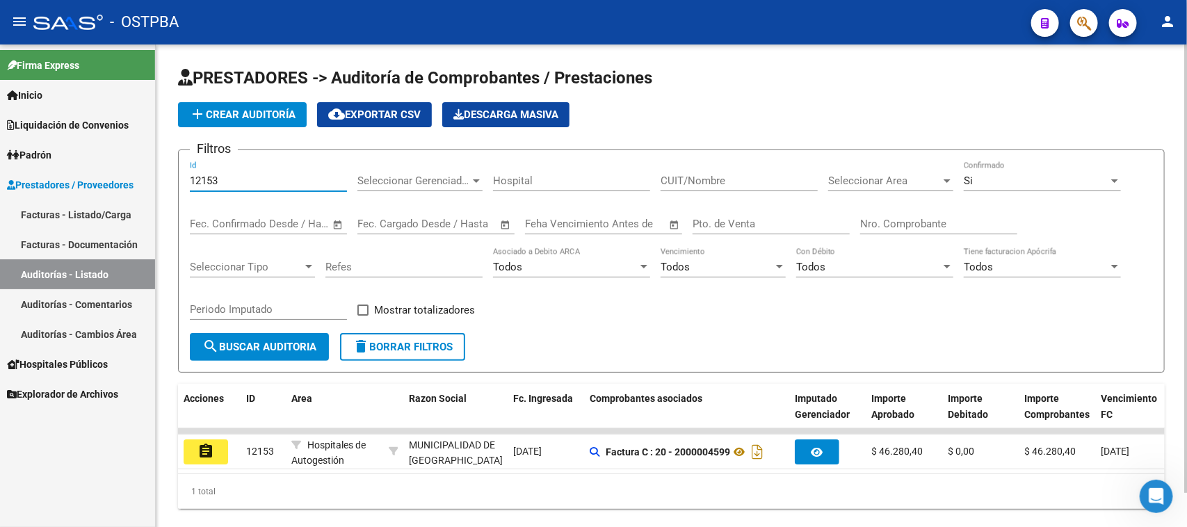
click at [249, 177] on input "12153" at bounding box center [268, 181] width 157 height 13
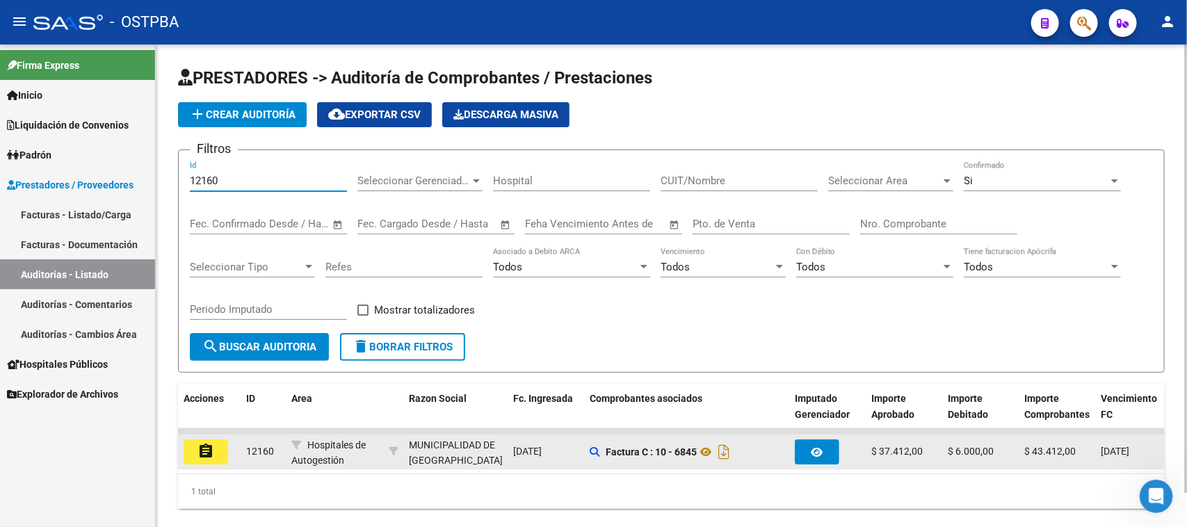
type input "12160"
click at [210, 446] on mat-icon "assignment" at bounding box center [205, 451] width 17 height 17
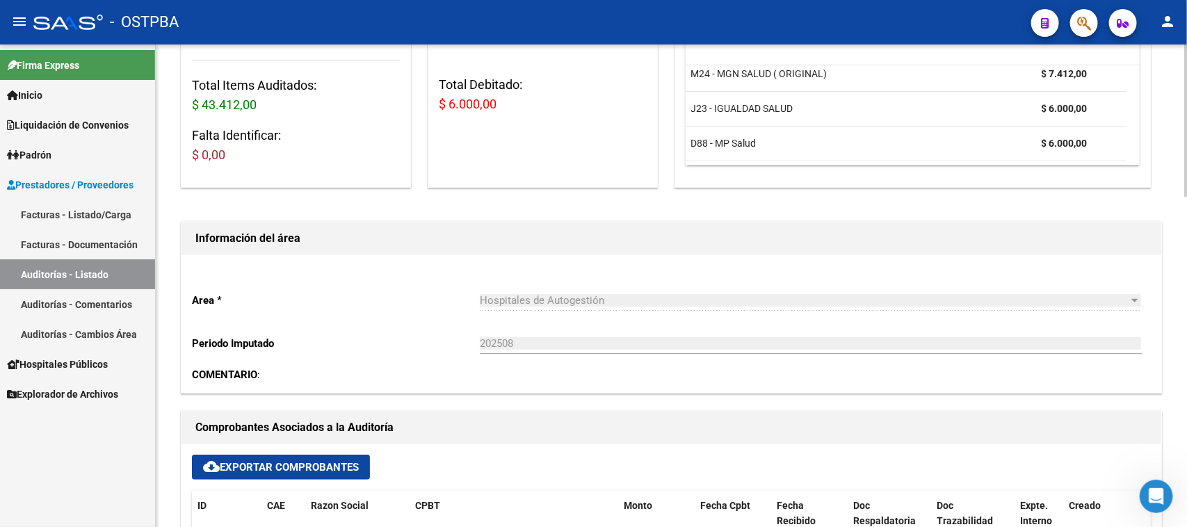
scroll to position [435, 0]
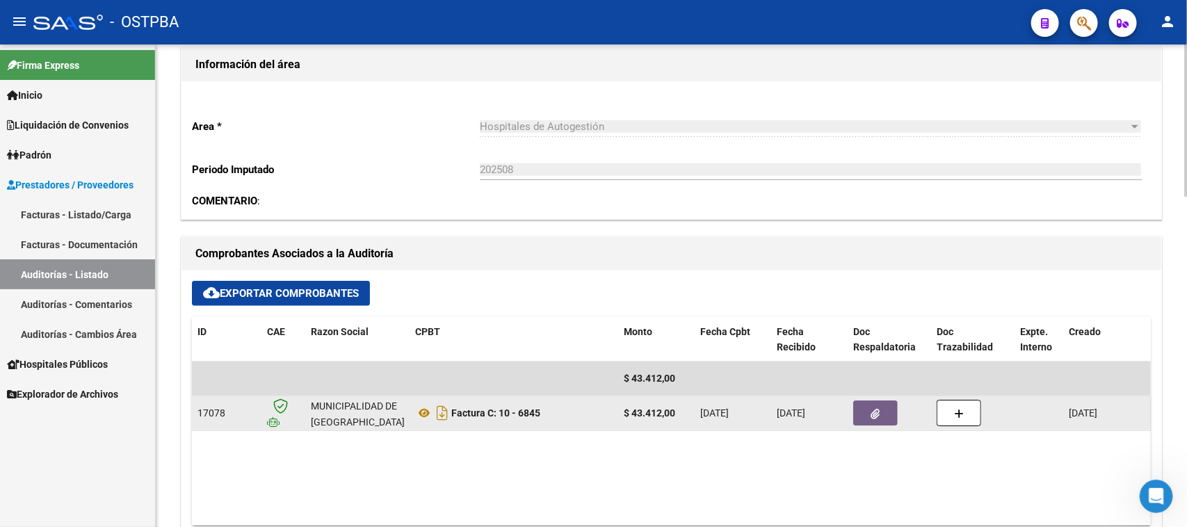
click at [884, 412] on button "button" at bounding box center [875, 413] width 45 height 25
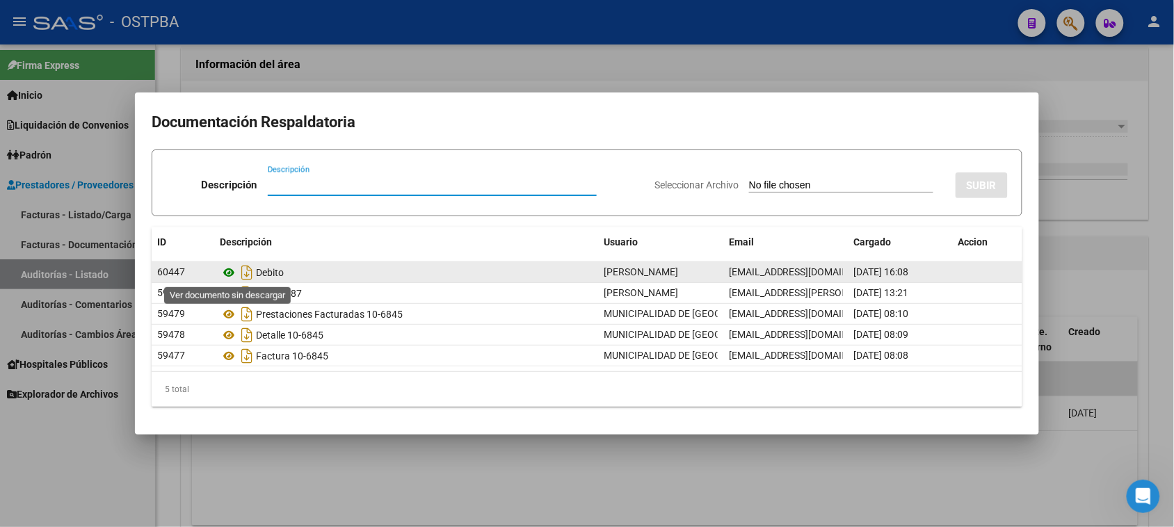
click at [227, 272] on icon at bounding box center [229, 272] width 18 height 17
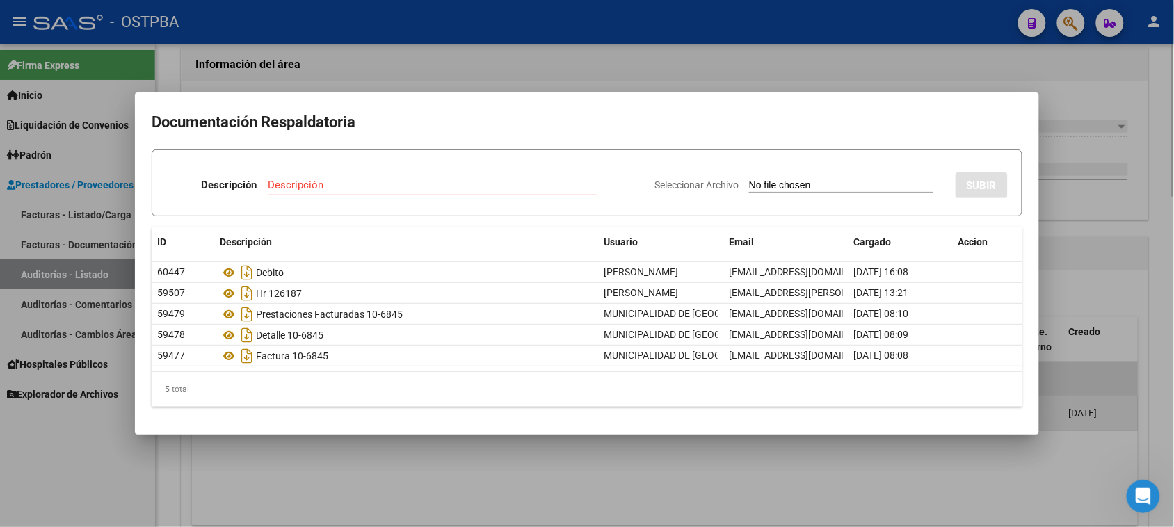
drag, startPoint x: 36, startPoint y: 497, endPoint x: 600, endPoint y: 398, distance: 572.6
click at [44, 492] on div at bounding box center [587, 263] width 1174 height 527
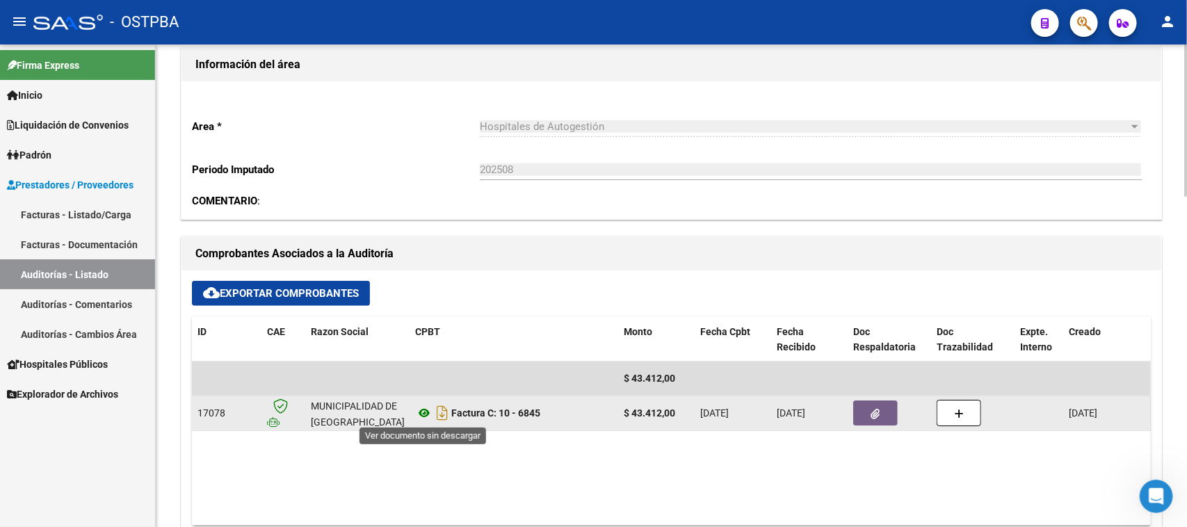
click at [423, 416] on icon at bounding box center [424, 413] width 18 height 17
